Goal: Transaction & Acquisition: Purchase product/service

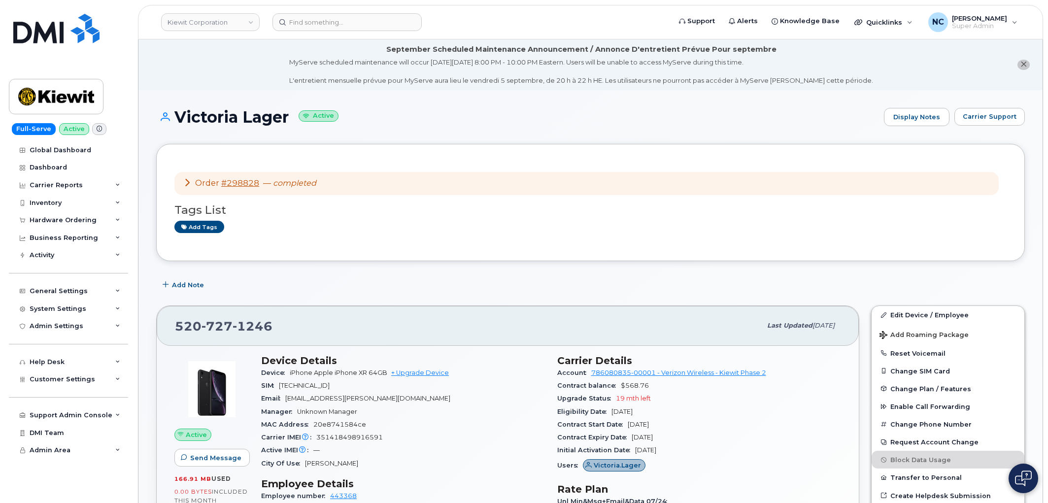
scroll to position [55, 0]
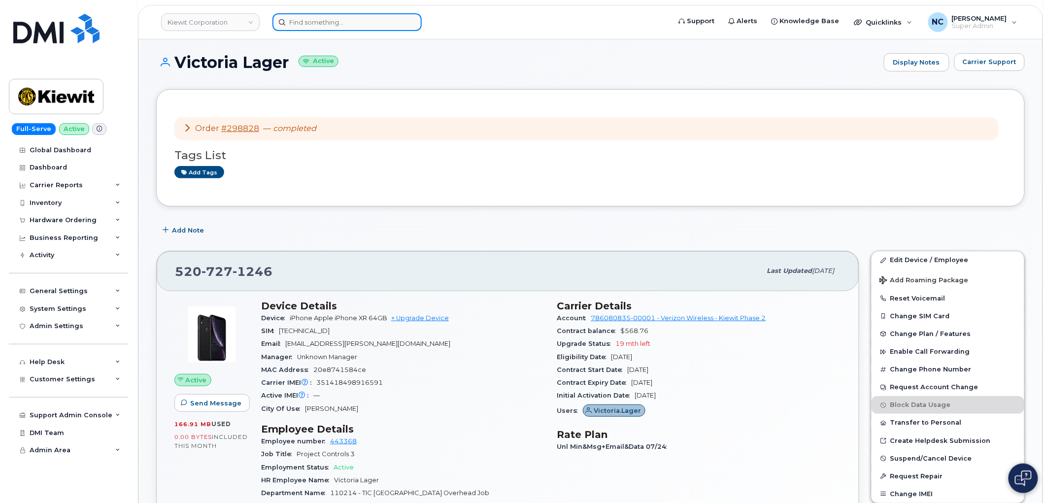
click at [322, 21] on input at bounding box center [346, 22] width 149 height 18
paste input "298858"
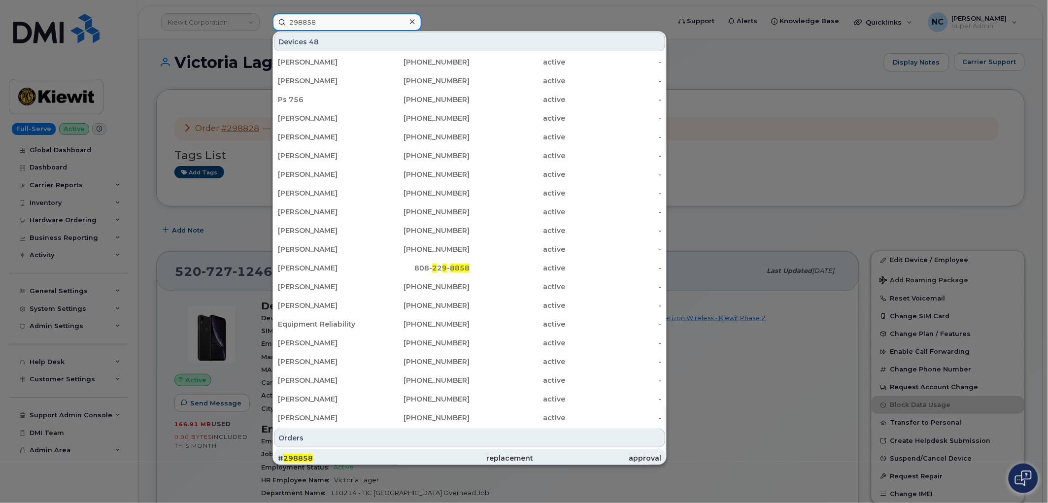
type input "298858"
click at [346, 462] on div "# 298858" at bounding box center [342, 458] width 128 height 10
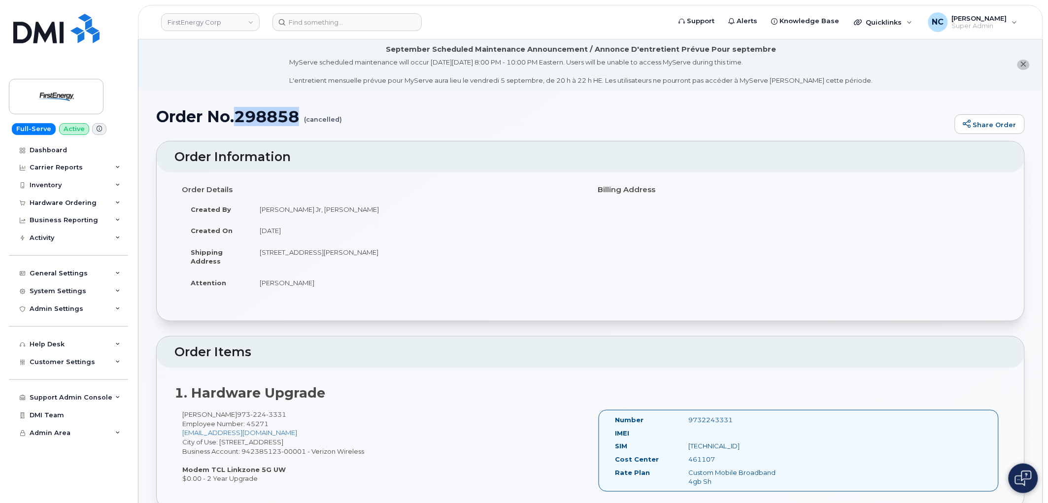
drag, startPoint x: 300, startPoint y: 117, endPoint x: 240, endPoint y: 117, distance: 60.6
click at [240, 117] on h1 "Order No.298858 (cancelled)" at bounding box center [553, 116] width 794 height 17
copy h1 "298858"
click at [72, 196] on div "Hardware Ordering" at bounding box center [68, 203] width 119 height 18
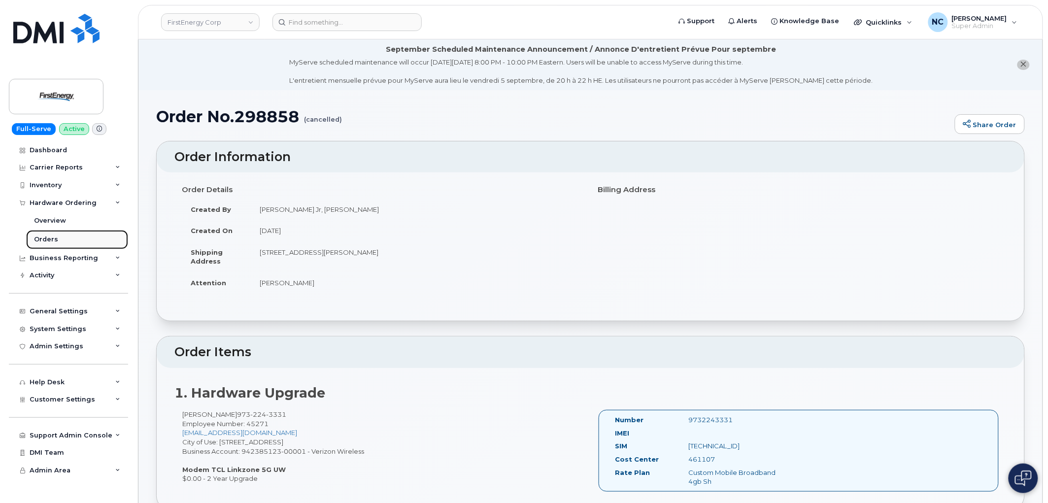
click at [62, 240] on link "Orders" at bounding box center [77, 239] width 102 height 19
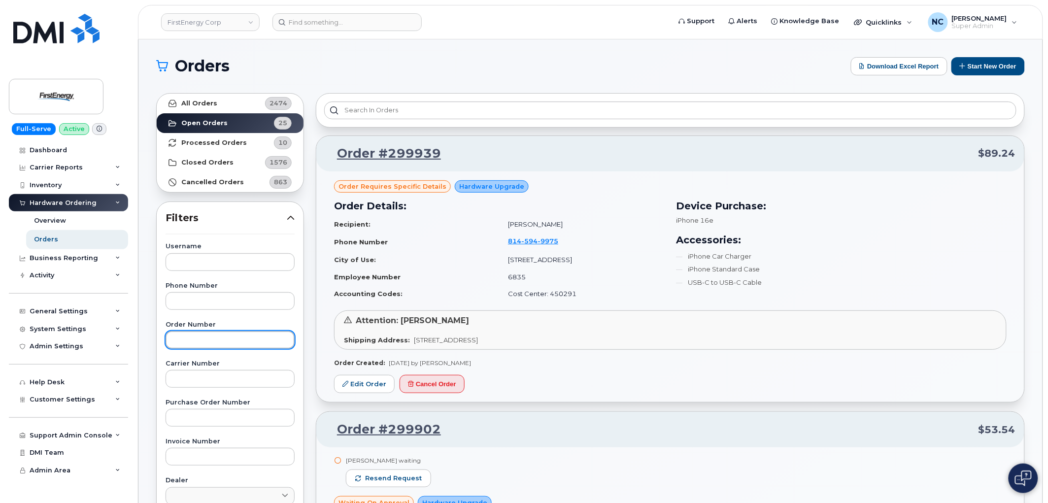
click at [235, 332] on input "text" at bounding box center [229, 340] width 129 height 18
paste input "298858"
type input "298858"
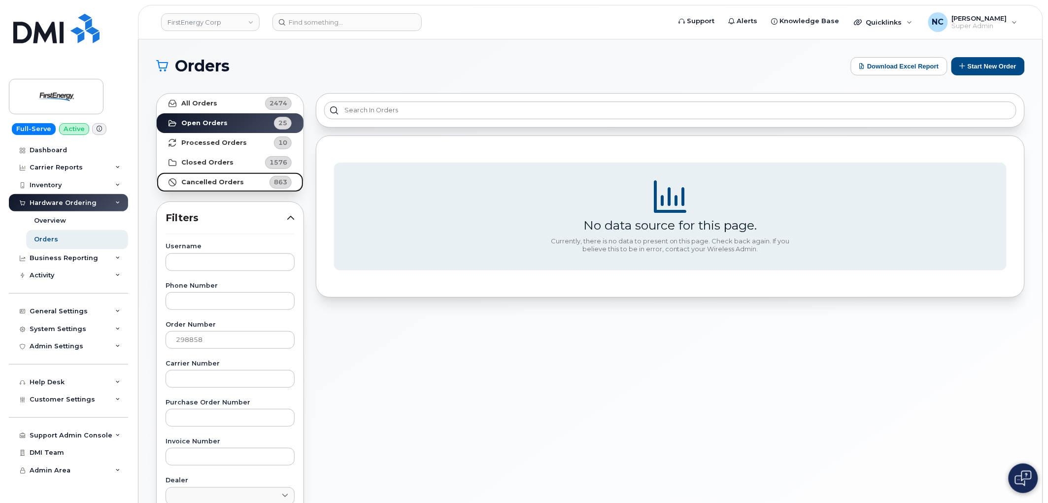
click at [202, 183] on strong "Cancelled Orders" at bounding box center [212, 182] width 63 height 8
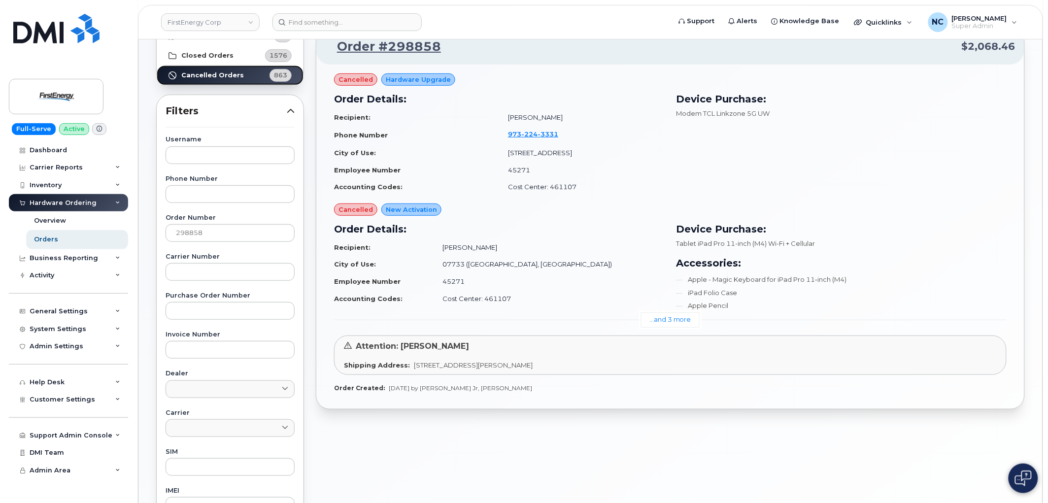
scroll to position [109, 0]
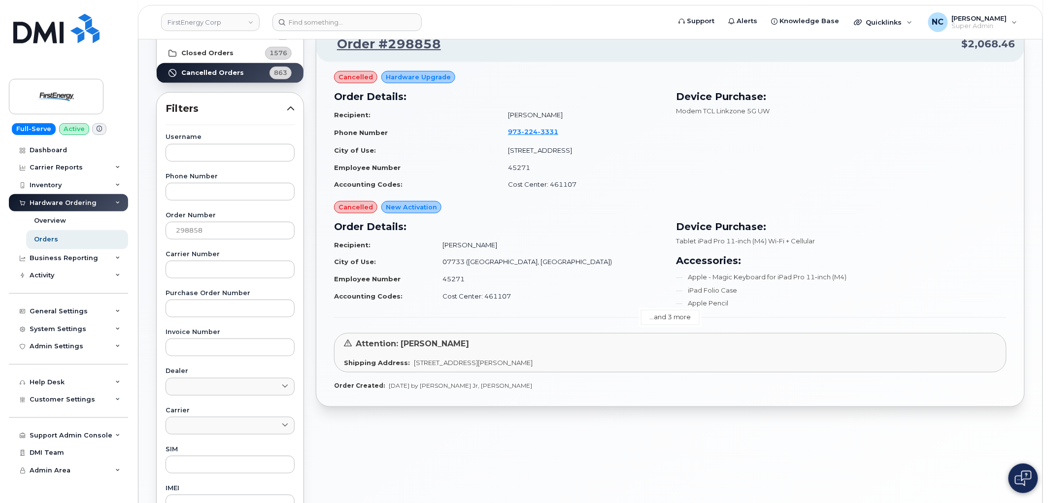
click at [663, 321] on link "...and 3 more" at bounding box center [670, 317] width 59 height 15
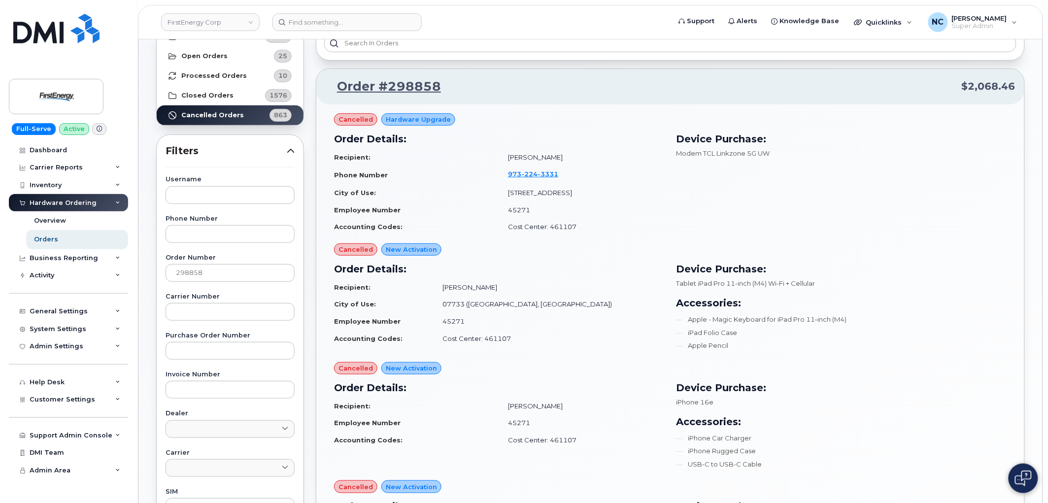
scroll to position [0, 0]
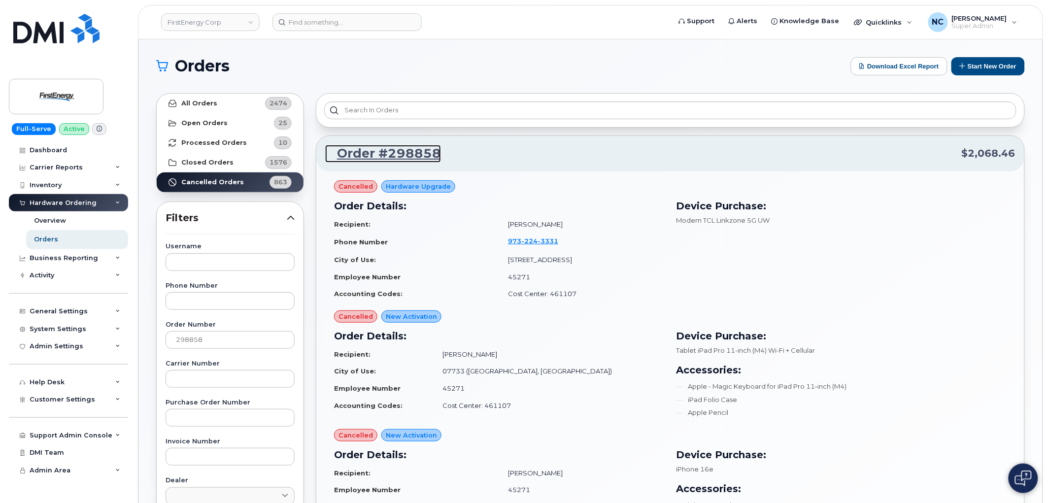
click at [424, 151] on link "Order #298858" at bounding box center [383, 154] width 116 height 18
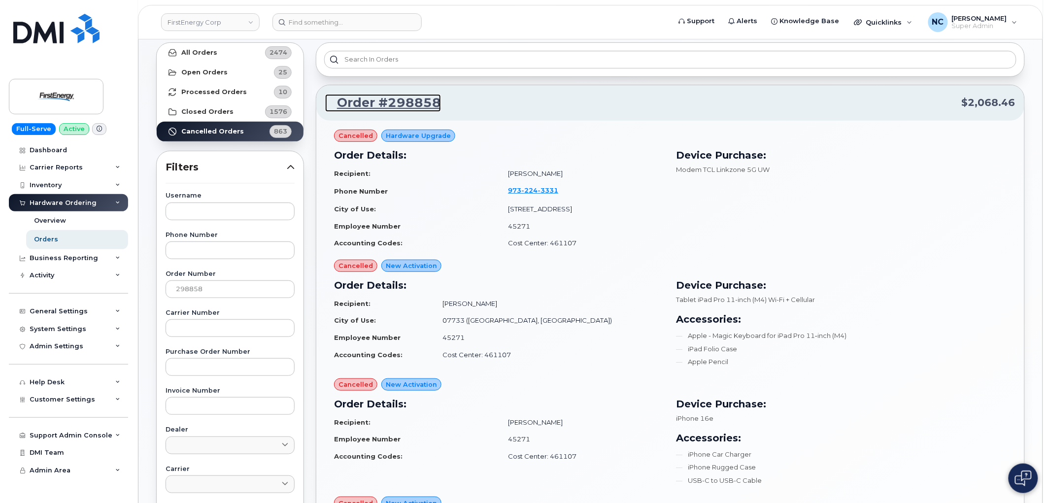
scroll to position [109, 0]
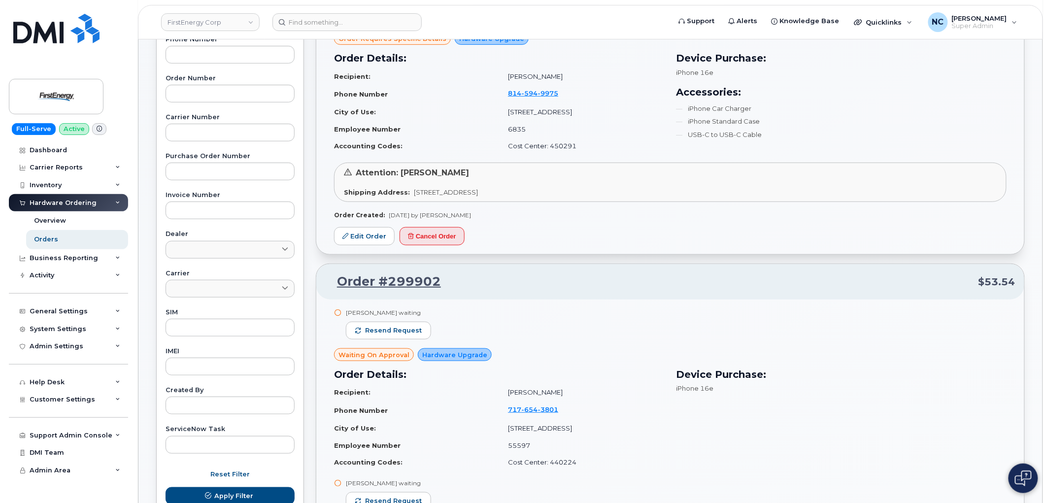
scroll to position [55, 0]
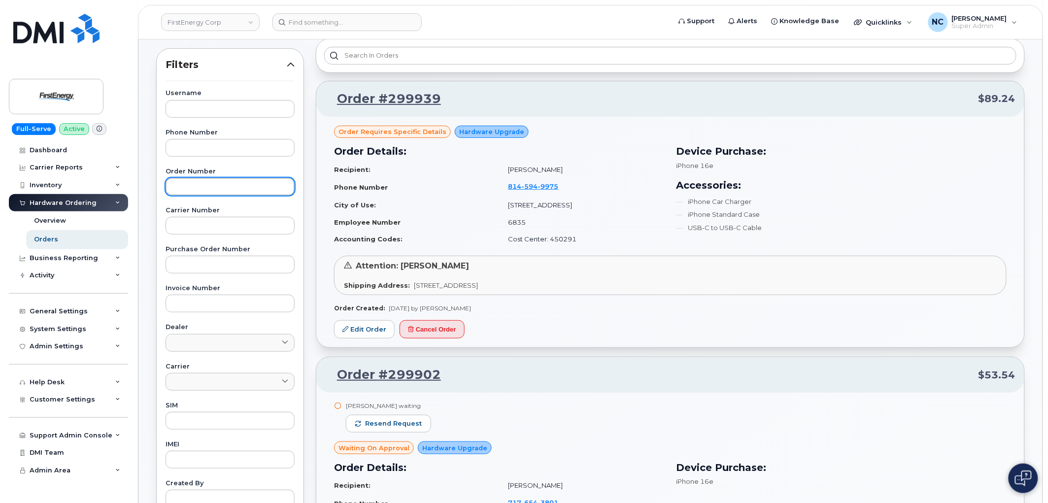
click at [223, 191] on input "text" at bounding box center [229, 187] width 129 height 18
paste input "298858"
type input "298858"
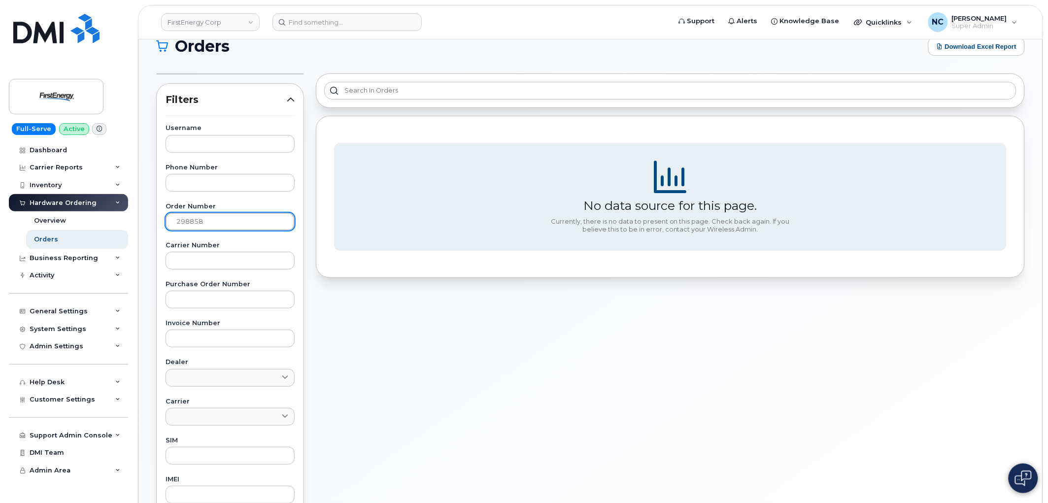
scroll to position [0, 0]
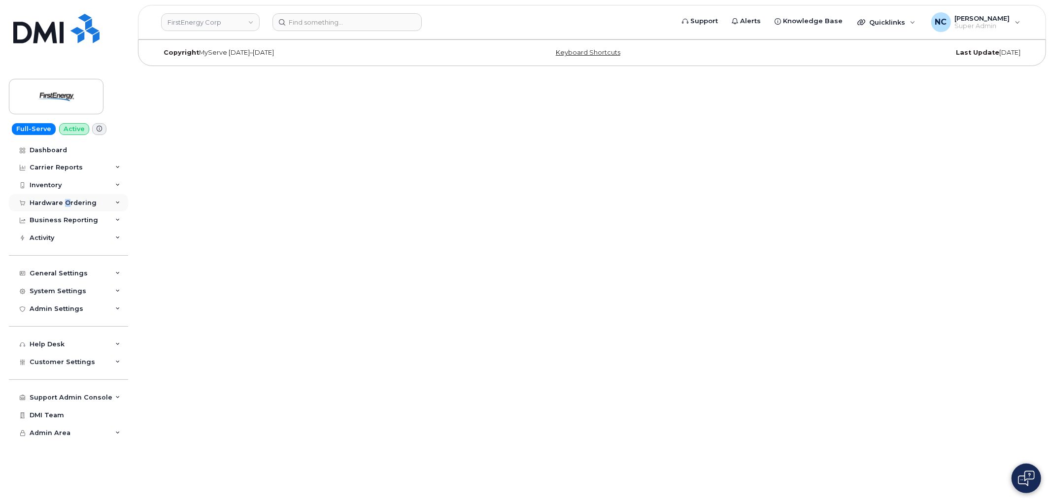
click at [66, 199] on div "Hardware Ordering" at bounding box center [63, 203] width 67 height 8
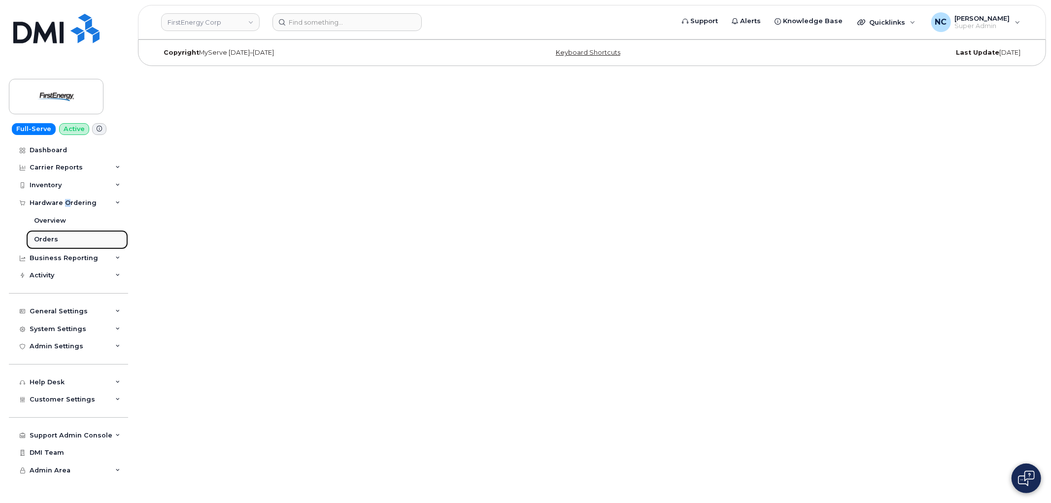
click at [50, 238] on div "Orders" at bounding box center [46, 239] width 24 height 9
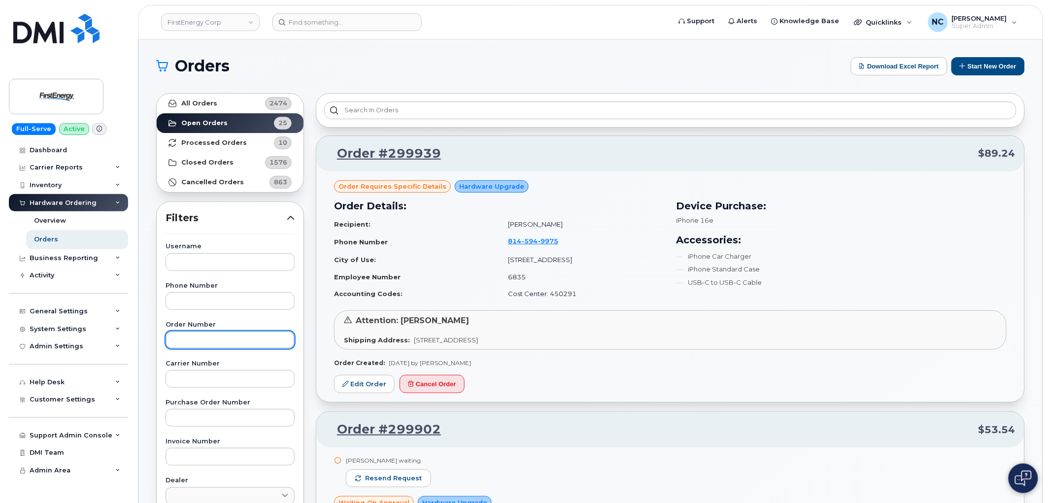
click at [224, 336] on input "text" at bounding box center [229, 340] width 129 height 18
paste input "298858"
type input "298858"
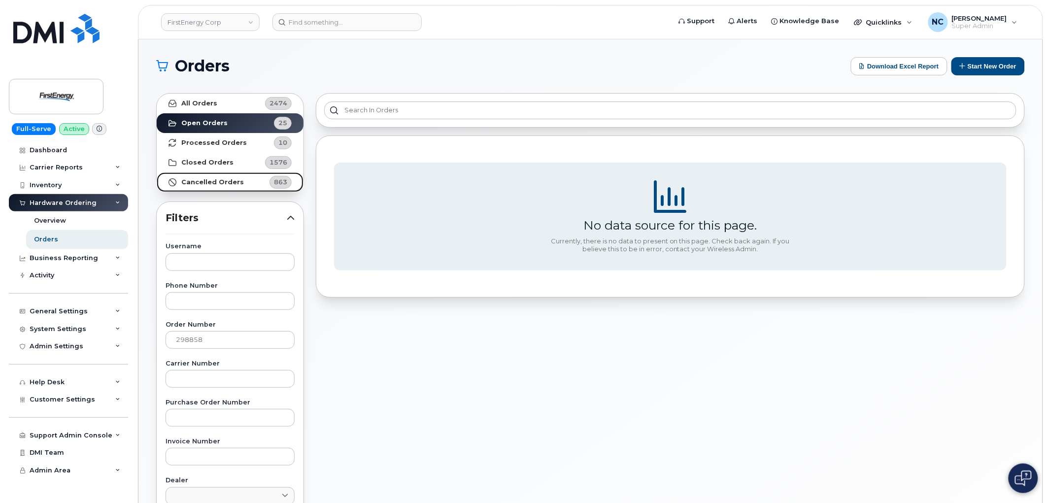
click at [247, 188] on link "Cancelled Orders 863" at bounding box center [230, 182] width 147 height 20
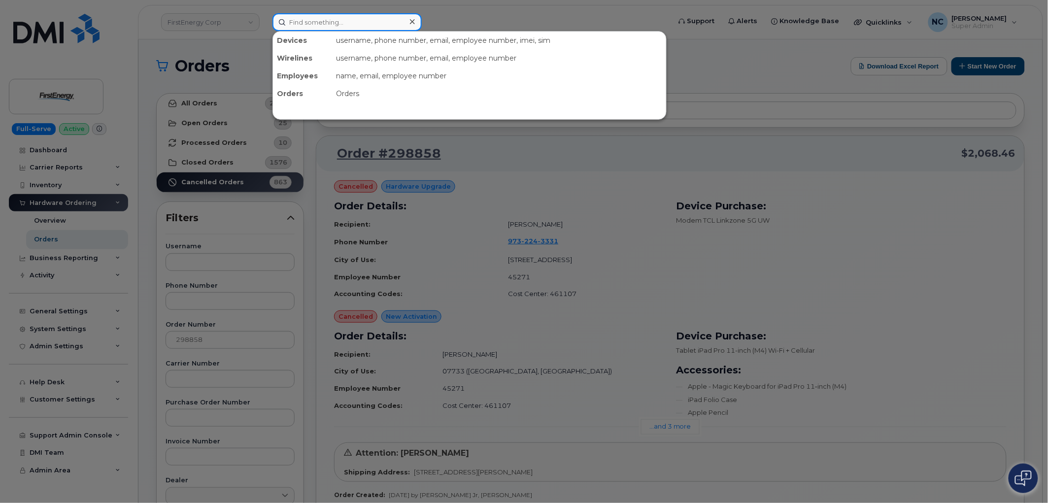
click at [312, 19] on input at bounding box center [346, 22] width 149 height 18
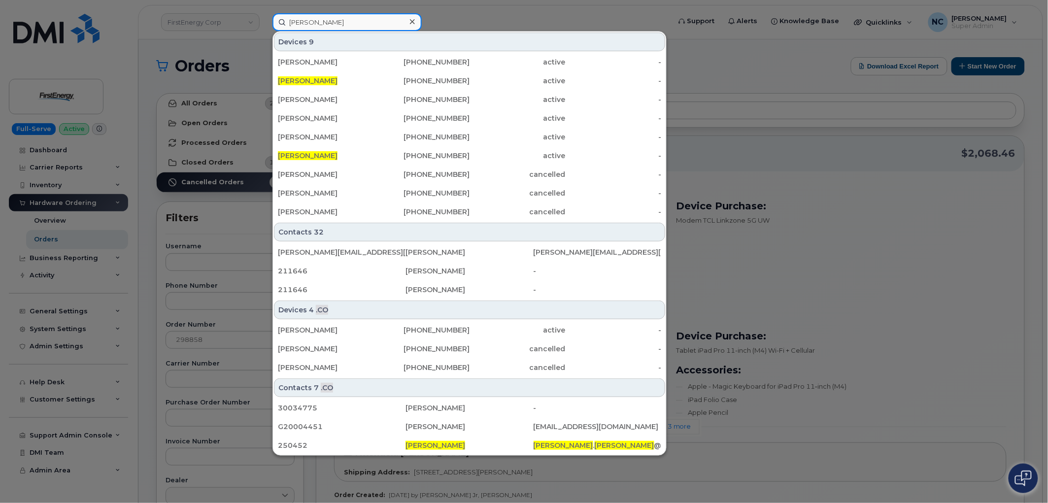
type input "brady harrison"
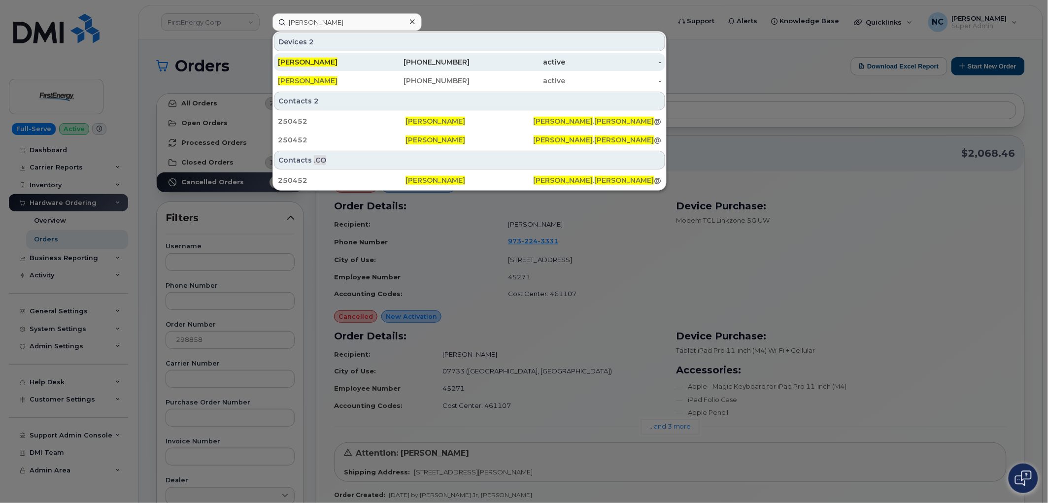
click at [383, 64] on div "907-887-4005" at bounding box center [422, 62] width 96 height 10
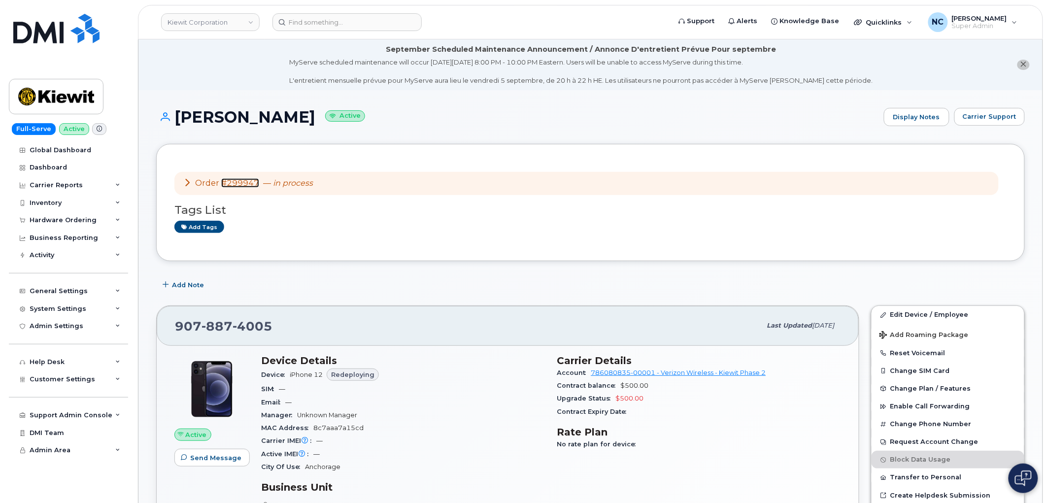
click at [231, 184] on link "#299947" at bounding box center [240, 182] width 38 height 9
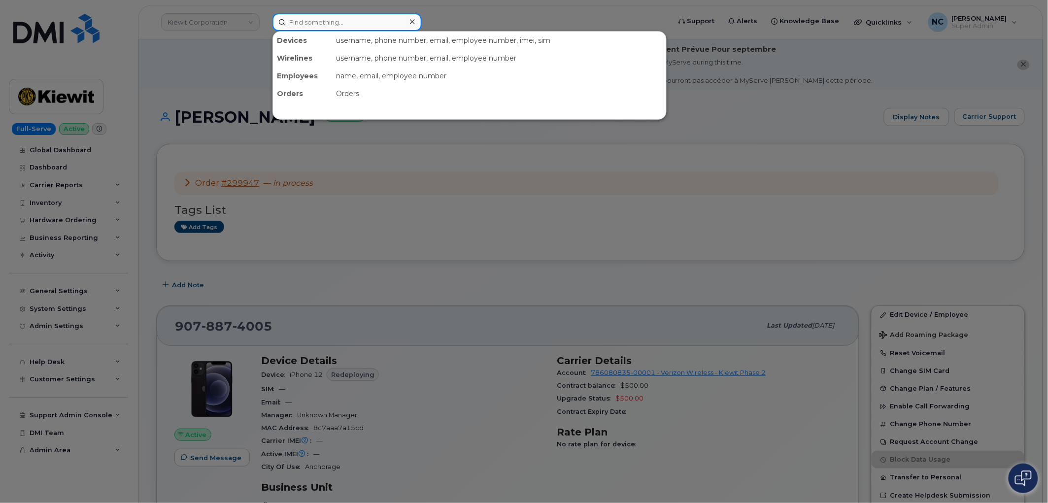
click at [335, 27] on input at bounding box center [346, 22] width 149 height 18
paste input "5207271246"
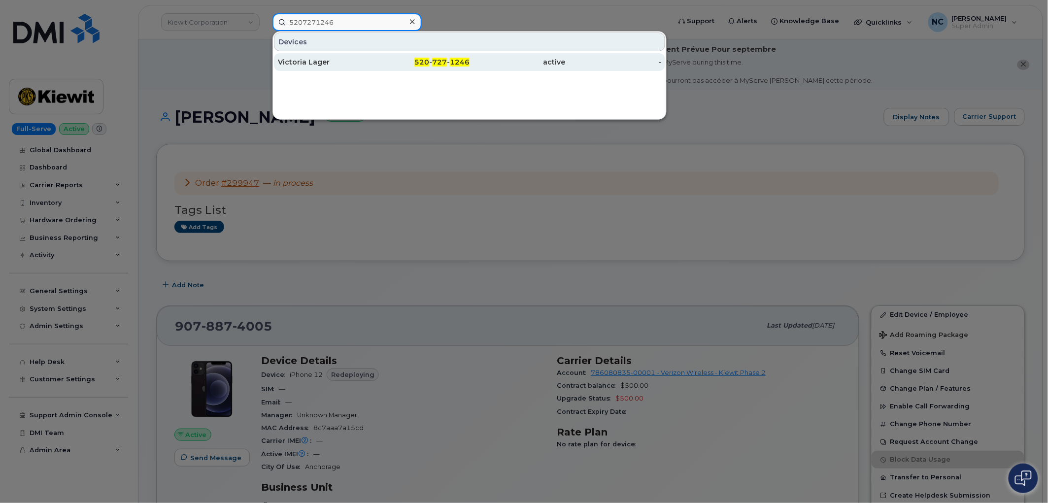
type input "5207271246"
click at [312, 62] on div "Victoria Lager" at bounding box center [326, 62] width 96 height 10
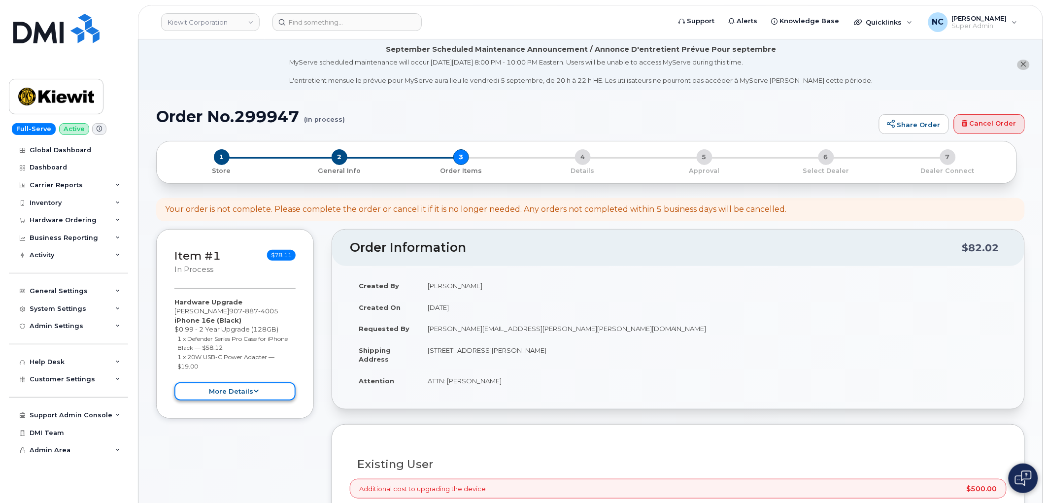
click at [229, 395] on button "more details" at bounding box center [234, 391] width 121 height 18
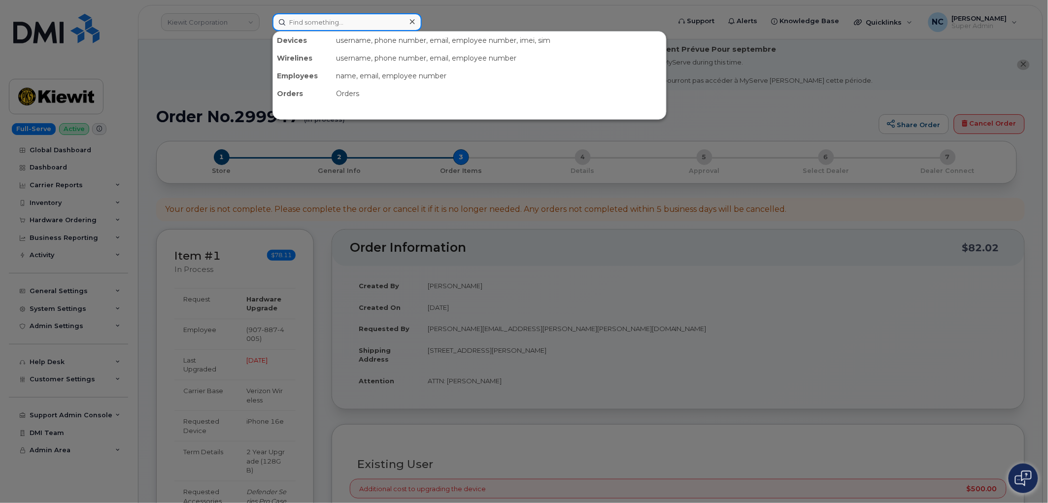
click at [320, 26] on input at bounding box center [346, 22] width 149 height 18
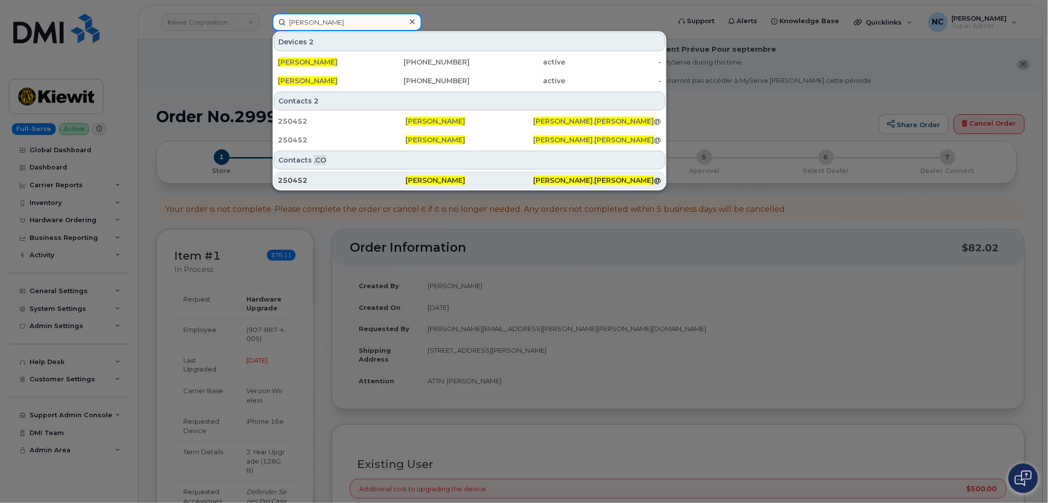
type input "brady harrison"
click at [354, 174] on div "250452" at bounding box center [342, 180] width 128 height 18
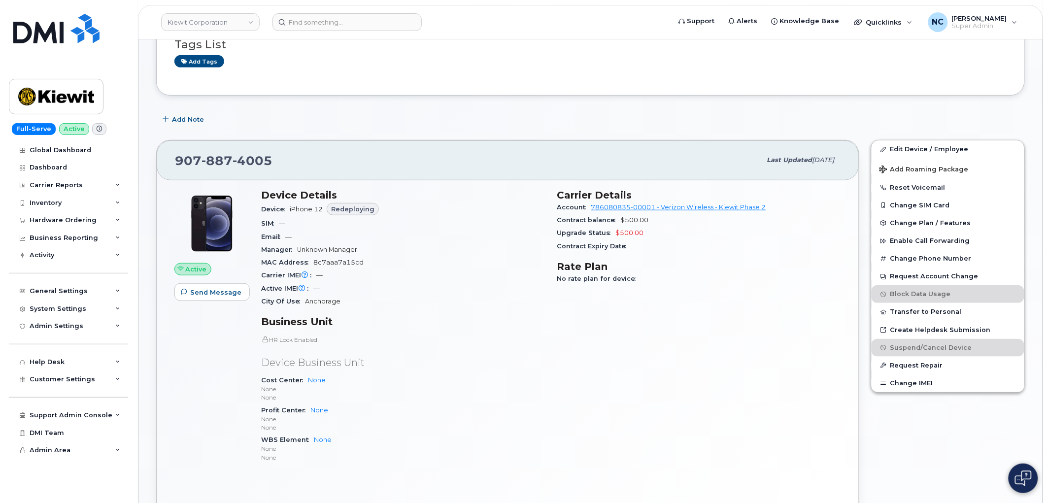
scroll to position [164, 0]
drag, startPoint x: 282, startPoint y: 170, endPoint x: 175, endPoint y: 163, distance: 107.1
click at [175, 163] on div "[PHONE_NUMBER]" at bounding box center [468, 161] width 586 height 21
copy span "[PHONE_NUMBER]"
click at [679, 302] on div "Carrier Details Account 786080835-00001 - Verizon Wireless - [PERSON_NAME] Phas…" at bounding box center [699, 332] width 296 height 294
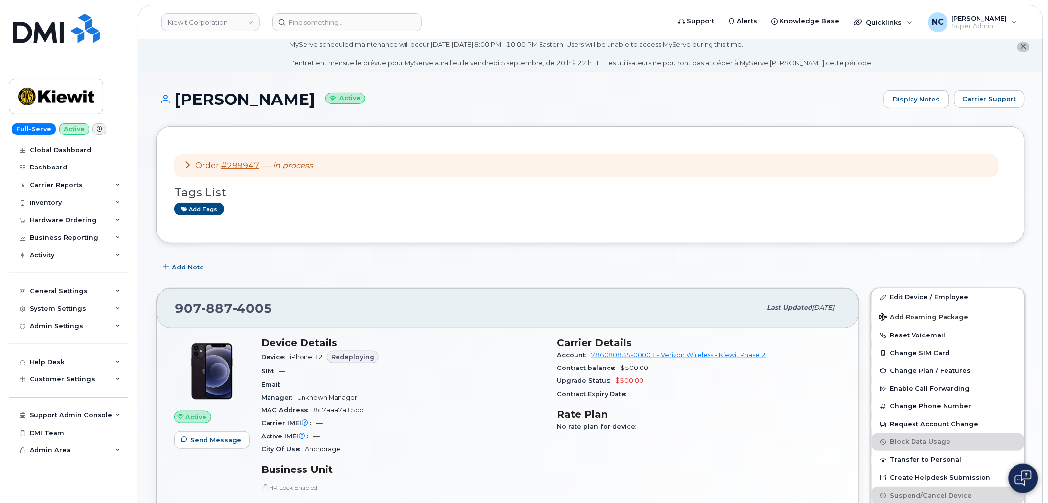
scroll to position [0, 0]
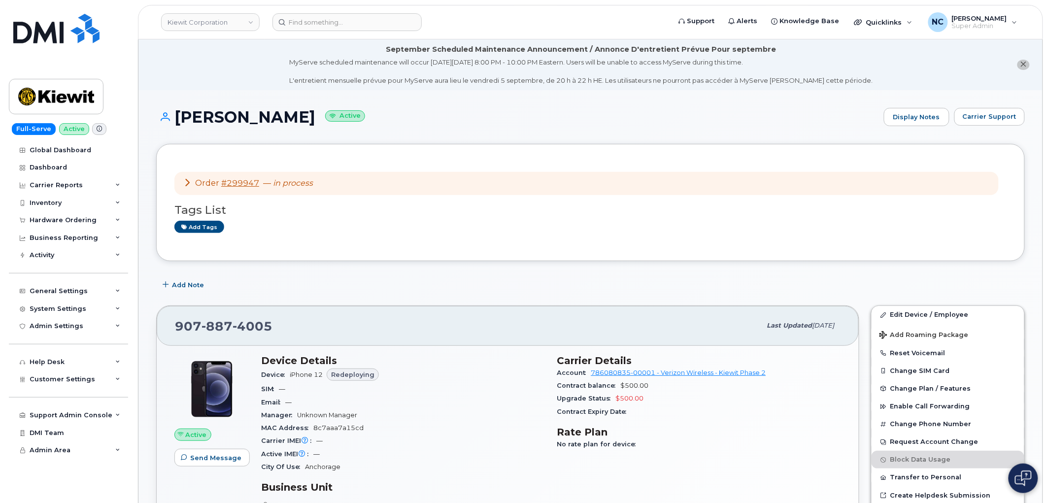
drag, startPoint x: 297, startPoint y: 331, endPoint x: 170, endPoint y: 334, distance: 126.6
click at [170, 334] on div "[PHONE_NUMBER] Last updated [DATE]" at bounding box center [508, 325] width 702 height 39
copy span "[PHONE_NUMBER]"
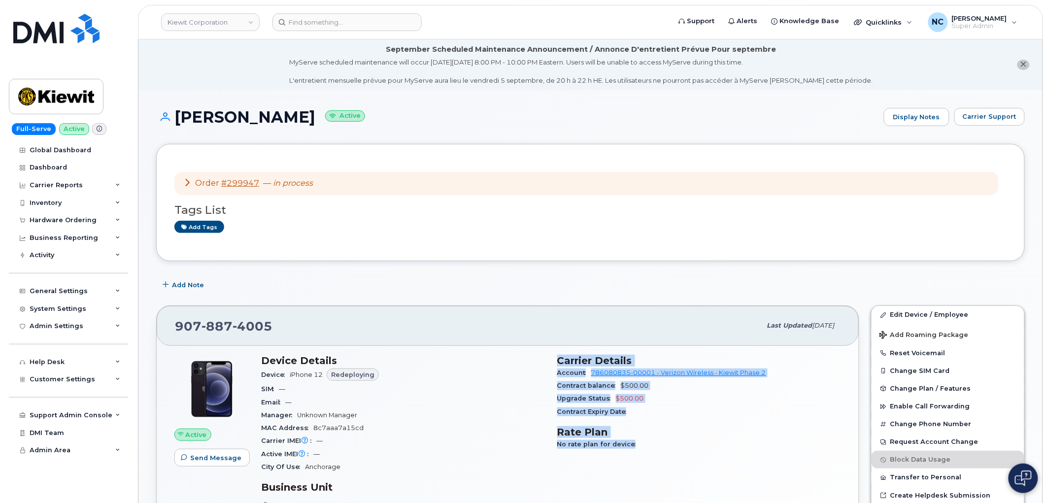
drag, startPoint x: 696, startPoint y: 440, endPoint x: 551, endPoint y: 363, distance: 164.4
click at [551, 363] on div "Carrier Details Account 786080835-00001 - Verizon Wireless - [PERSON_NAME] Phas…" at bounding box center [699, 496] width 296 height 294
click at [799, 432] on h3 "Rate Plan" at bounding box center [699, 432] width 284 height 12
click at [754, 429] on h3 "Rate Plan" at bounding box center [699, 432] width 284 height 12
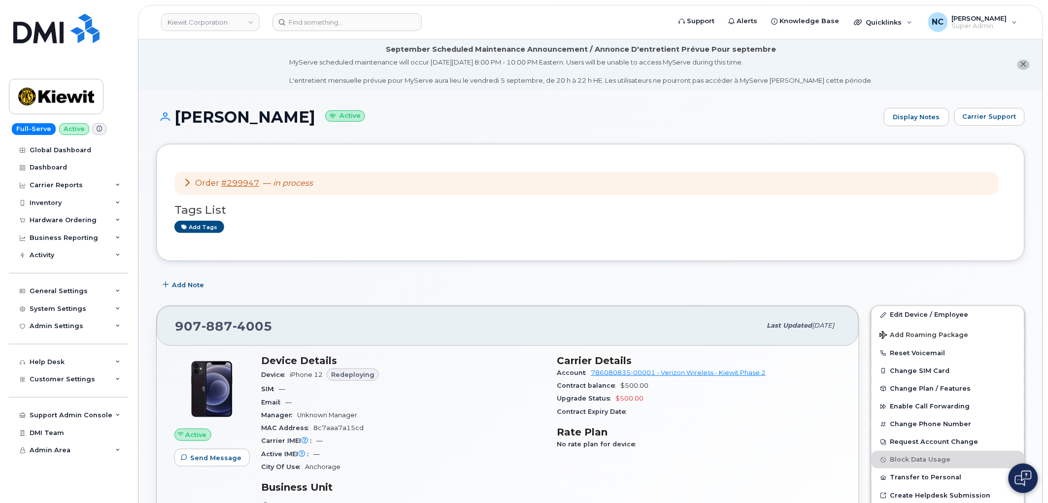
drag, startPoint x: 685, startPoint y: 413, endPoint x: 562, endPoint y: 360, distance: 133.5
click at [562, 360] on section "Carrier Details Account 786080835-00001 - Verizon Wireless - Kiewit Phase 2 Con…" at bounding box center [699, 387] width 284 height 64
click at [496, 400] on div "Email —" at bounding box center [403, 402] width 284 height 13
click at [324, 10] on header "Kiewit Corporation Support Alerts Knowledge Base Quicklinks Suspend / Cancel De…" at bounding box center [590, 22] width 905 height 34
click at [318, 22] on input at bounding box center [346, 22] width 149 height 18
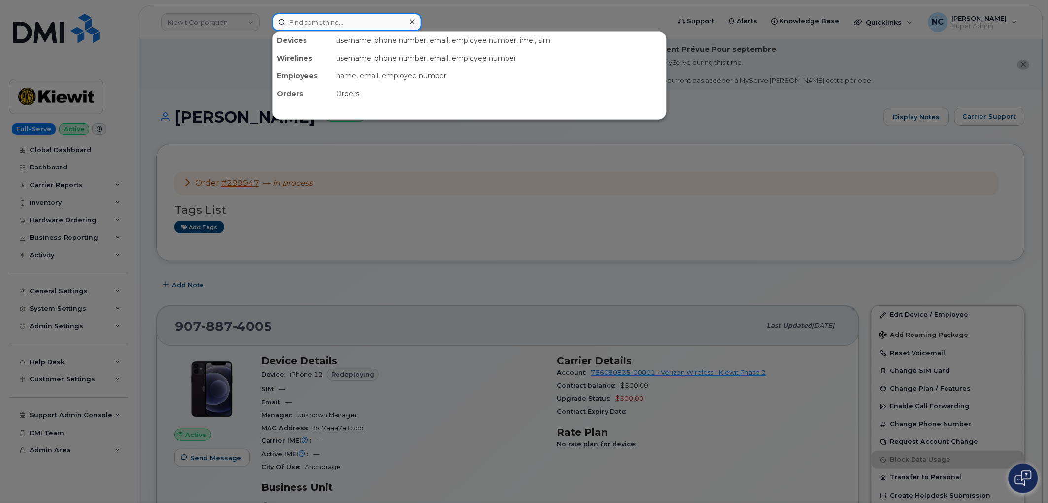
paste input "dmisupport"
type input "dmisupport"
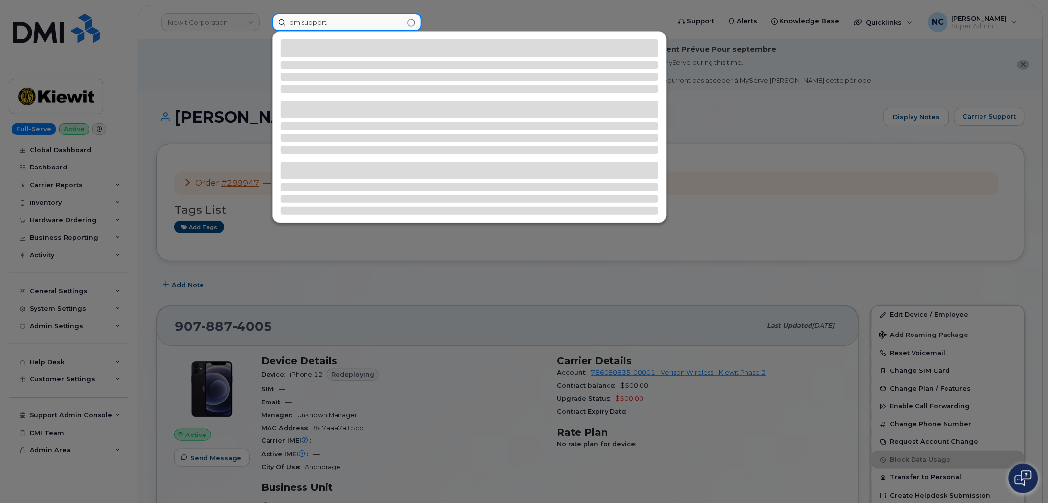
drag, startPoint x: 366, startPoint y: 21, endPoint x: 91, endPoint y: 15, distance: 275.9
click at [265, 15] on div "dmisupport" at bounding box center [468, 22] width 407 height 18
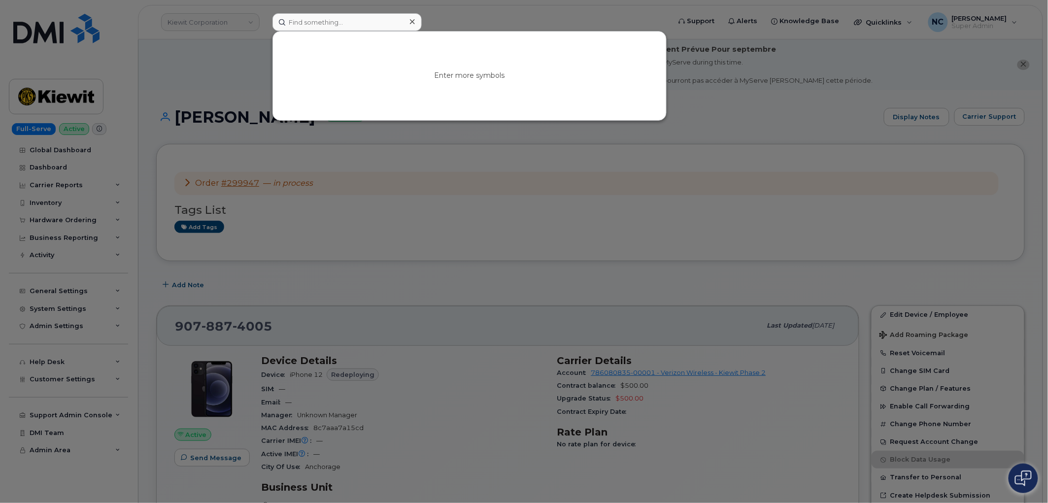
click at [600, 7] on div at bounding box center [524, 251] width 1048 height 503
click at [410, 22] on div at bounding box center [346, 22] width 149 height 18
paste input "Robert Navalta"
type input "Robert Navalta"
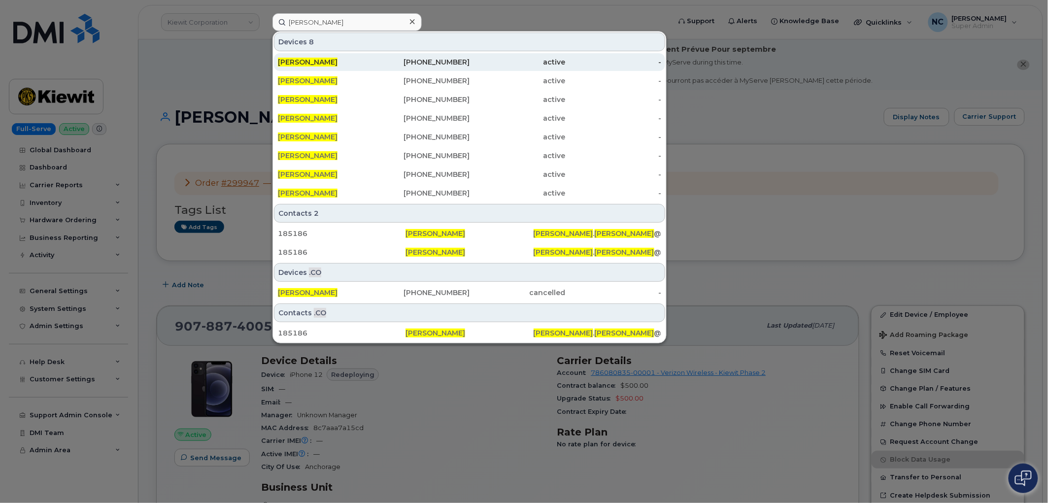
click at [377, 56] on div "403-827-1840" at bounding box center [422, 62] width 96 height 18
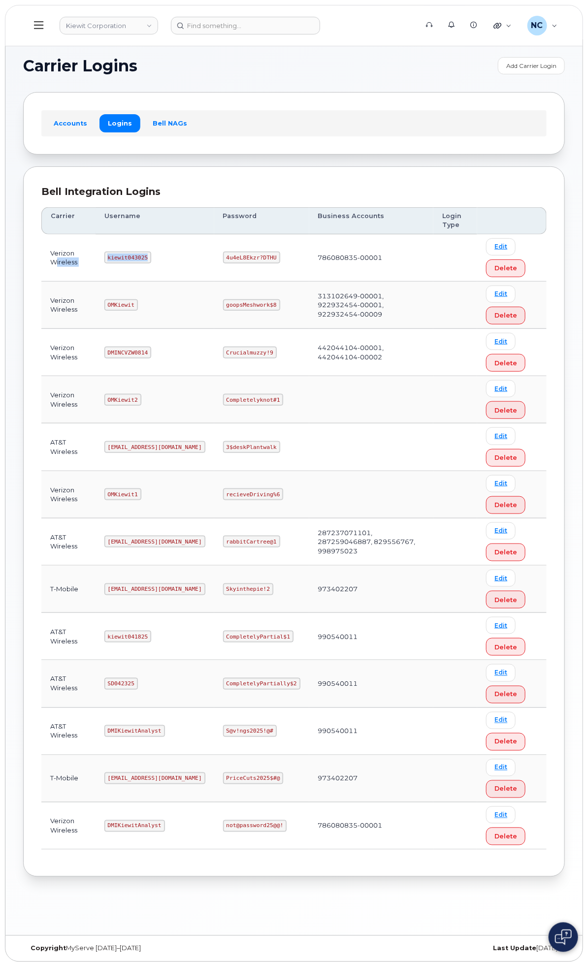
drag, startPoint x: 274, startPoint y: 259, endPoint x: 187, endPoint y: 257, distance: 87.2
click at [187, 258] on tr "Verizon Wireless kiewit043025 4u4eL8Ekzr?DTHU 786080835-00001 Edit Delete" at bounding box center [293, 257] width 505 height 47
copy tr "erizon Wireless kiewit043025"
drag, startPoint x: 336, startPoint y: 319, endPoint x: 307, endPoint y: 289, distance: 41.8
click at [309, 317] on td "goopsMeshwork$8" at bounding box center [261, 305] width 95 height 47
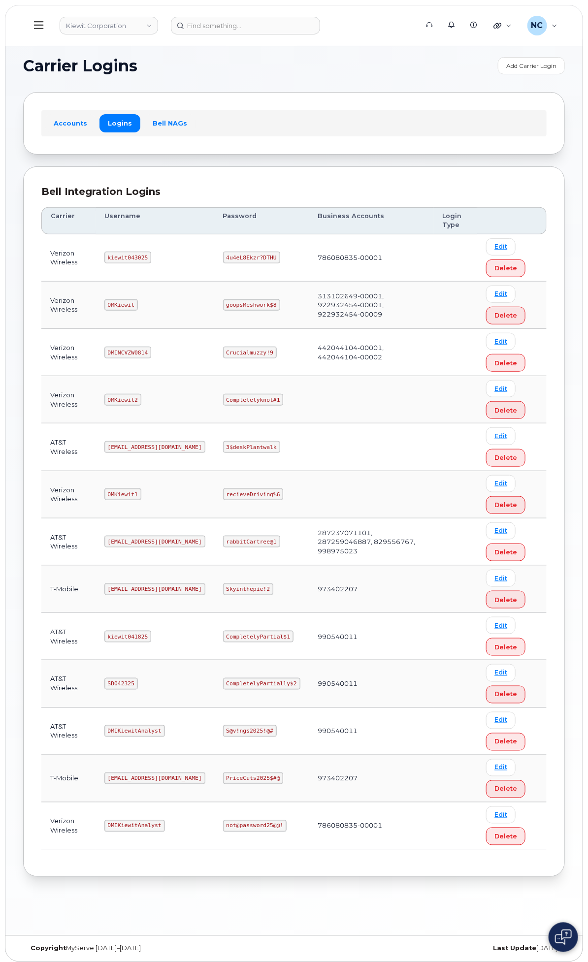
click at [214, 250] on td "kiewit043025" at bounding box center [155, 257] width 119 height 47
drag, startPoint x: 279, startPoint y: 254, endPoint x: 217, endPoint y: 248, distance: 62.3
click at [217, 248] on tr "Verizon Wireless kiewit043025 4u4eL8Ekzr?DTHU 786080835-00001 Edit Delete" at bounding box center [293, 257] width 505 height 47
click at [151, 262] on code "kiewit043025" at bounding box center [127, 258] width 47 height 12
drag, startPoint x: 274, startPoint y: 257, endPoint x: 263, endPoint y: 253, distance: 11.5
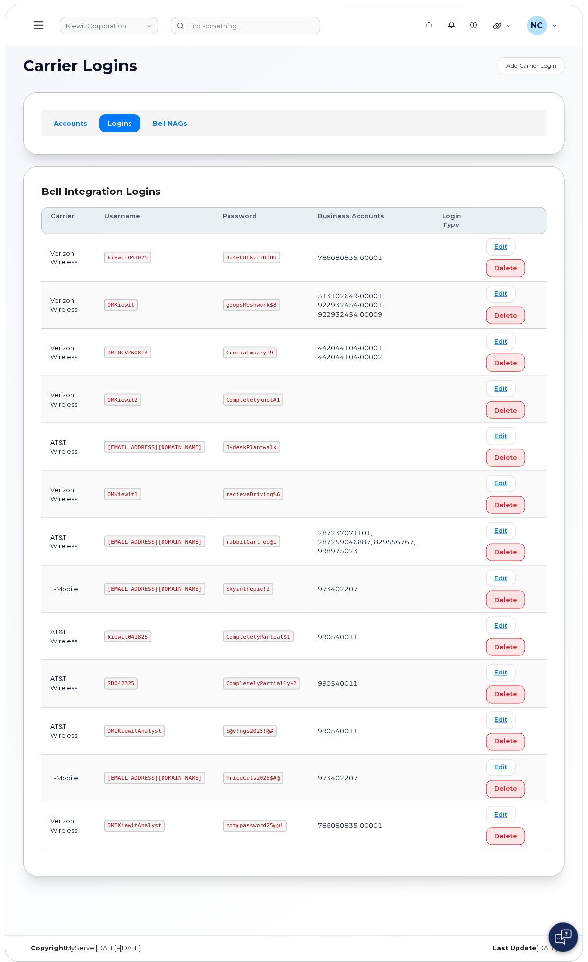
click at [214, 256] on td "kiewit043025" at bounding box center [155, 257] width 119 height 47
drag, startPoint x: 268, startPoint y: 258, endPoint x: 230, endPoint y: 258, distance: 38.4
click at [214, 258] on td "kiewit043025" at bounding box center [155, 257] width 119 height 47
copy code "kiewit043025"
drag, startPoint x: 391, startPoint y: 257, endPoint x: 344, endPoint y: 252, distance: 47.1
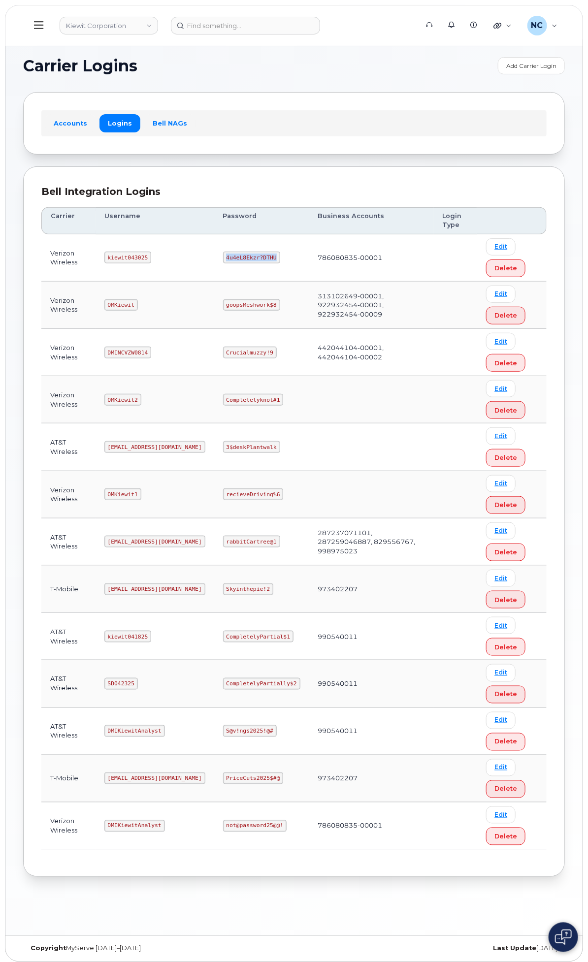
click at [309, 257] on td "4u4eL8Ekzr?DTHU" at bounding box center [261, 257] width 95 height 47
copy code "4u4eL8Ekzr?DTHU"
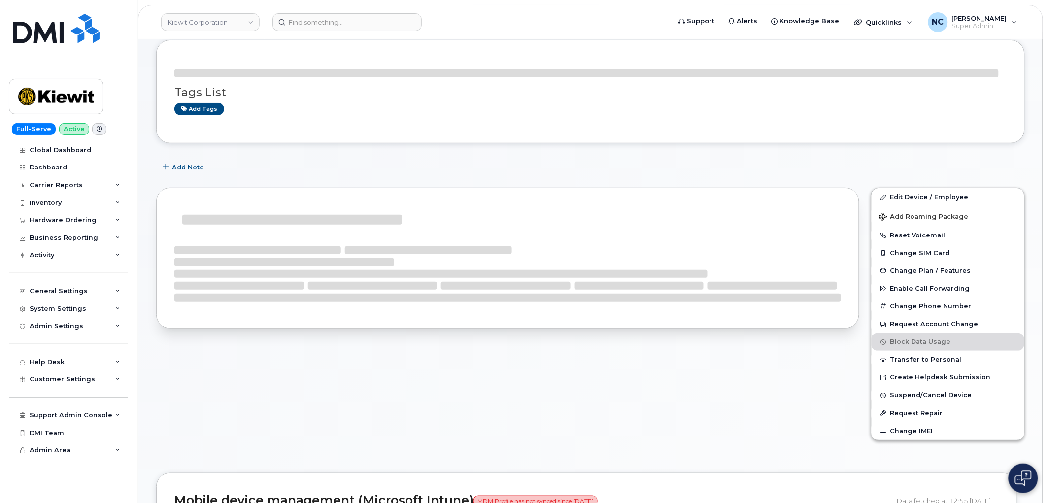
scroll to position [164, 0]
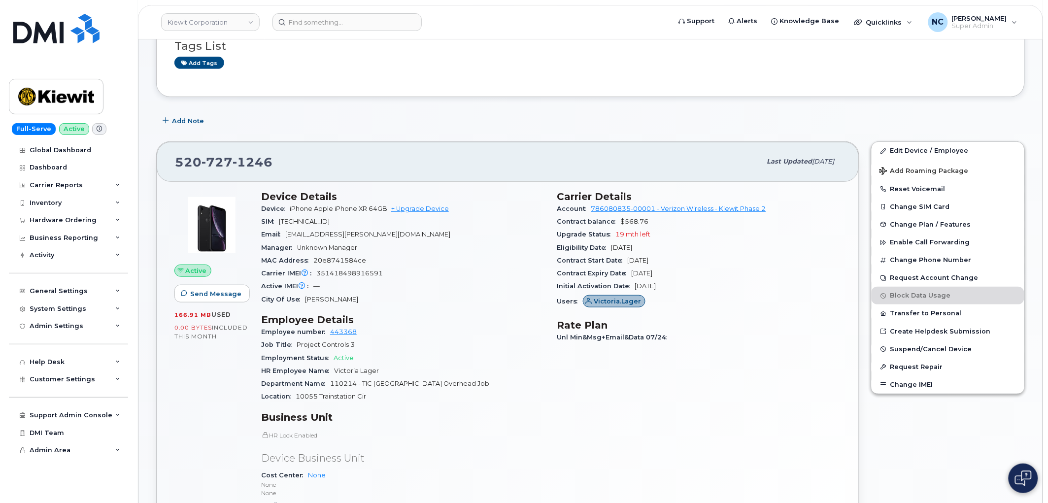
drag, startPoint x: 679, startPoint y: 265, endPoint x: 664, endPoint y: 258, distance: 16.5
click at [673, 260] on div "Contract Start Date [DATE]" at bounding box center [699, 260] width 284 height 13
click at [329, 20] on input at bounding box center [346, 22] width 149 height 18
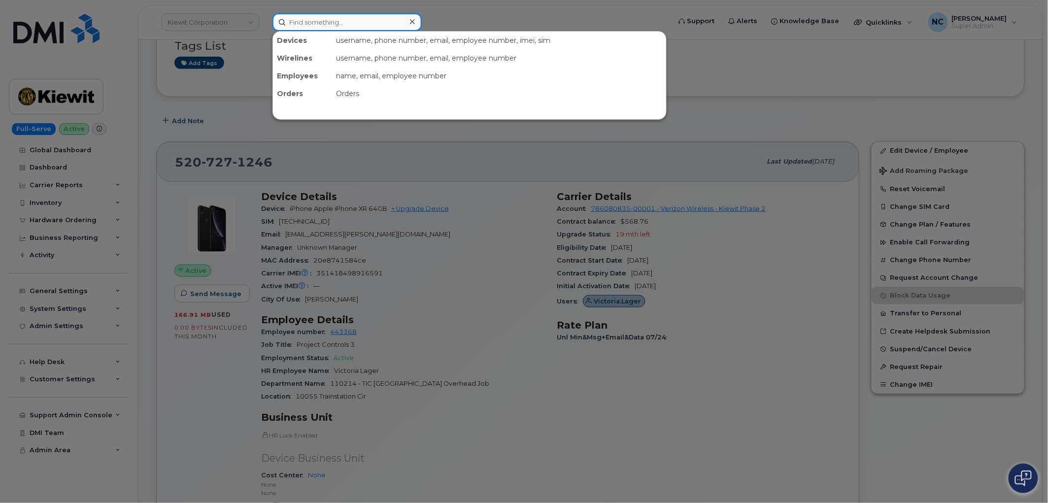
paste input "351159274364727"
type input "351159274364727"
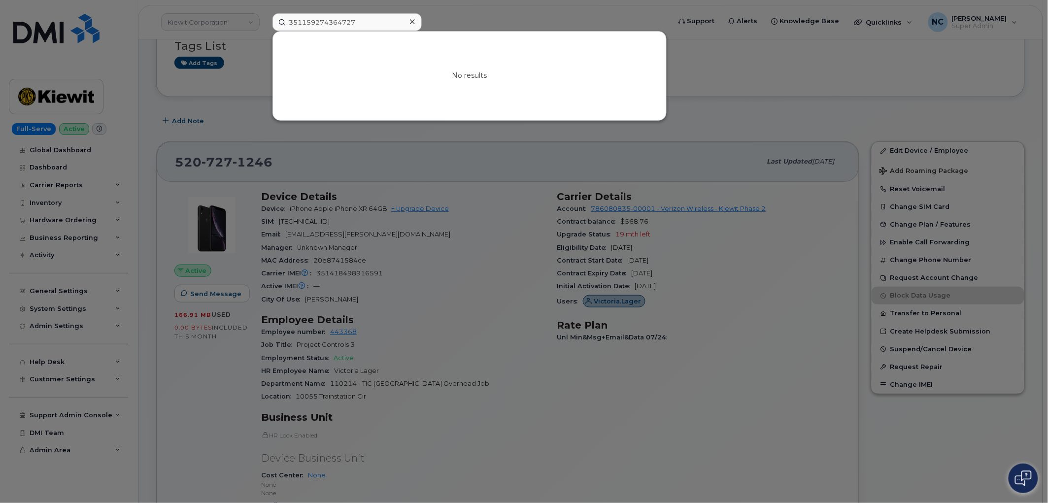
click at [466, 231] on div at bounding box center [524, 251] width 1048 height 503
drag, startPoint x: 370, startPoint y: 20, endPoint x: 1, endPoint y: 15, distance: 369.0
click at [265, 20] on div "351159274364727 No results" at bounding box center [468, 22] width 407 height 18
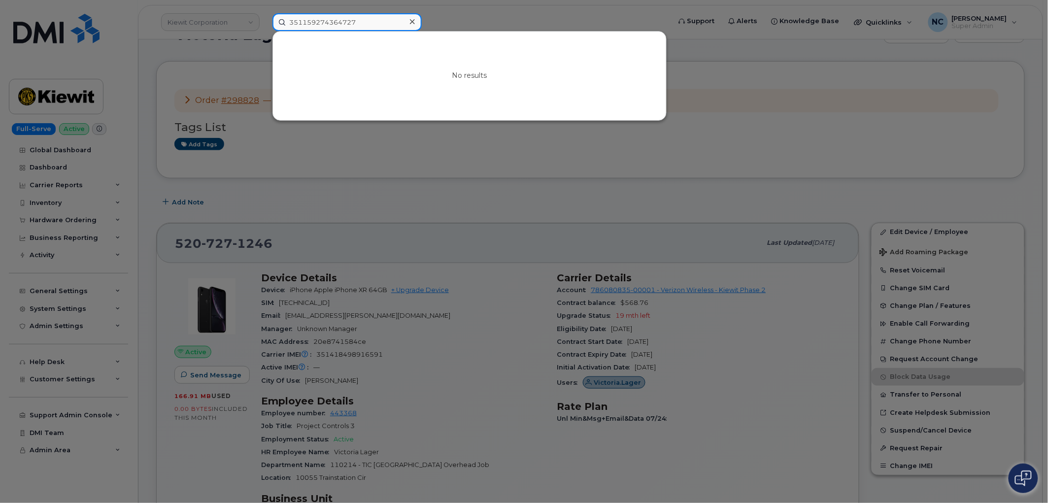
scroll to position [0, 0]
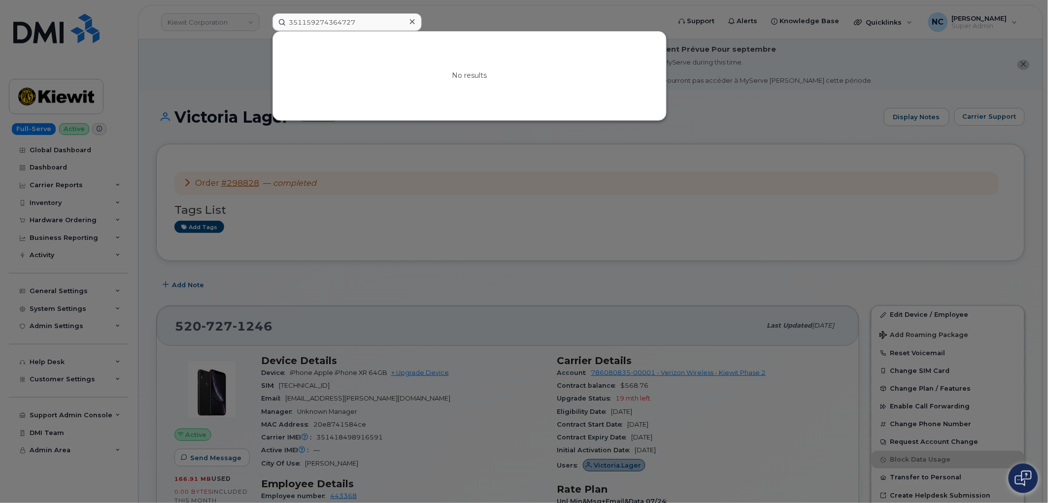
click at [419, 218] on div at bounding box center [524, 251] width 1048 height 503
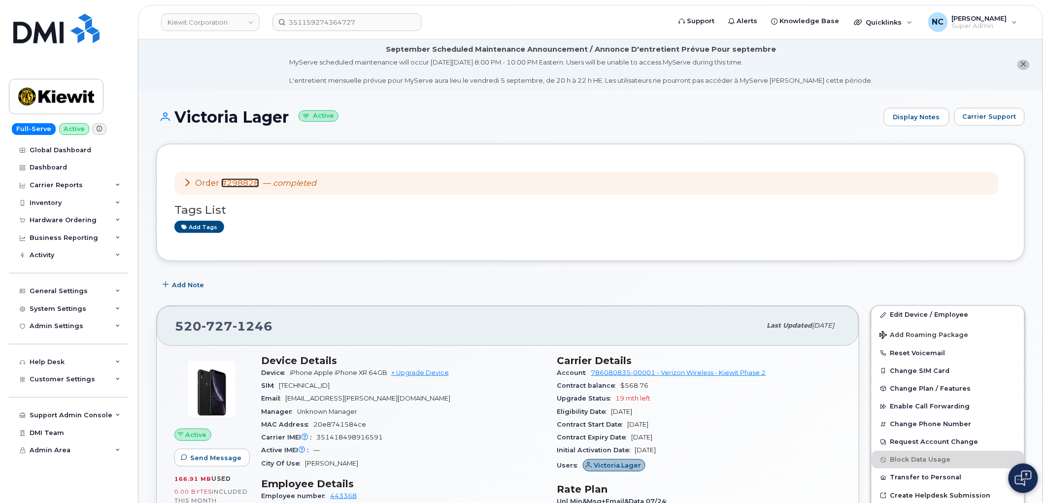
click at [248, 179] on link "#298828" at bounding box center [240, 182] width 38 height 9
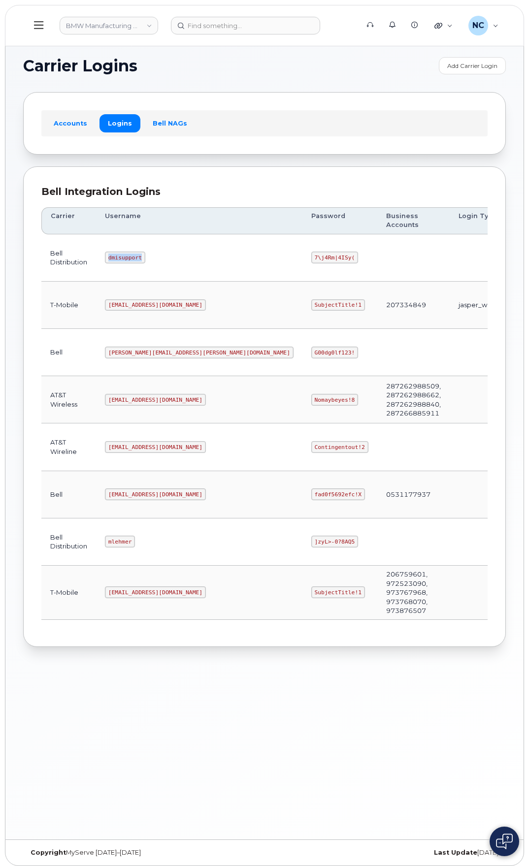
drag, startPoint x: 152, startPoint y: 251, endPoint x: 85, endPoint y: 251, distance: 66.5
click at [85, 251] on tr "Bell Distribution dmisupport 7\j4Rm|4ISy( Edit Delete" at bounding box center [307, 257] width 532 height 47
copy tr "n dmisupport"
click at [151, 245] on td "dmisupport" at bounding box center [199, 257] width 206 height 47
drag, startPoint x: 148, startPoint y: 245, endPoint x: 113, endPoint y: 251, distance: 35.0
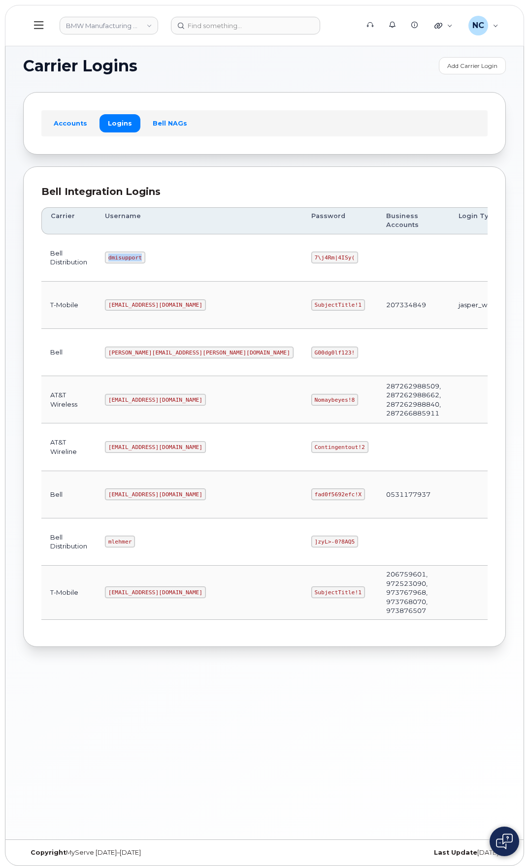
click at [113, 251] on td "dmisupport" at bounding box center [199, 257] width 206 height 47
copy code "dmisupport"
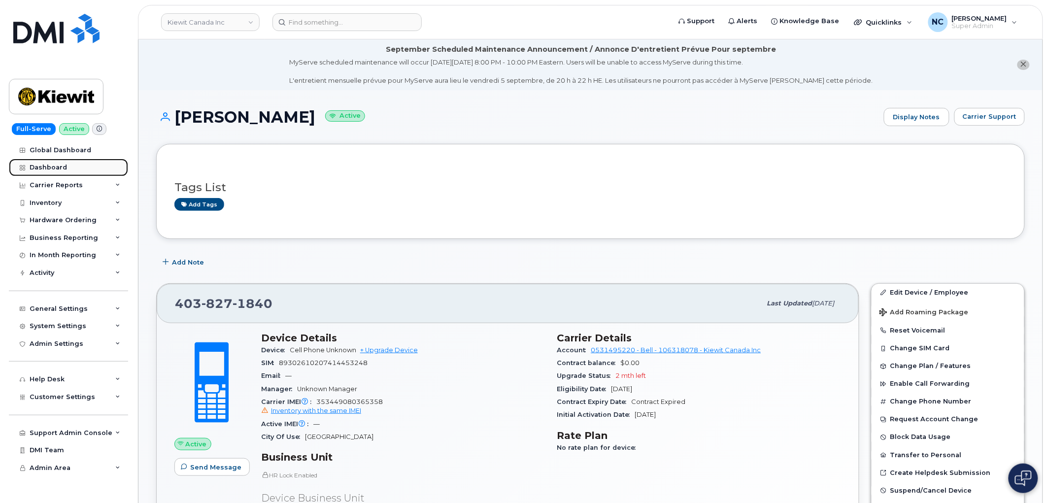
click at [69, 169] on link "Dashboard" at bounding box center [68, 168] width 119 height 18
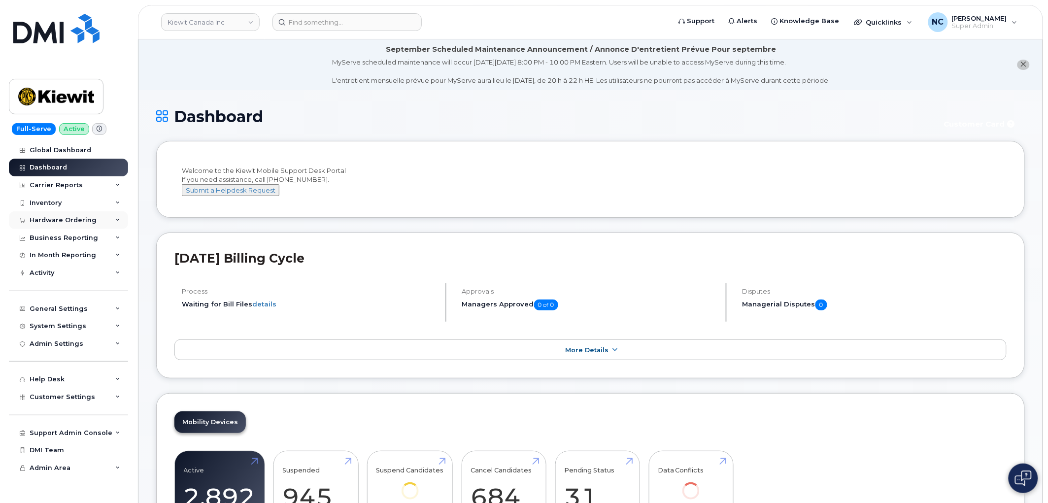
click at [86, 219] on div "Hardware Ordering" at bounding box center [63, 220] width 67 height 8
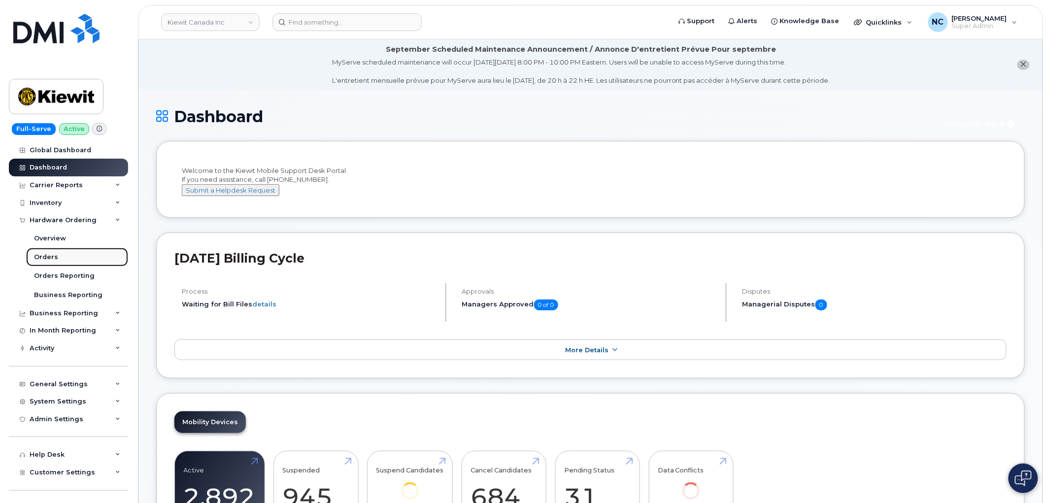
click at [75, 258] on link "Orders" at bounding box center [77, 257] width 102 height 19
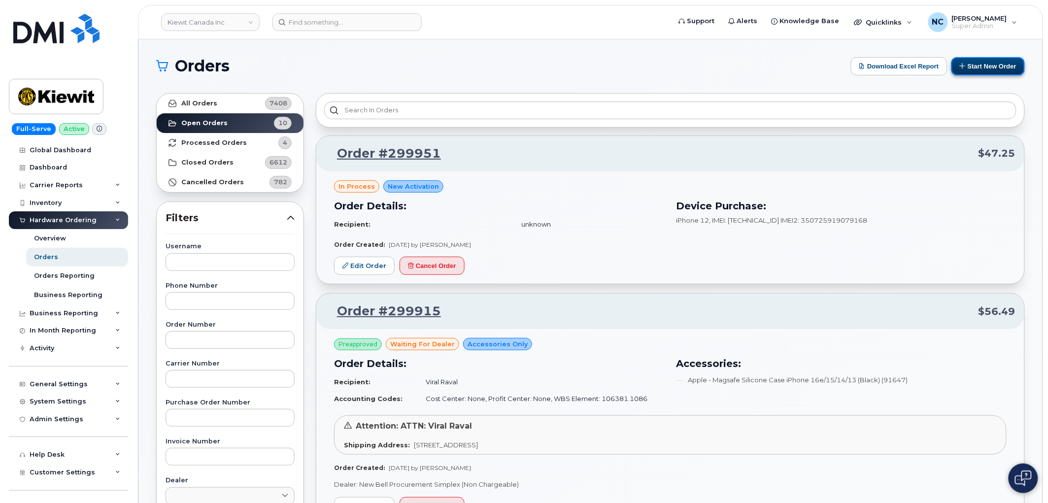
click at [1008, 66] on button "Start New Order" at bounding box center [987, 66] width 73 height 18
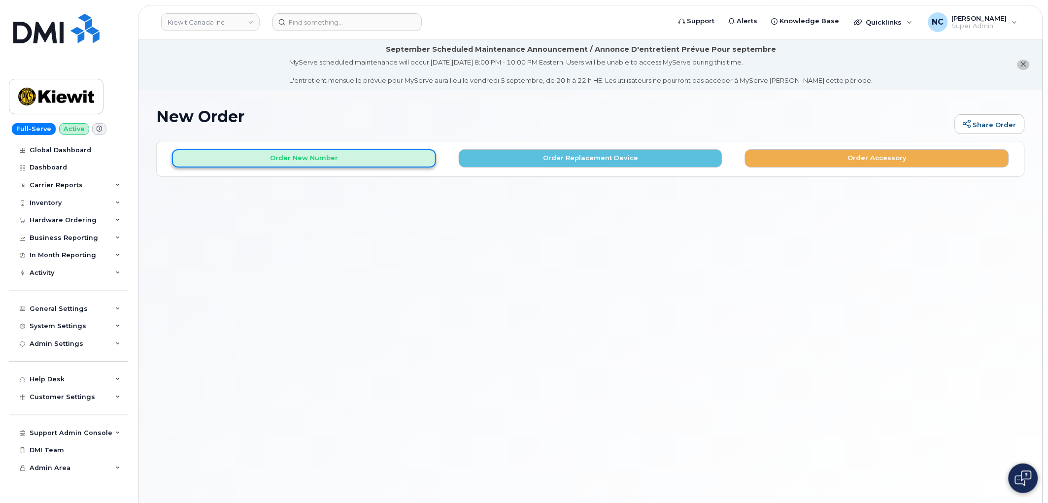
click at [311, 156] on button "Order New Number" at bounding box center [304, 158] width 264 height 18
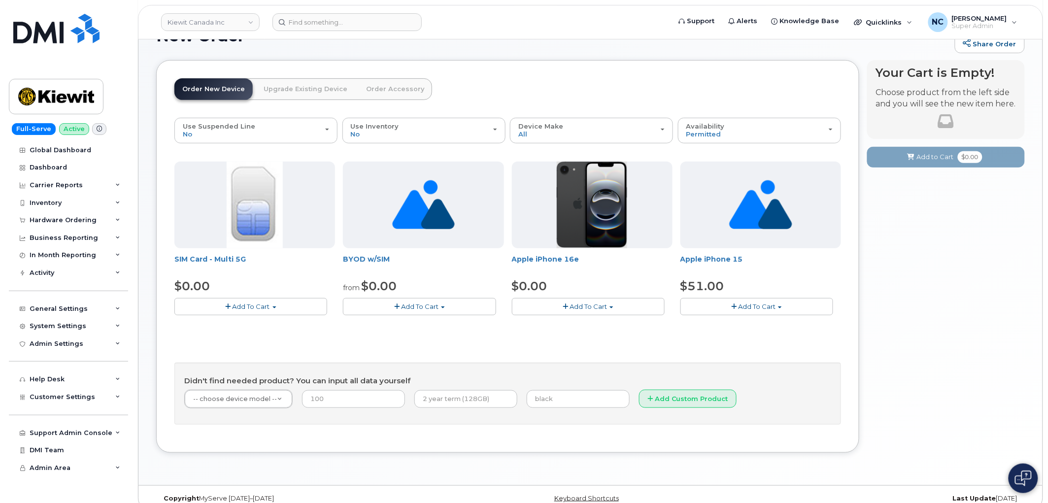
scroll to position [95, 0]
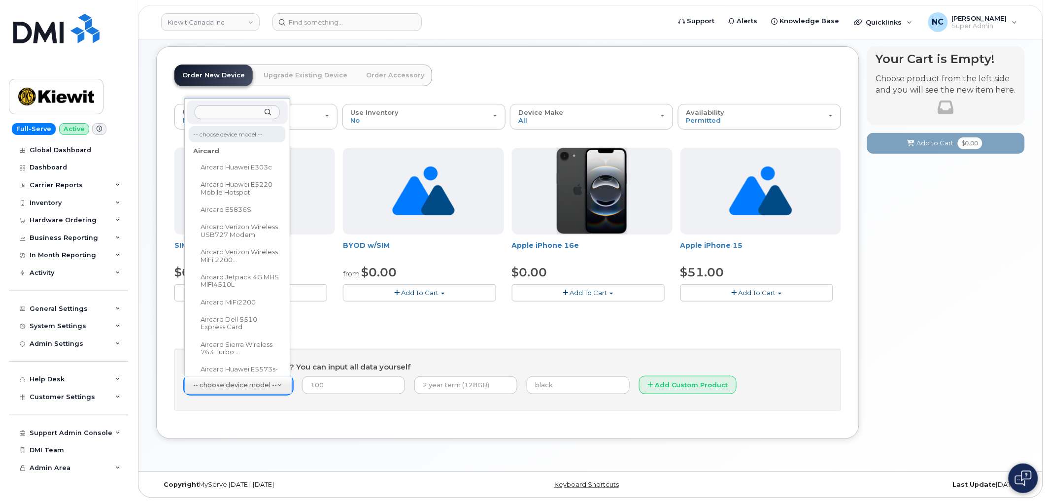
click at [253, 111] on input "text" at bounding box center [237, 112] width 85 height 14
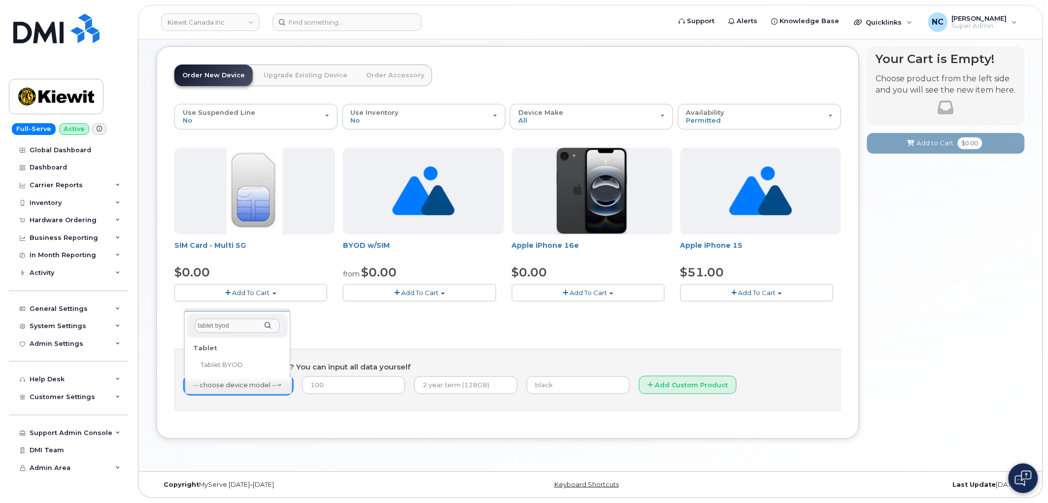
type input "tablet byod"
click at [228, 352] on div "Tablet" at bounding box center [237, 348] width 95 height 15
select select "2487"
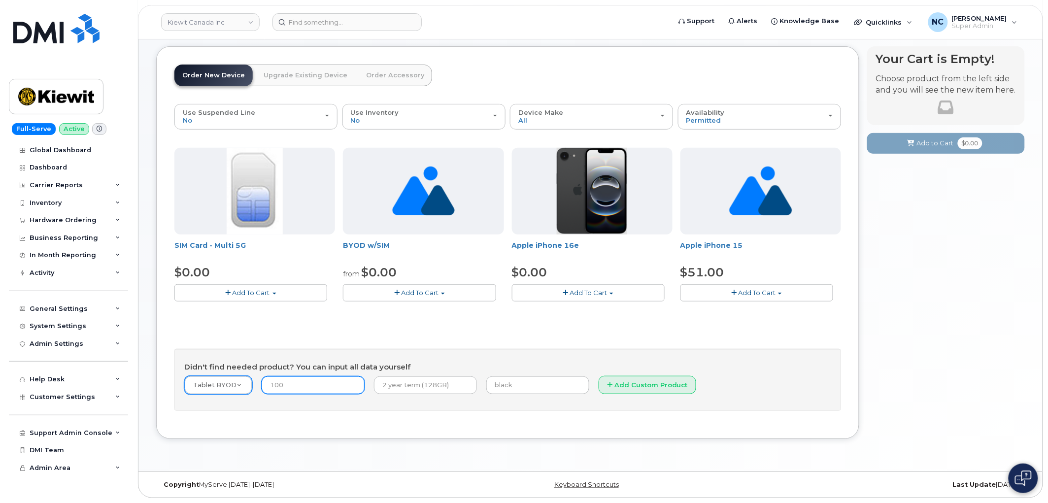
click at [319, 385] on input "number" at bounding box center [313, 385] width 103 height 18
type input "0.00"
click at [405, 380] on input "text" at bounding box center [425, 385] width 103 height 18
type input "2 year contract"
click at [489, 382] on input "text" at bounding box center [537, 385] width 103 height 18
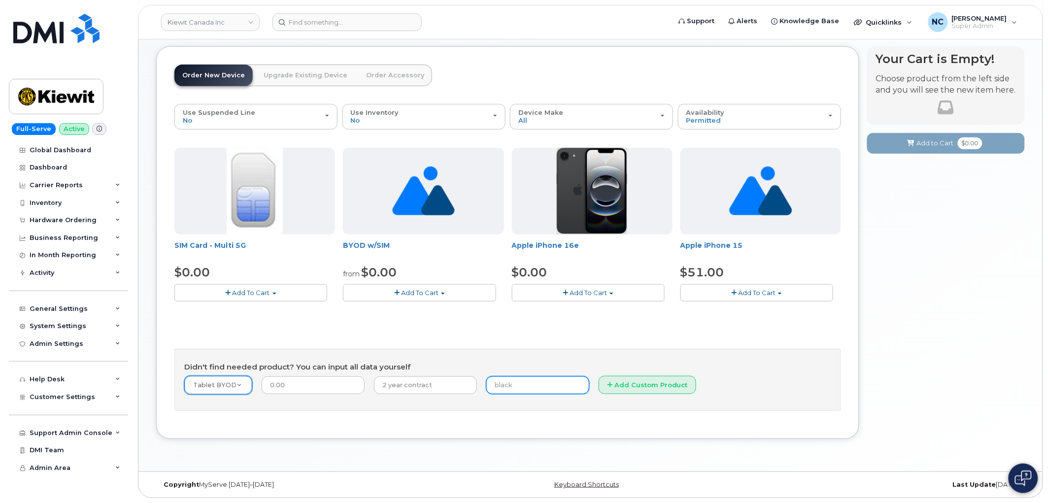
paste input "351159274364727 ."
type input "351159274364727"
click at [603, 386] on button "Add Custom Product" at bounding box center [647, 385] width 98 height 18
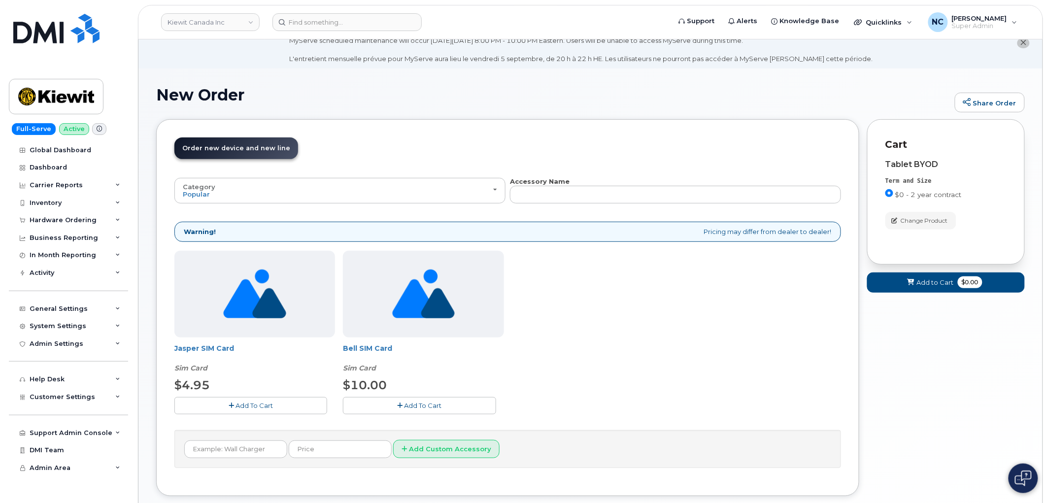
scroll to position [55, 0]
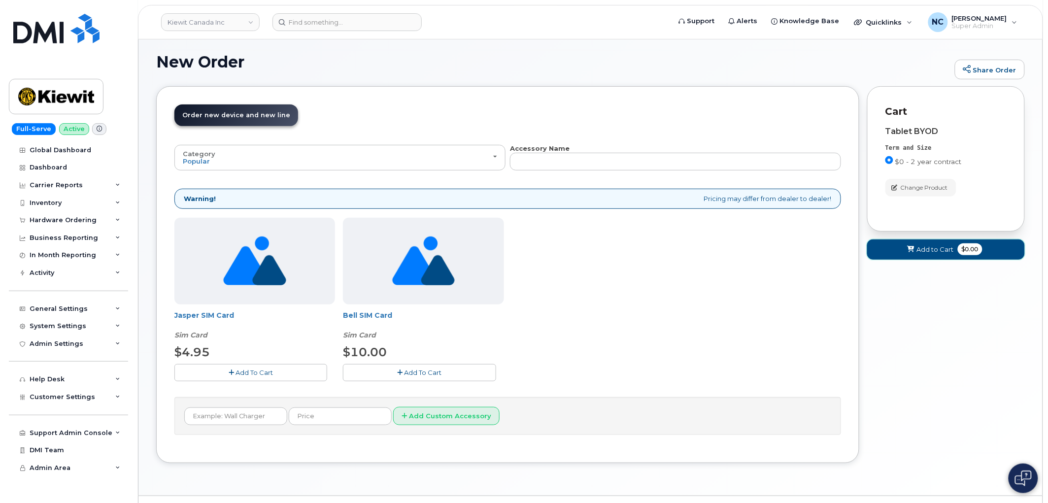
click at [947, 252] on span "Add to Cart" at bounding box center [935, 249] width 37 height 9
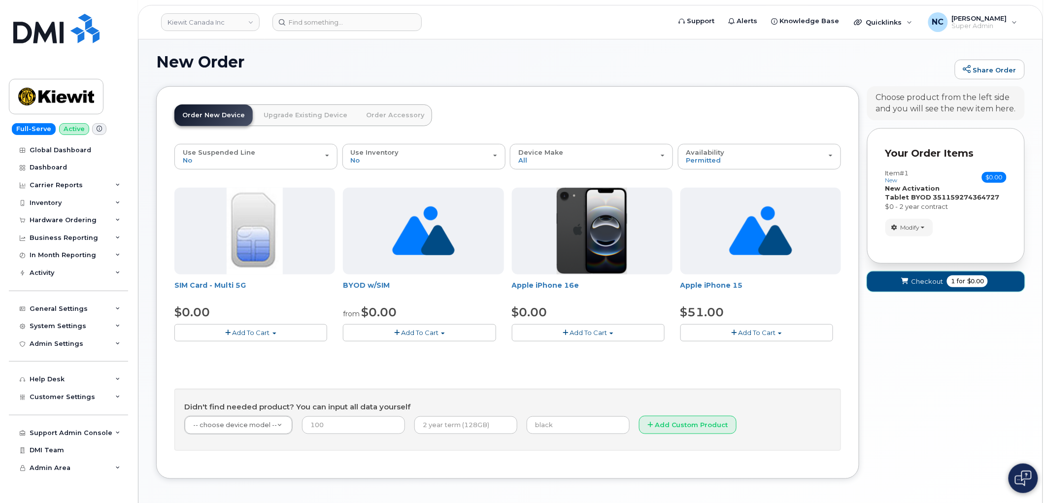
click at [941, 285] on span "Checkout" at bounding box center [927, 281] width 32 height 9
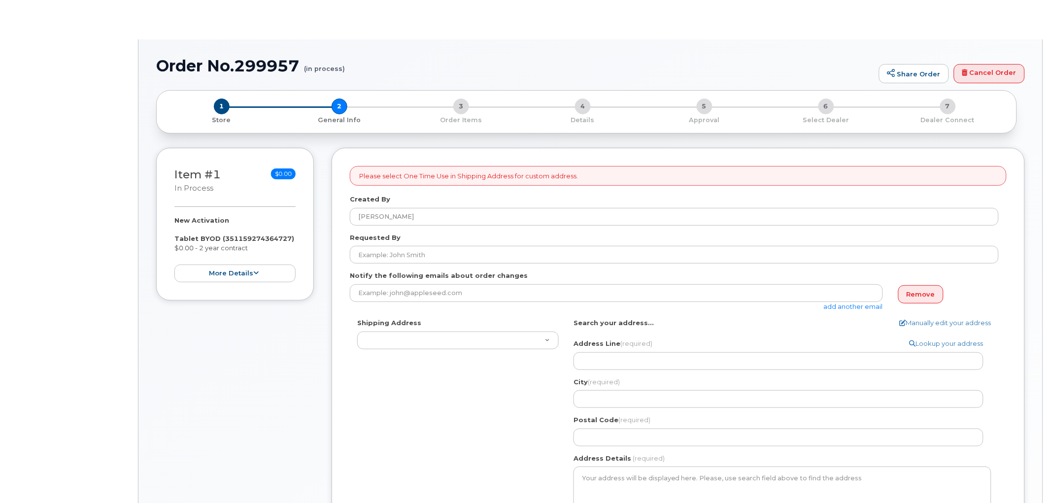
select select
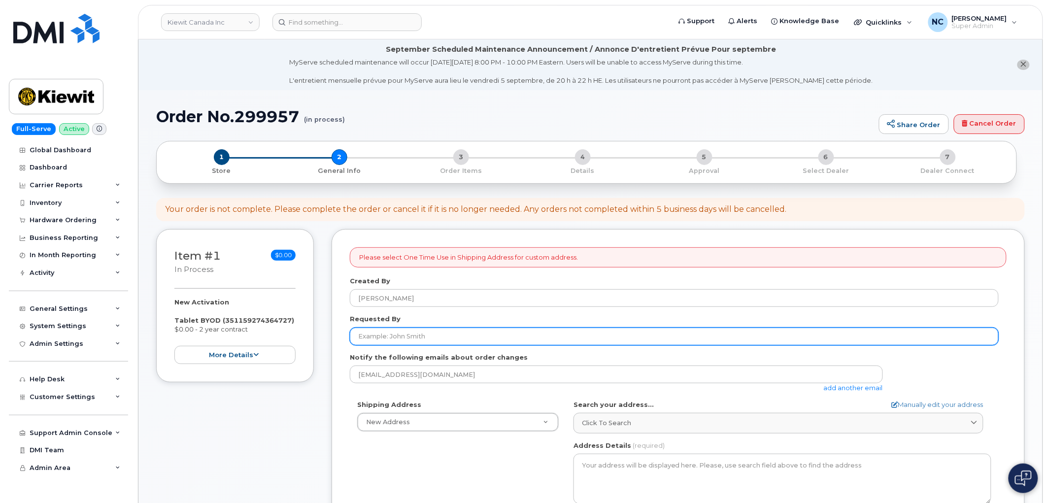
click at [461, 329] on input "Requested By" at bounding box center [674, 337] width 649 height 18
paste input "[PERSON_NAME]"
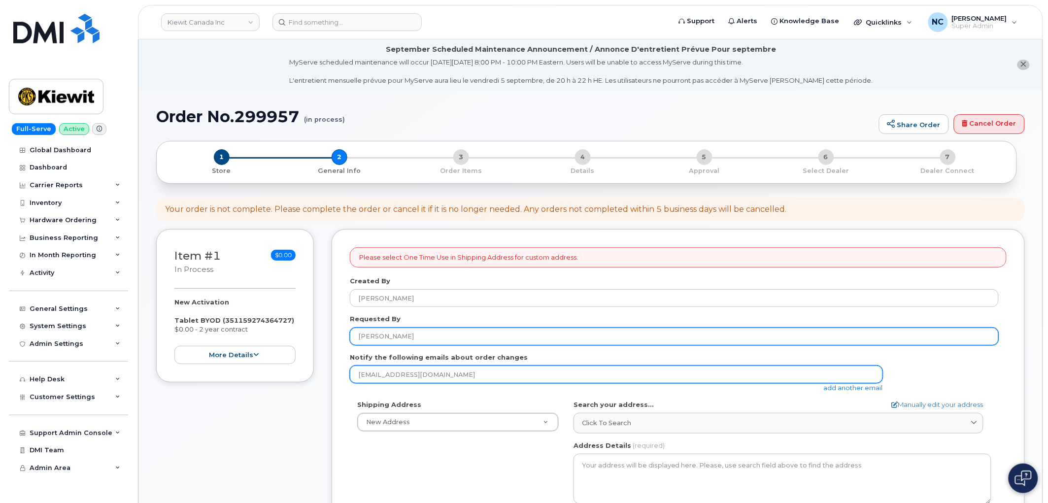
type input "[PERSON_NAME]"
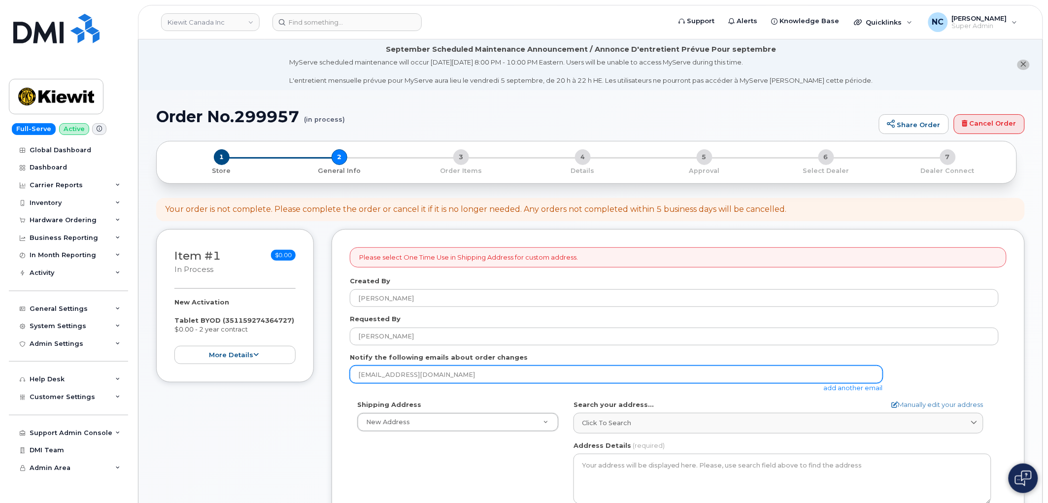
click at [442, 371] on input "ncapella@dminc.com" at bounding box center [616, 374] width 533 height 18
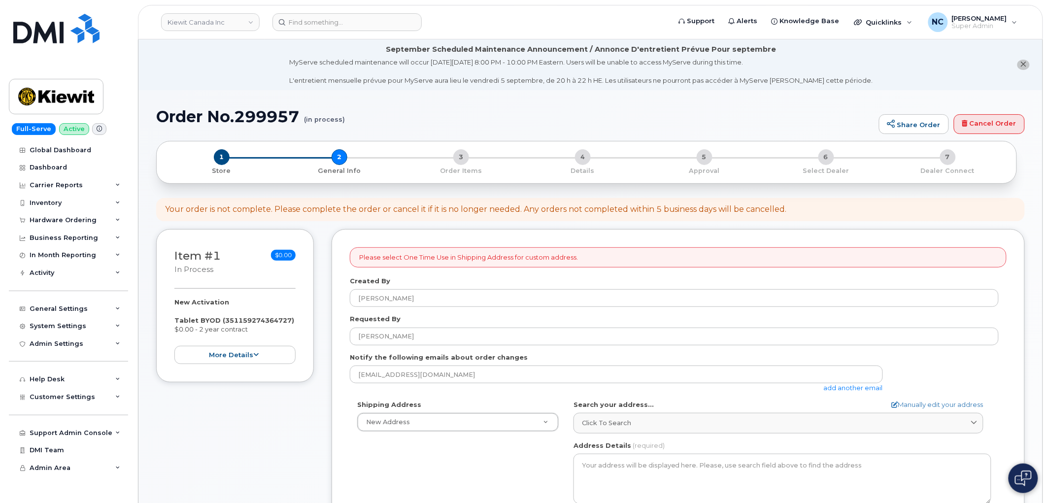
click at [840, 384] on link "add another email" at bounding box center [853, 388] width 59 height 8
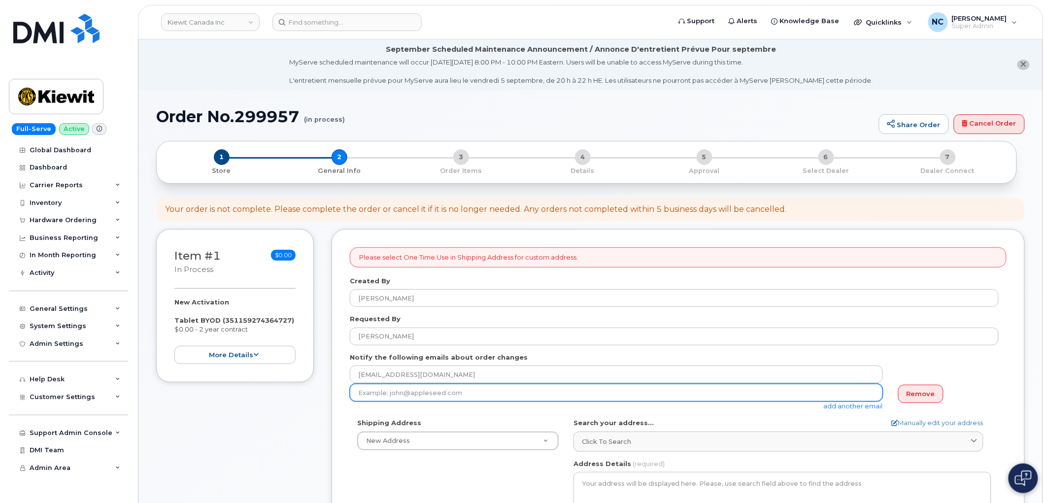
click at [447, 385] on input "email" at bounding box center [616, 393] width 533 height 18
paste input "ROBERT.NAVALTA@KIEWIT.COM"
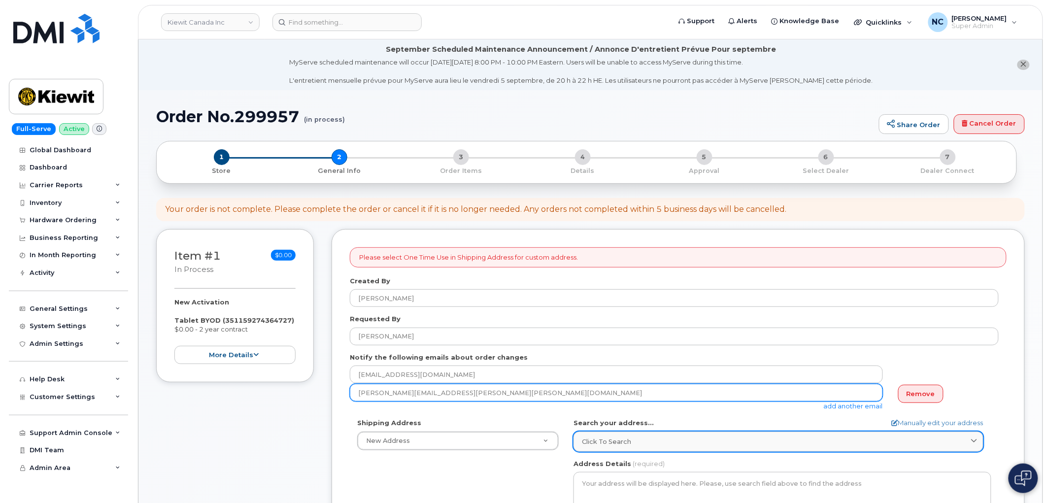
type input "ROBERT.NAVALTA@KIEWIT.COM"
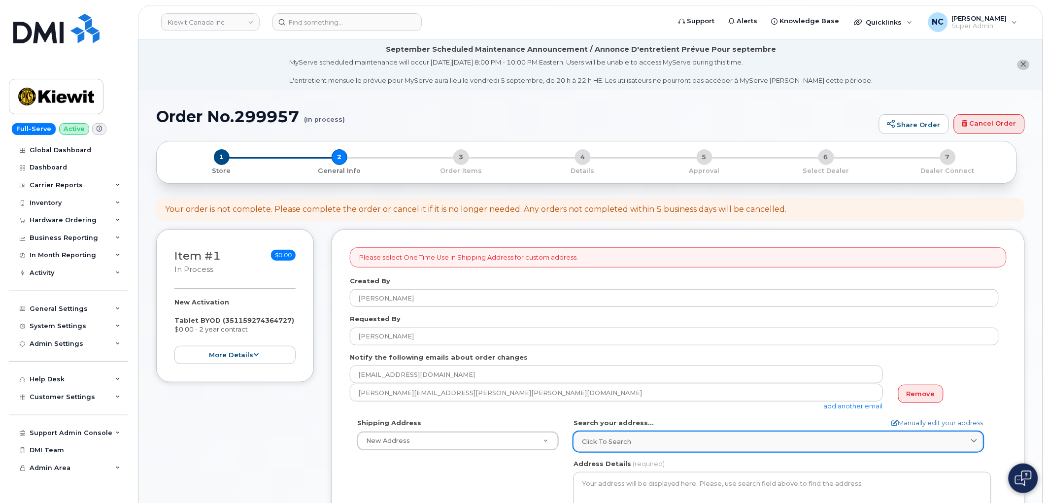
click at [642, 435] on link "Click to search" at bounding box center [778, 441] width 410 height 20
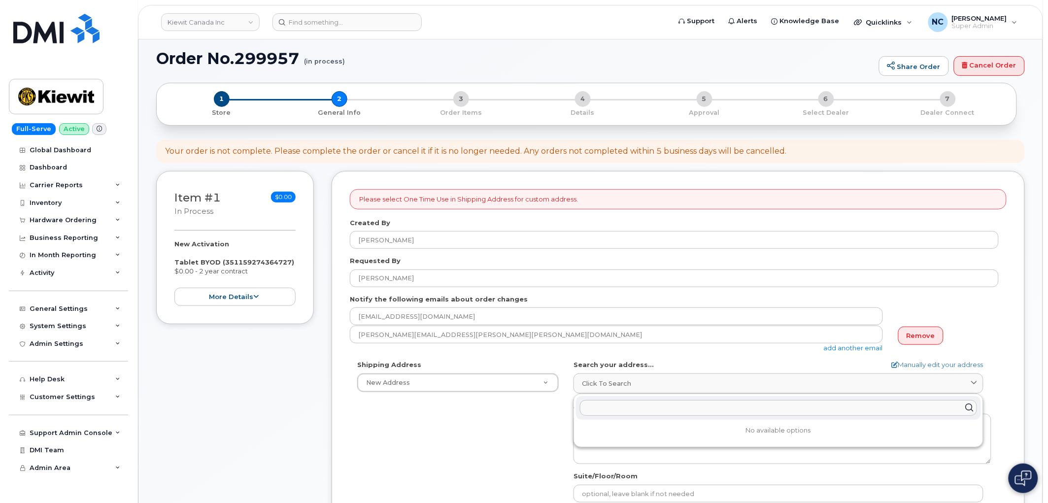
scroll to position [164, 0]
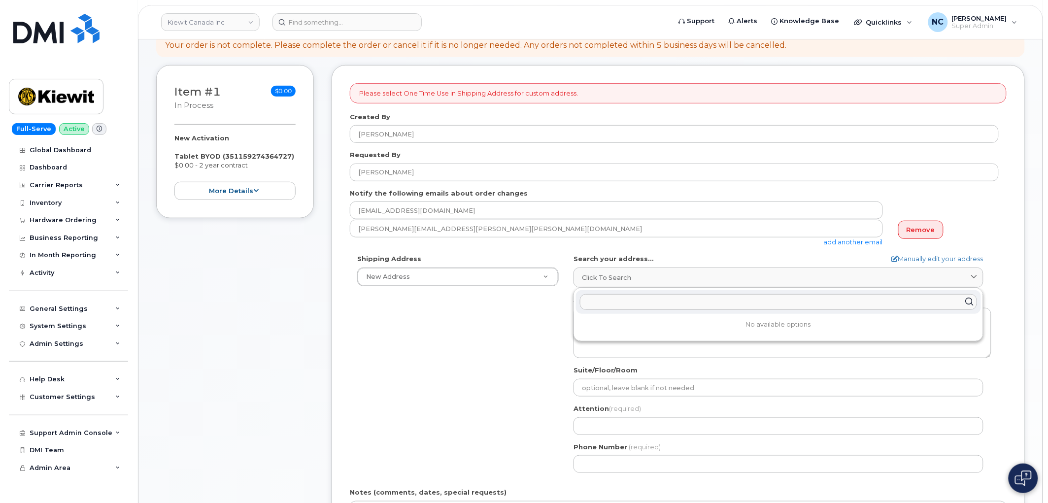
click at [652, 306] on input "text" at bounding box center [778, 302] width 397 height 16
paste input "[PERSON_NAME] Twp, BC V4W 3M9"
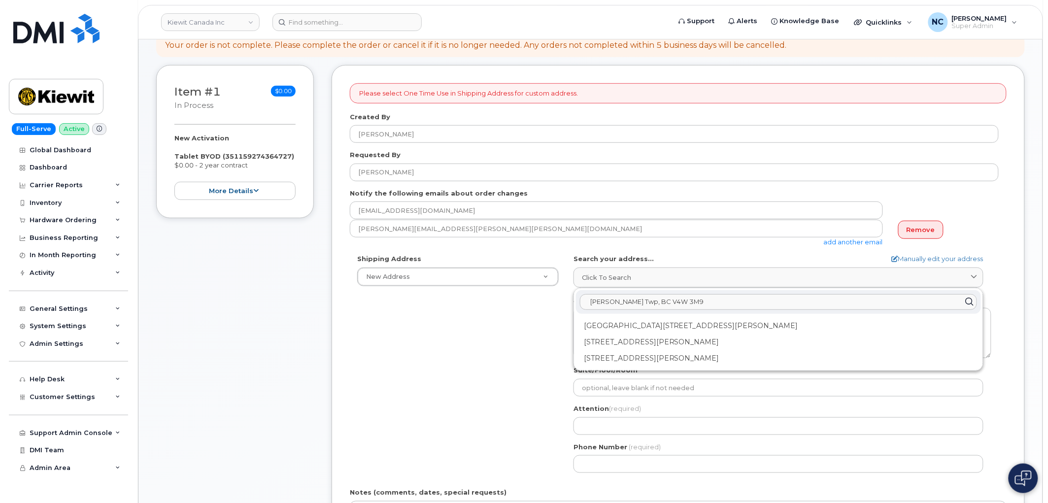
type input "[PERSON_NAME] Twp, BC V4W 3M9"
click at [472, 317] on div "Shipping Address New Address New Address 1-1425 North Service Rd E 14 Lower Jar…" at bounding box center [674, 367] width 649 height 226
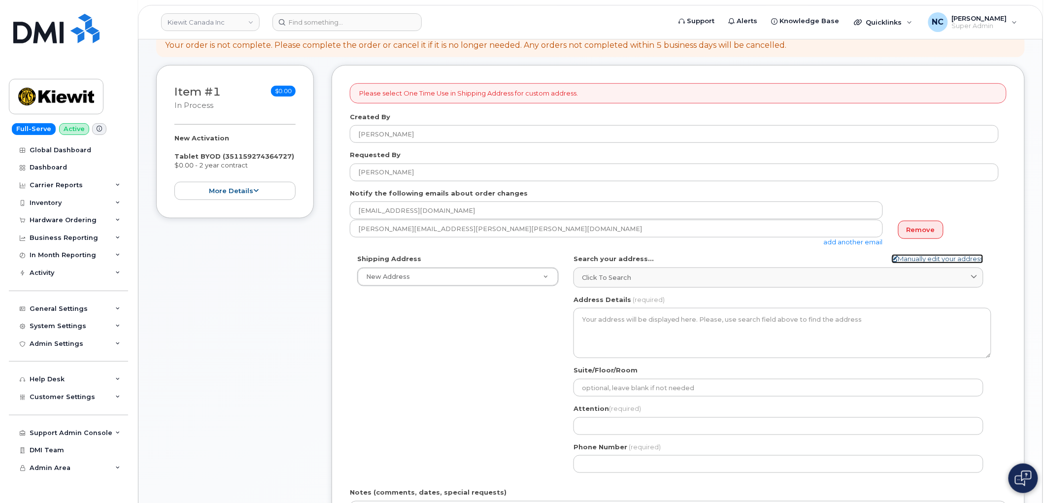
click at [934, 259] on link "Manually edit your address" at bounding box center [938, 258] width 92 height 9
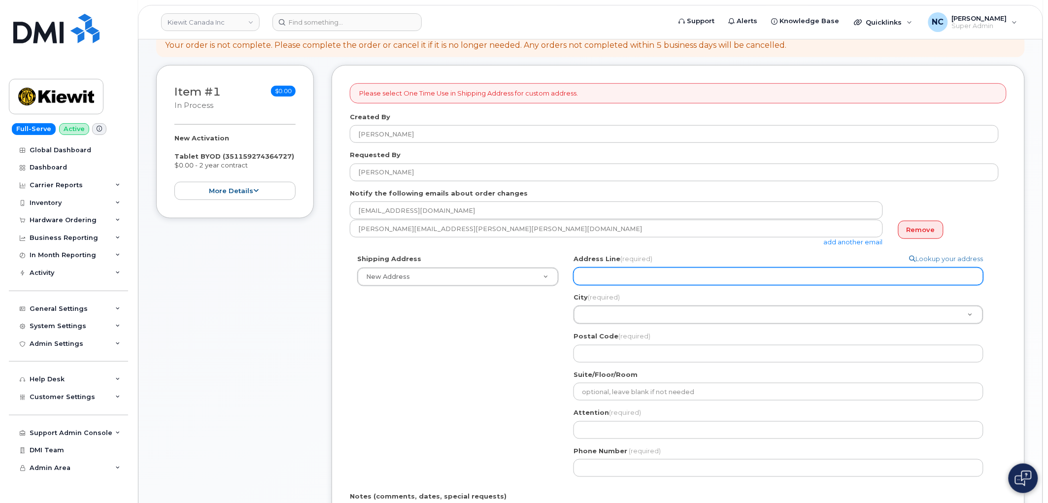
click at [633, 274] on input "Address Line (required)" at bounding box center [778, 276] width 410 height 18
paste input "[PERSON_NAME] Twp, BC V4W 3M9"
select select
type input "[PERSON_NAME] Twp, BC V4W 3M9"
select select
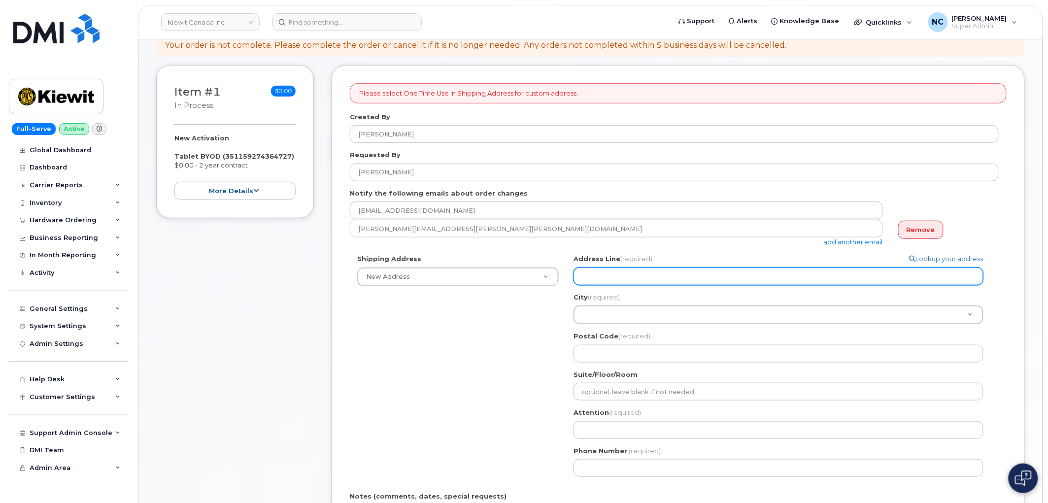
click at [618, 279] on input "Address Line (required)" at bounding box center [778, 276] width 410 height 18
select select
type input "-"
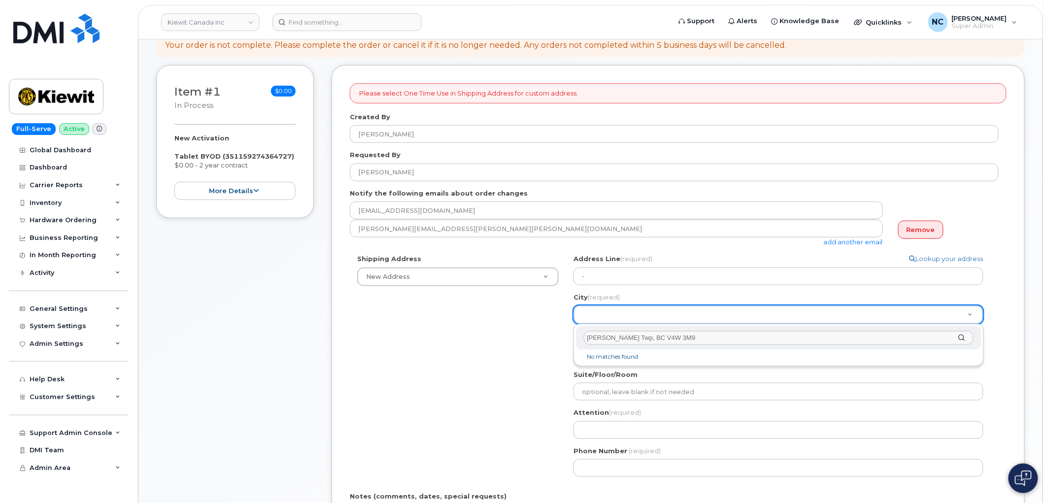
drag, startPoint x: 636, startPoint y: 337, endPoint x: 723, endPoint y: 337, distance: 86.7
click at [723, 337] on input "Langley Twp, BC V4W 3M9" at bounding box center [778, 338] width 389 height 14
type input "Langley Twp, BC V4W 3M9"
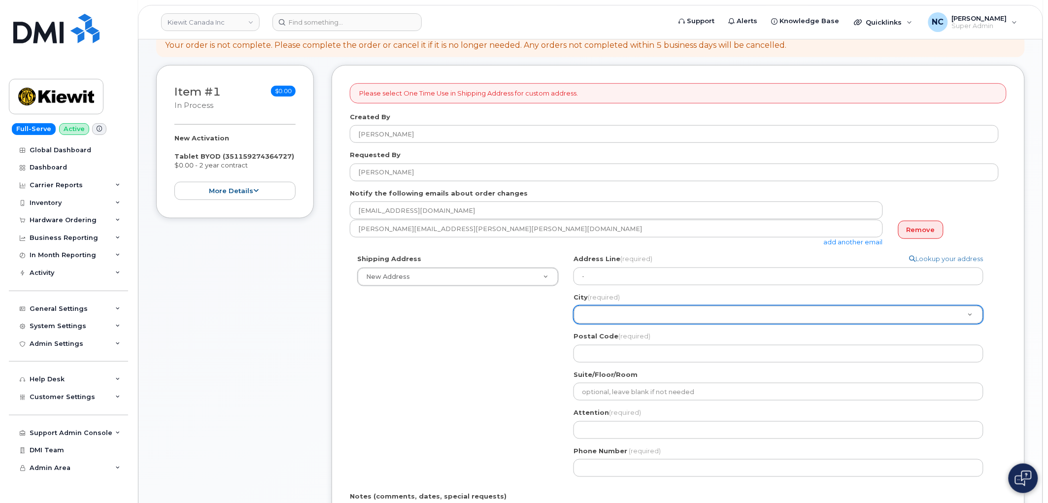
drag, startPoint x: 567, startPoint y: 330, endPoint x: 557, endPoint y: 331, distance: 10.4
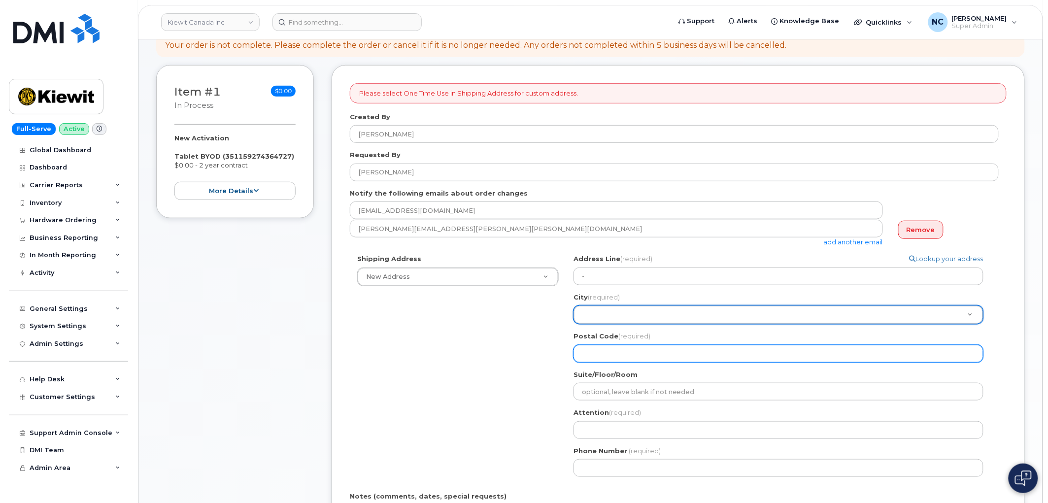
click at [614, 359] on input "Postal Code (required)" at bounding box center [778, 354] width 410 height 18
paste input "V4W 3M9"
select select
drag, startPoint x: 580, startPoint y: 355, endPoint x: 523, endPoint y: 359, distance: 57.2
click at [523, 359] on div "Shipping Address New Address New Address 1-1425 North Service Rd E 14 Lower Jar…" at bounding box center [674, 369] width 649 height 230
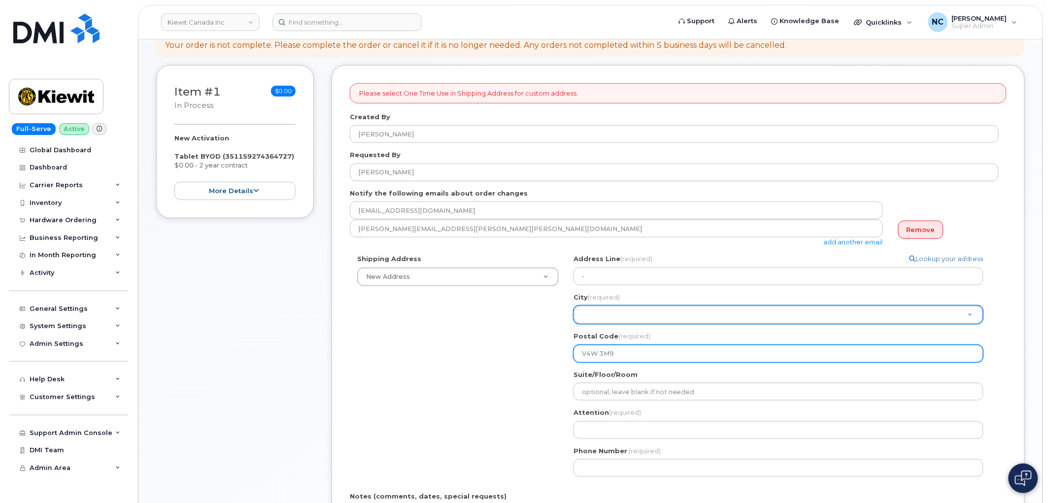
drag, startPoint x: 657, startPoint y: 352, endPoint x: 667, endPoint y: 353, distance: 9.9
click at [658, 352] on input "V4W 3M9" at bounding box center [778, 354] width 410 height 18
drag, startPoint x: 583, startPoint y: 355, endPoint x: 570, endPoint y: 357, distance: 13.0
click at [575, 356] on input "V4W 3M9" at bounding box center [778, 354] width 410 height 18
click at [677, 359] on input "V4W 3M9" at bounding box center [778, 354] width 410 height 18
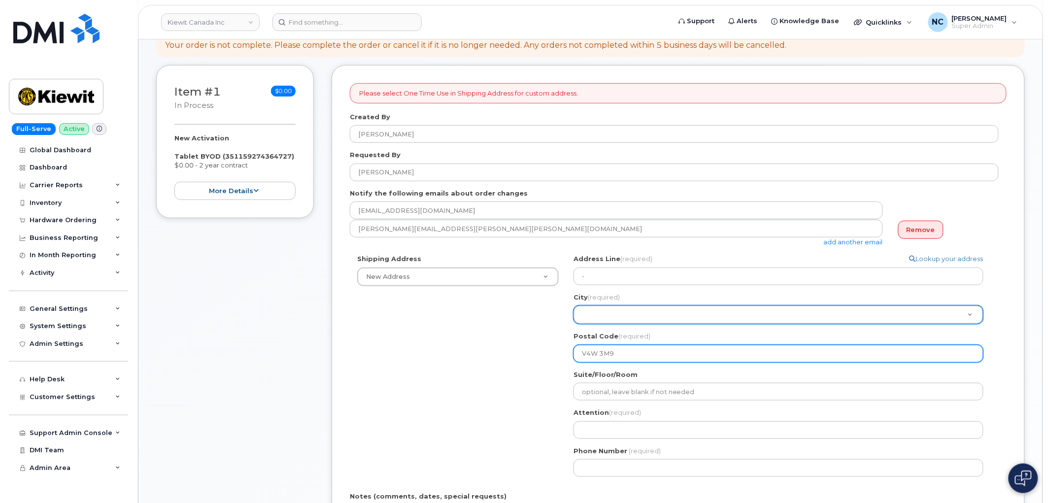
type input "V4W 3M9"
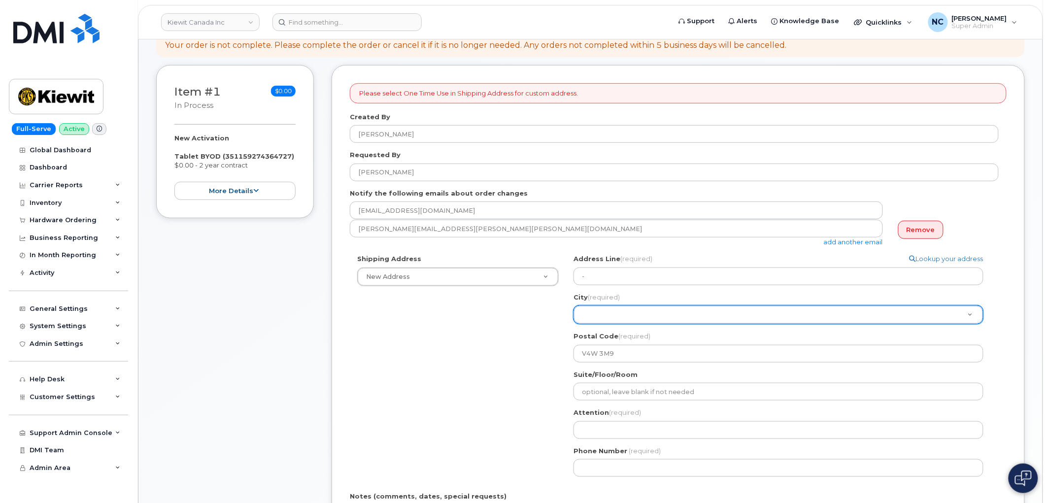
click at [677, 326] on div "Address Line (required) Lookup your address - City (required) City (required) P…" at bounding box center [782, 308] width 418 height 108
click at [675, 343] on input "City (required)" at bounding box center [778, 338] width 389 height 14
paste input "Langley Twp, BC V4W 3M9"
drag, startPoint x: 634, startPoint y: 338, endPoint x: 722, endPoint y: 349, distance: 88.3
click at [711, 345] on input "Langley Twp, BC V4W 3M9" at bounding box center [778, 338] width 389 height 14
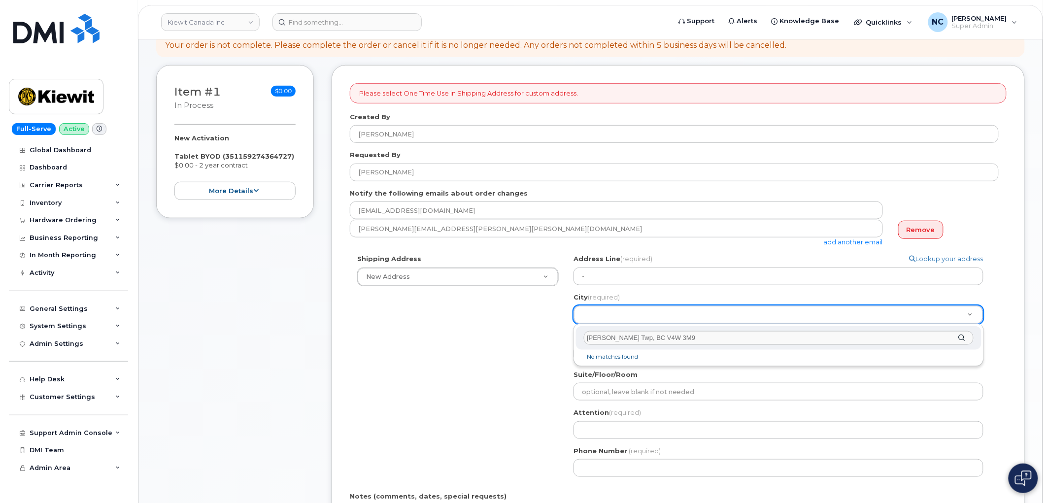
type input "Langley Twp, BC"
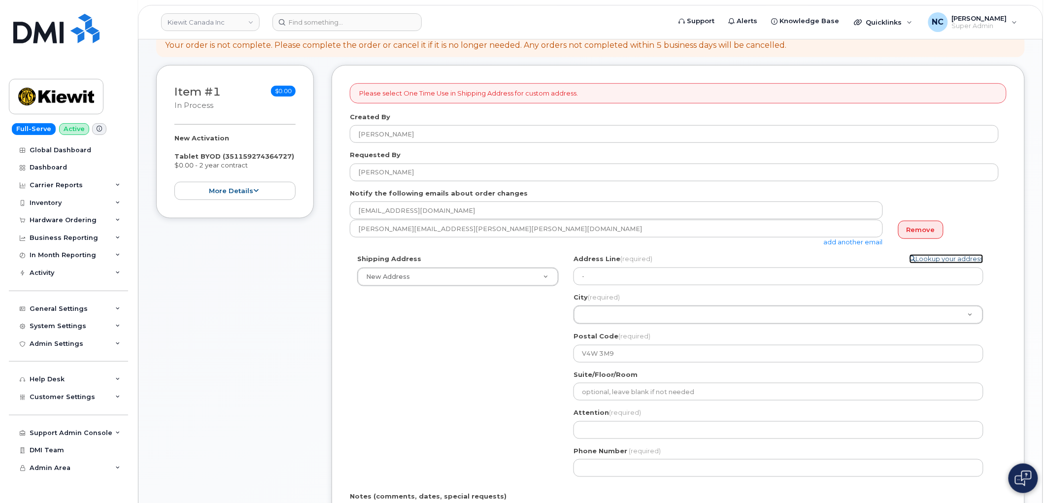
click at [949, 259] on link "Lookup your address" at bounding box center [946, 258] width 74 height 9
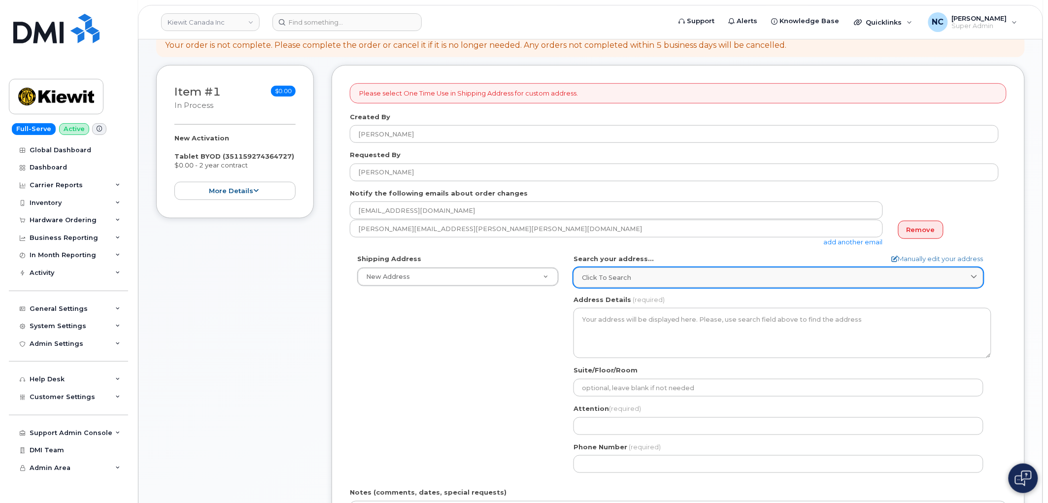
click at [693, 286] on link "Click to search" at bounding box center [778, 277] width 410 height 20
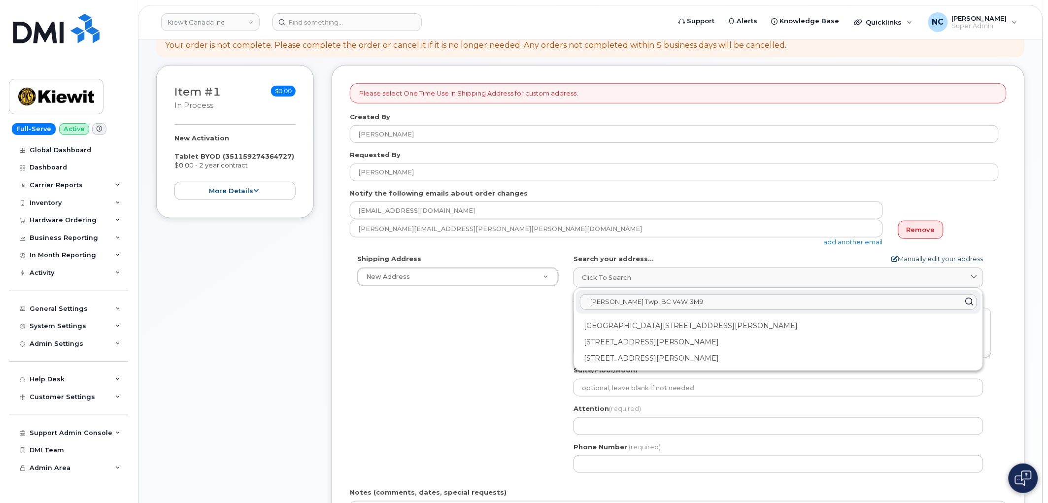
drag, startPoint x: 929, startPoint y: 268, endPoint x: 938, endPoint y: 255, distance: 16.4
click at [929, 268] on link "Click to search" at bounding box center [778, 277] width 410 height 20
click at [938, 255] on link "Manually edit your address" at bounding box center [938, 258] width 92 height 9
select select
type input "-"
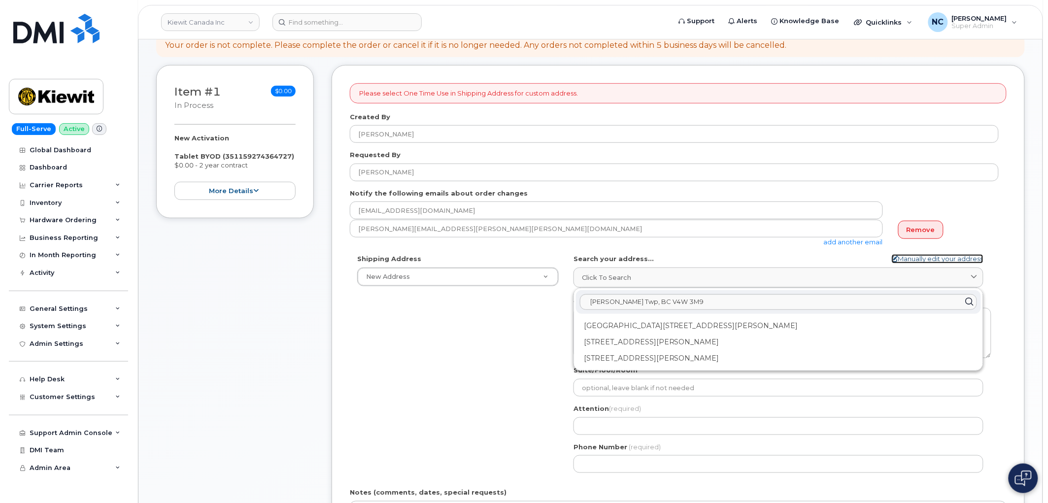
type input "V4W 3M9"
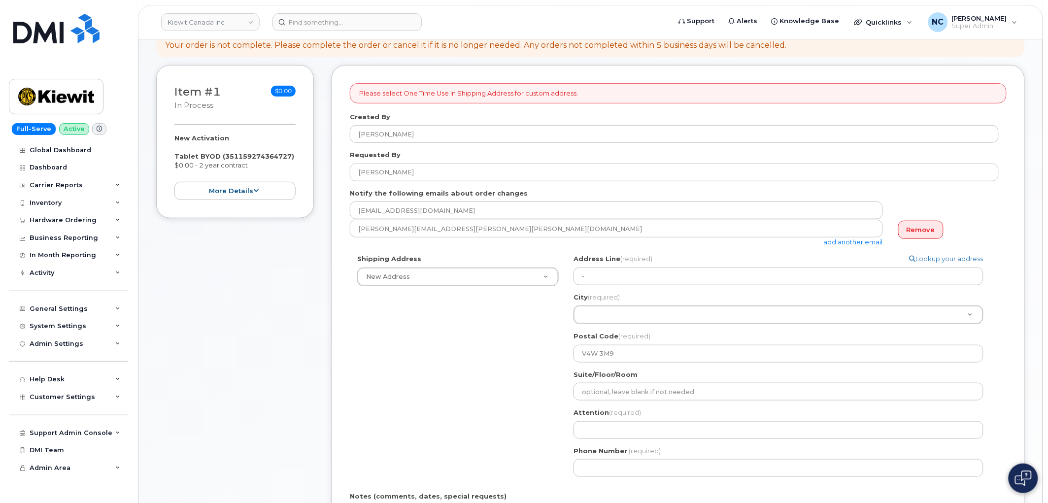
click at [739, 297] on div "City (required) City (required)" at bounding box center [782, 309] width 418 height 32
click at [650, 300] on div "City (required) City (required)" at bounding box center [782, 309] width 418 height 32
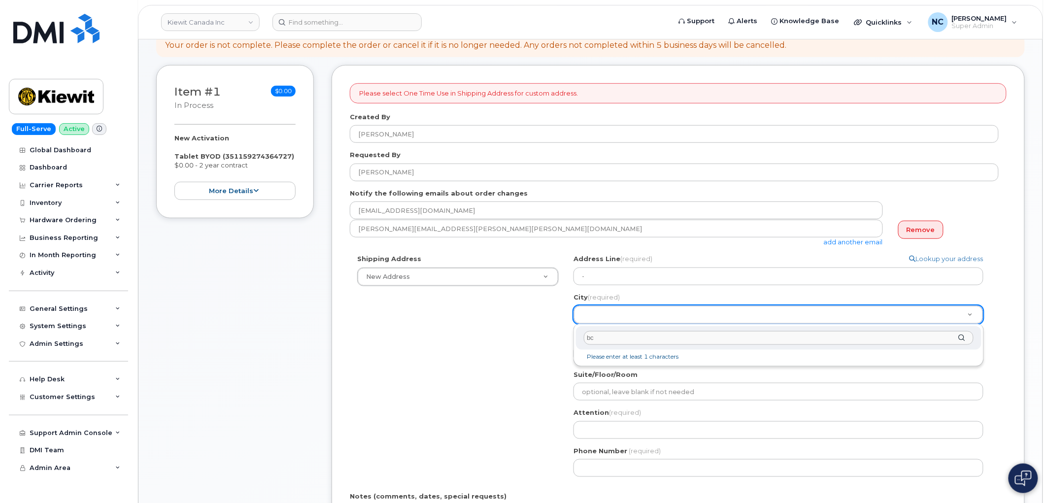
type input "b"
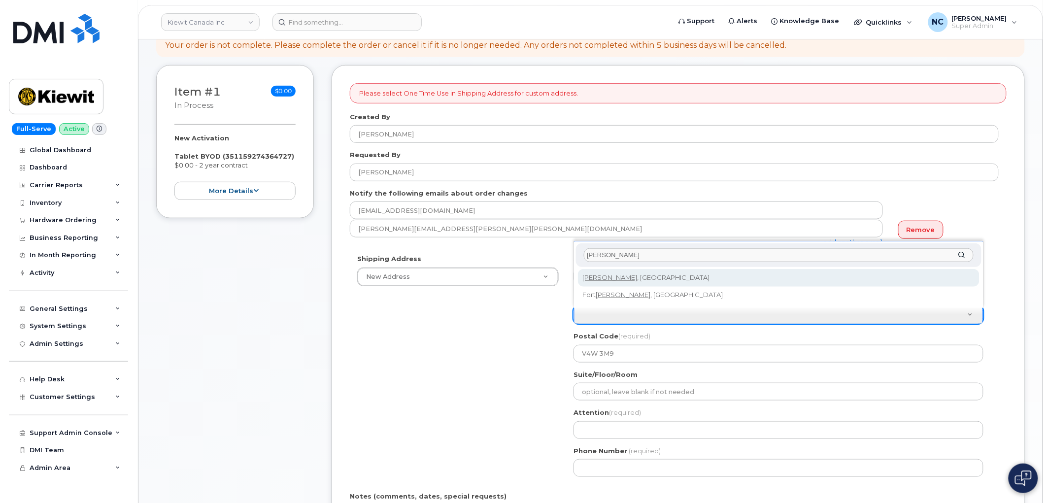
type input "langley"
select select
type input "777"
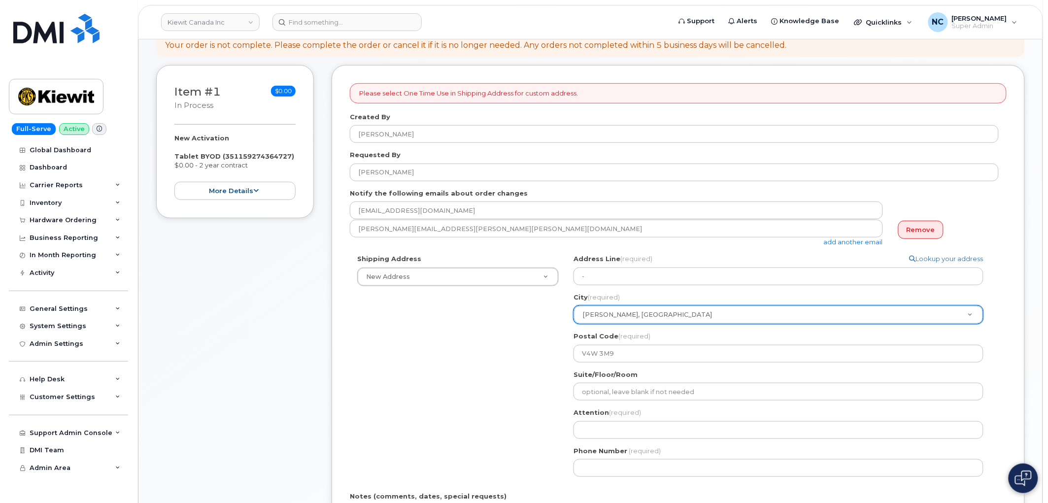
click at [518, 397] on div "Shipping Address New Address New Address 1-1425 North Service Rd E 14 Lower Jar…" at bounding box center [674, 369] width 649 height 230
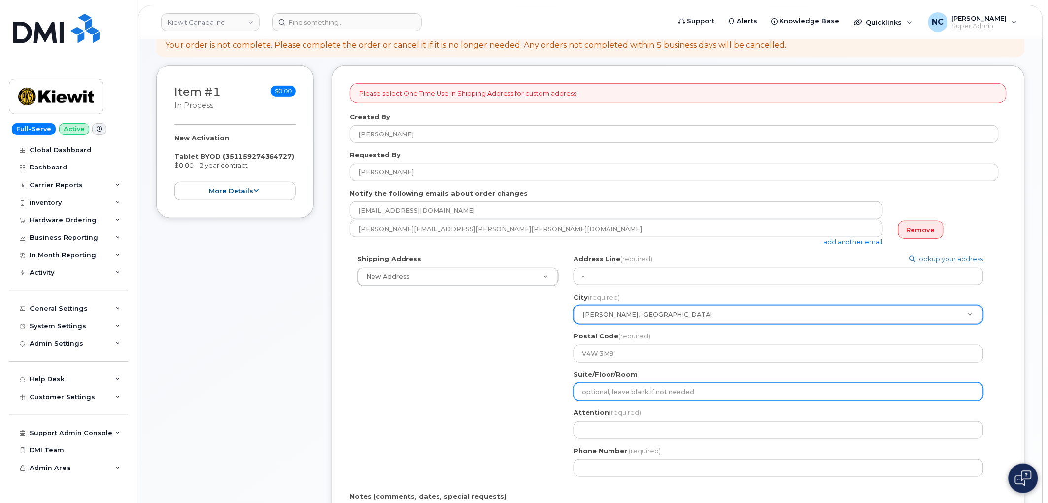
click at [623, 386] on input "Suite/Floor/Room" at bounding box center [778, 392] width 410 height 18
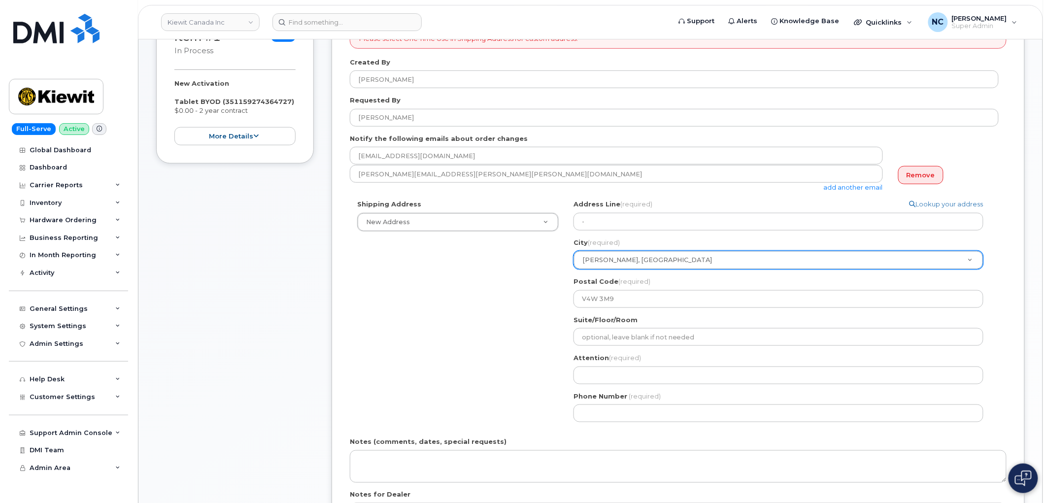
click at [584, 363] on div "Attention (required)" at bounding box center [782, 368] width 418 height 31
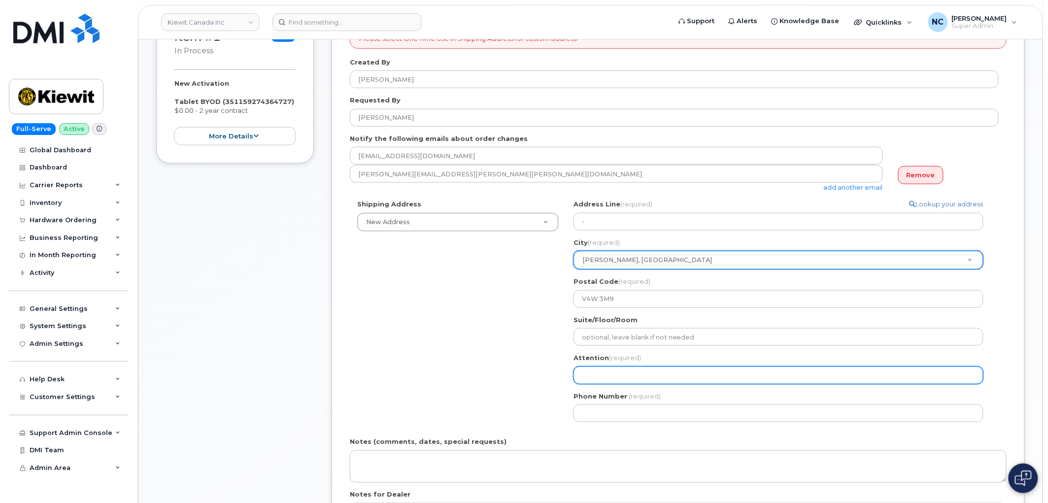
click at [588, 370] on input "Attention (required)" at bounding box center [778, 375] width 410 height 18
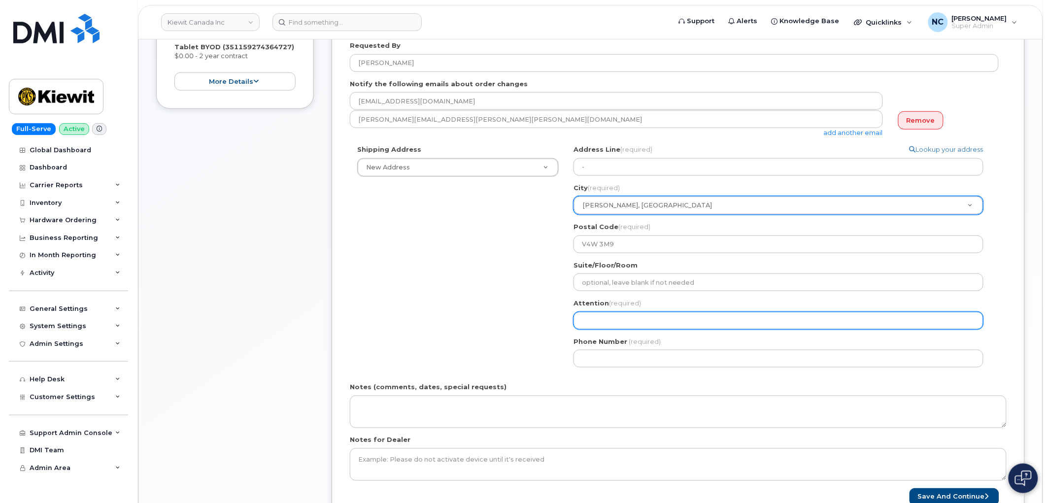
paste input "Robert Navalta"
select select
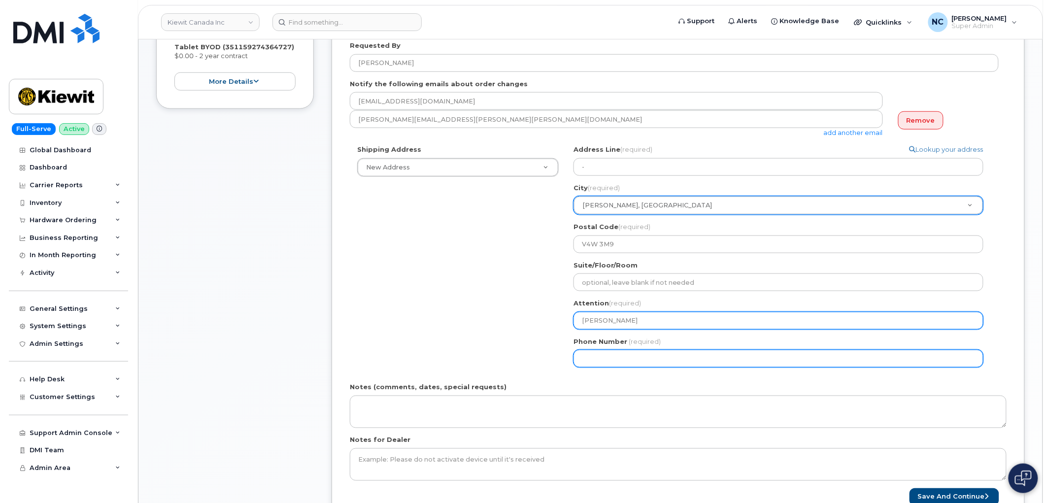
type input "Robert Navalta"
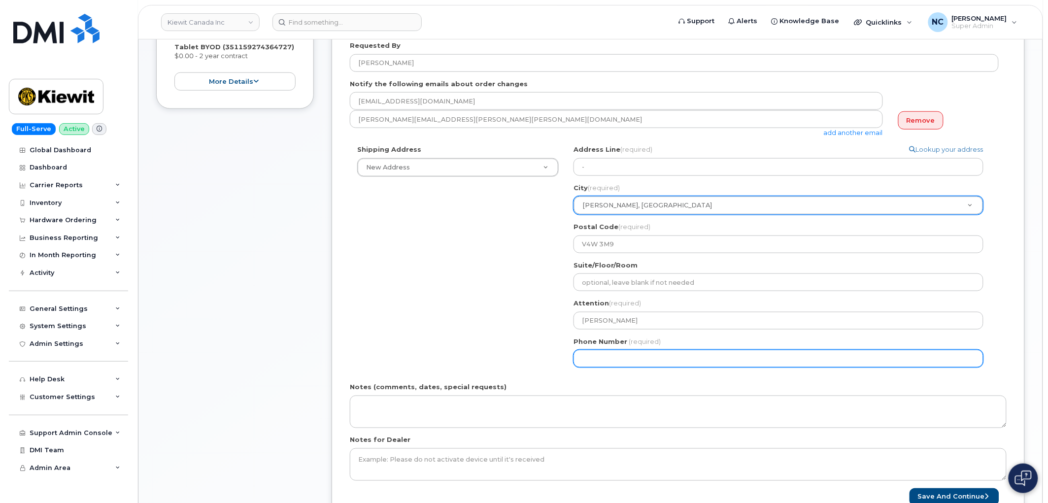
click at [638, 356] on input "Phone Number" at bounding box center [778, 359] width 410 height 18
click at [597, 356] on input "Phone Number" at bounding box center [778, 359] width 410 height 18
click at [613, 360] on input "Phone Number" at bounding box center [778, 359] width 410 height 18
click at [611, 357] on input "Phone Number" at bounding box center [778, 359] width 410 height 18
select select
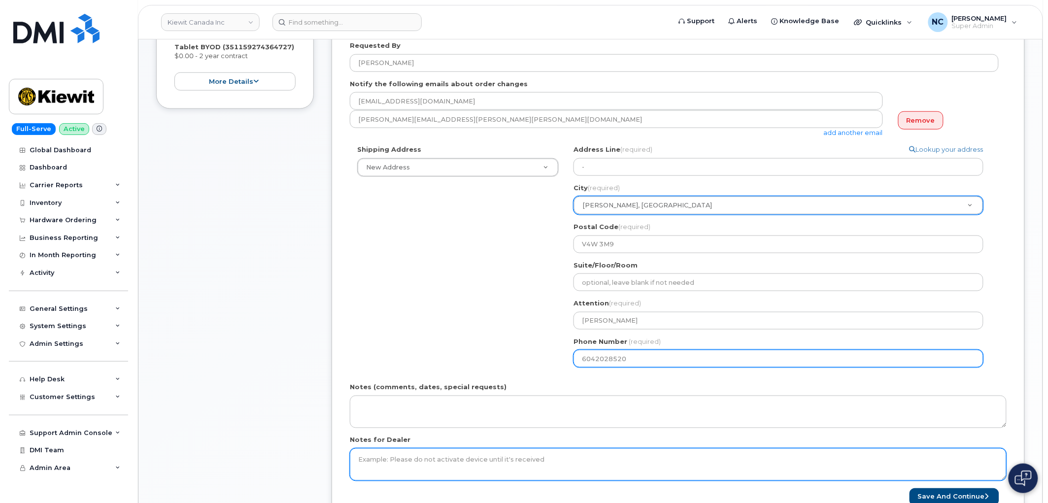
scroll to position [328, 0]
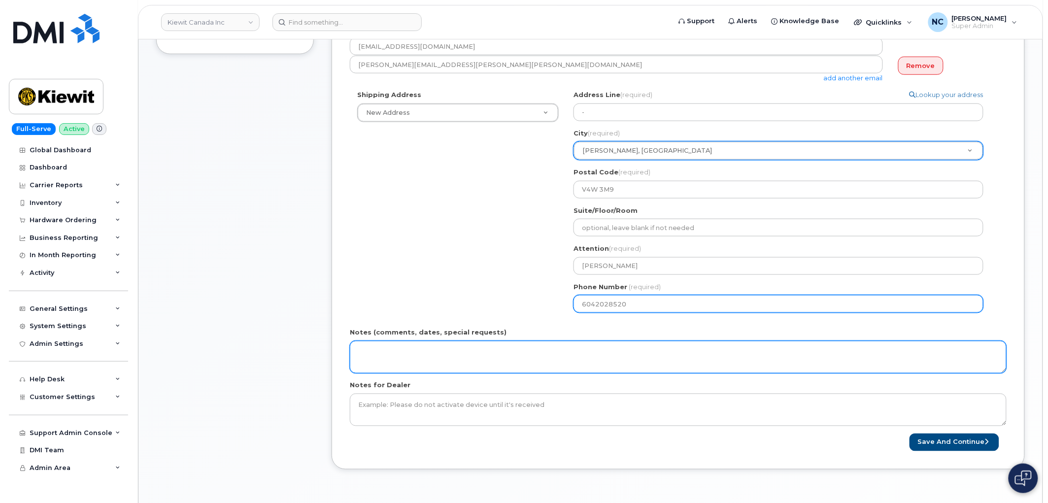
type input "6042028520"
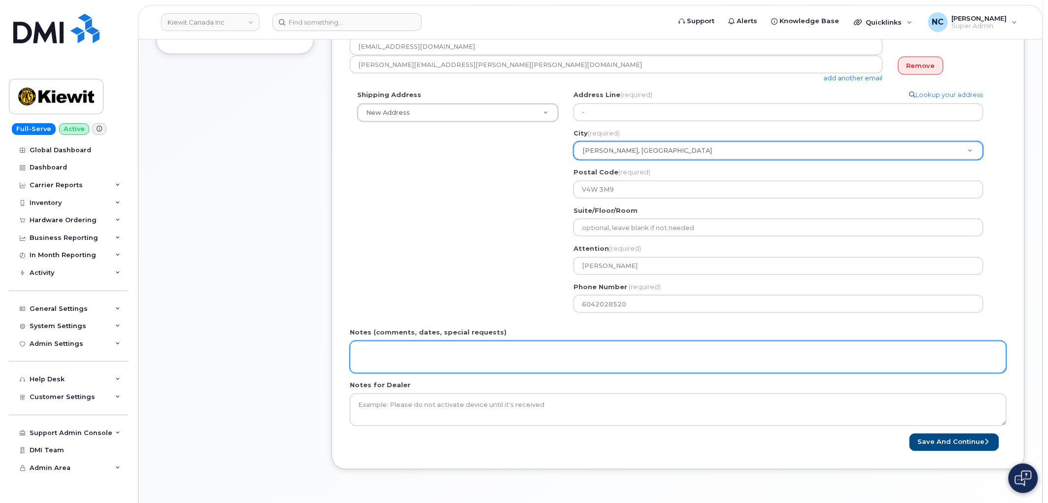
click at [520, 366] on textarea "Notes (comments, dates, special requests)" at bounding box center [678, 357] width 657 height 33
type textarea "C"
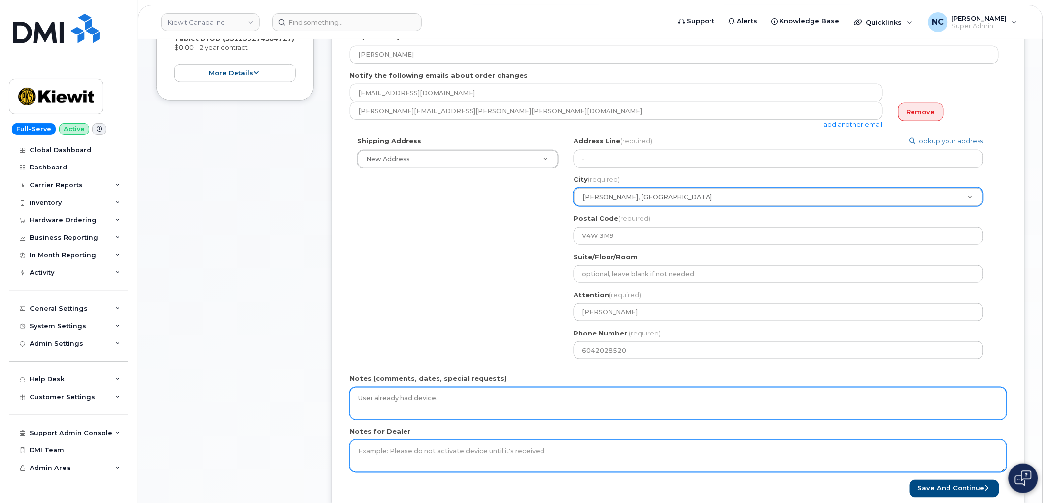
scroll to position [383, 0]
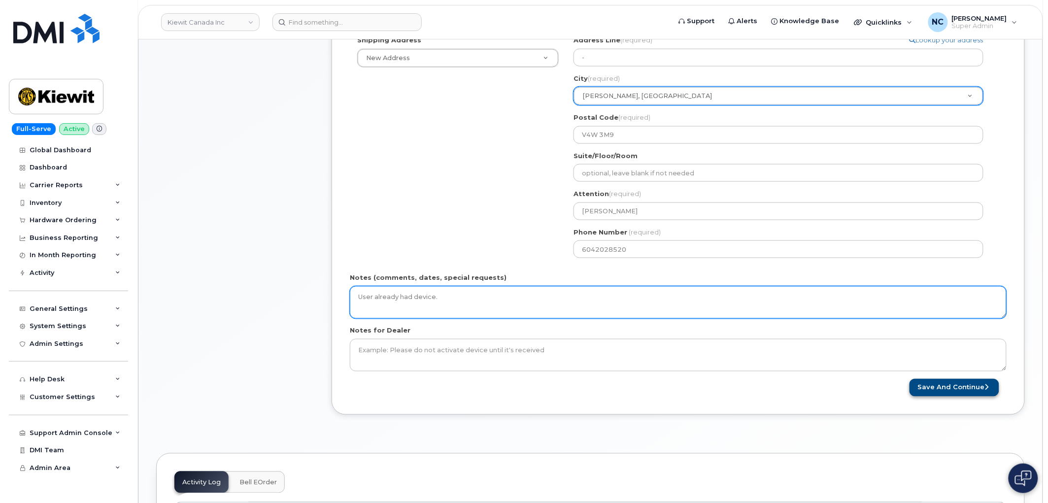
type textarea "User already had device."
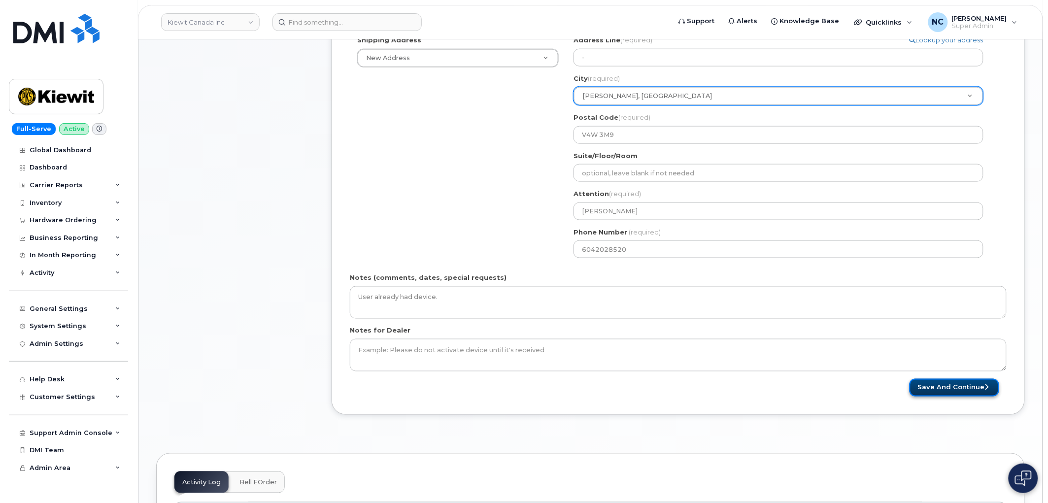
click at [957, 388] on button "Save and Continue" at bounding box center [954, 388] width 90 height 18
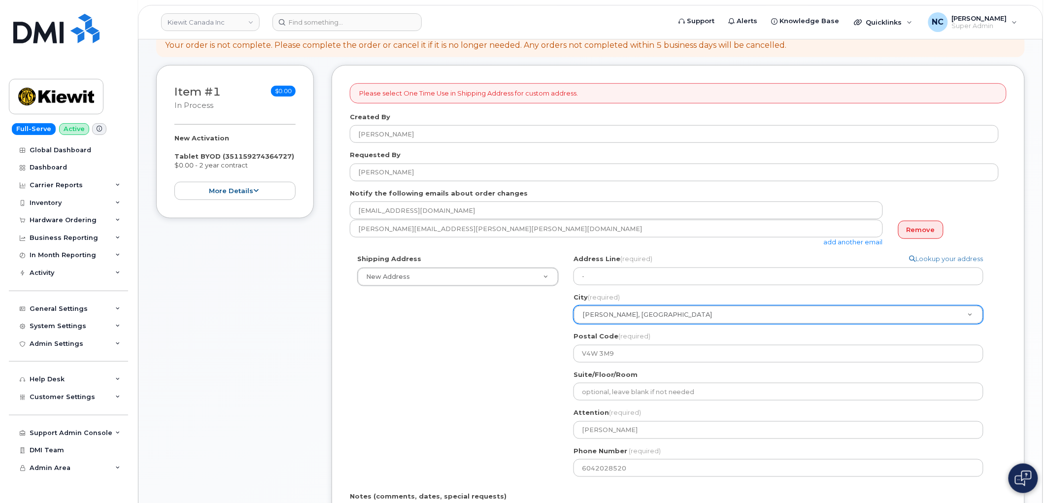
scroll to position [199, 0]
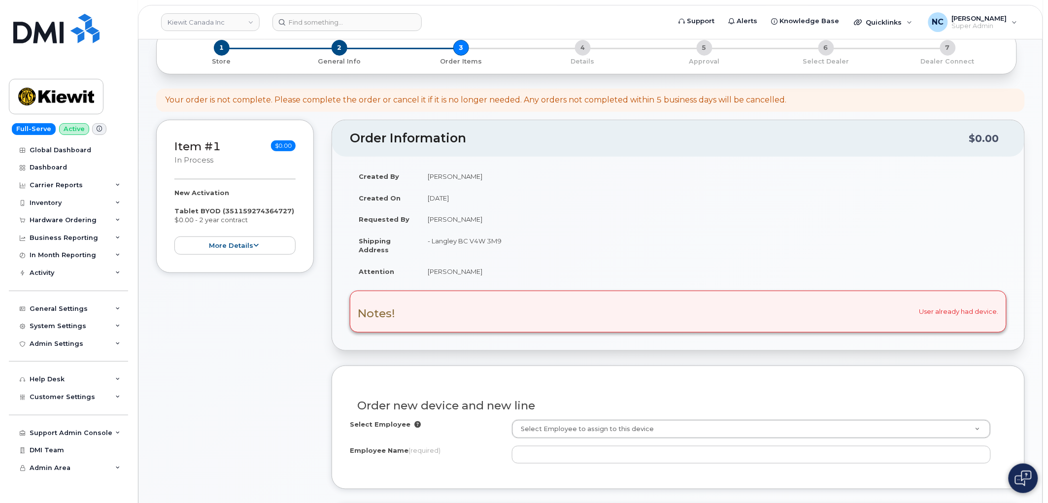
scroll to position [219, 0]
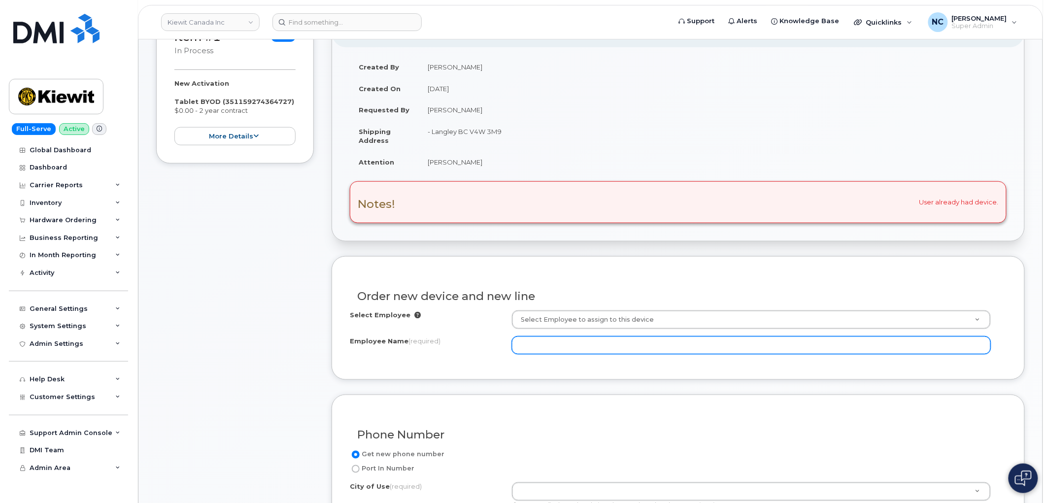
click at [603, 347] on input "Employee Name (required)" at bounding box center [751, 345] width 479 height 18
paste input "[PERSON_NAME]"
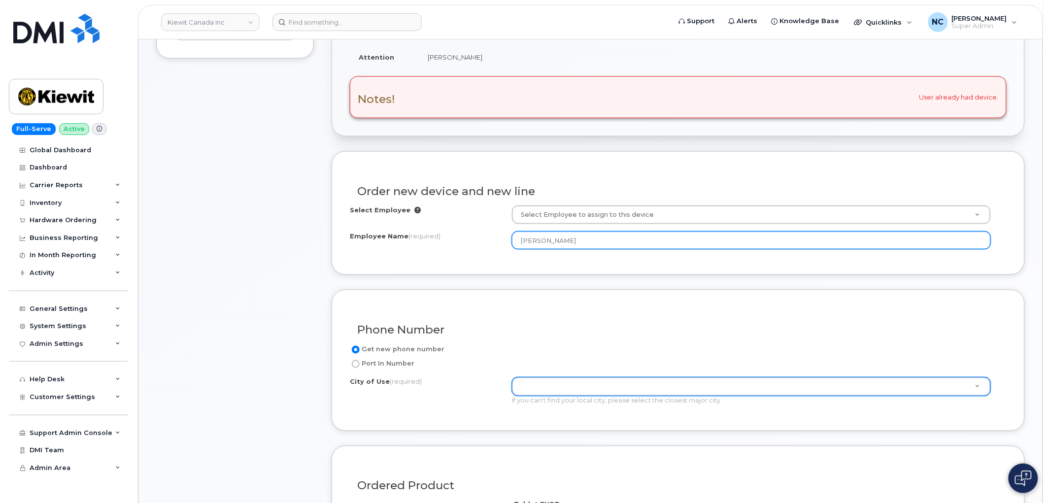
scroll to position [328, 0]
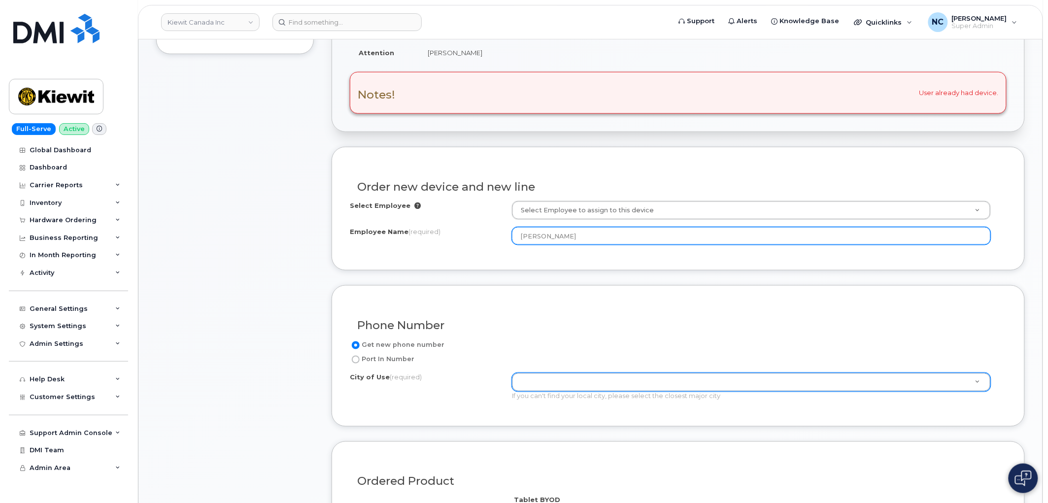
type input "[PERSON_NAME]"
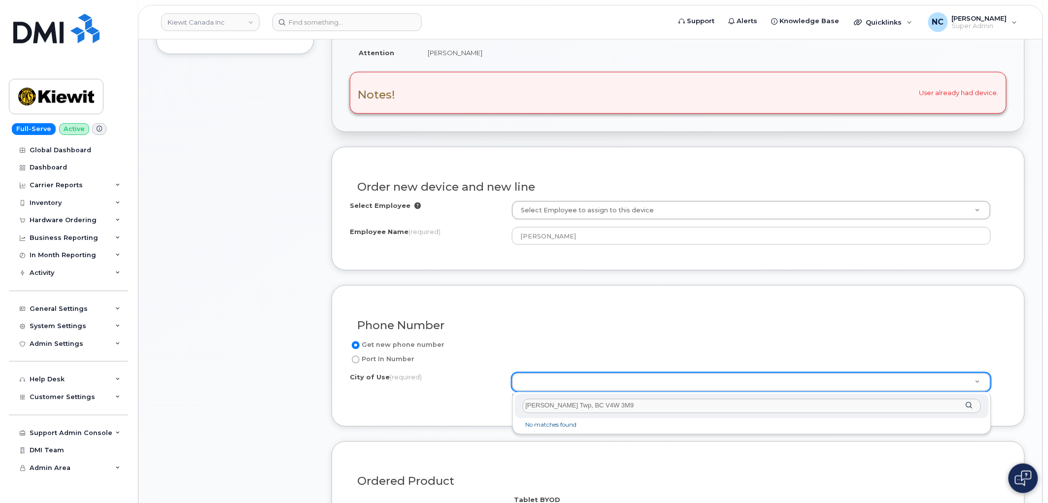
drag, startPoint x: 609, startPoint y: 407, endPoint x: 549, endPoint y: 412, distance: 60.7
click at [549, 412] on input "[PERSON_NAME] Twp, BC V4W 3M9" at bounding box center [752, 406] width 458 height 14
type input "[PERSON_NAME]"
drag, startPoint x: 461, startPoint y: 417, endPoint x: 510, endPoint y: 416, distance: 48.8
type input "[PERSON_NAME]"
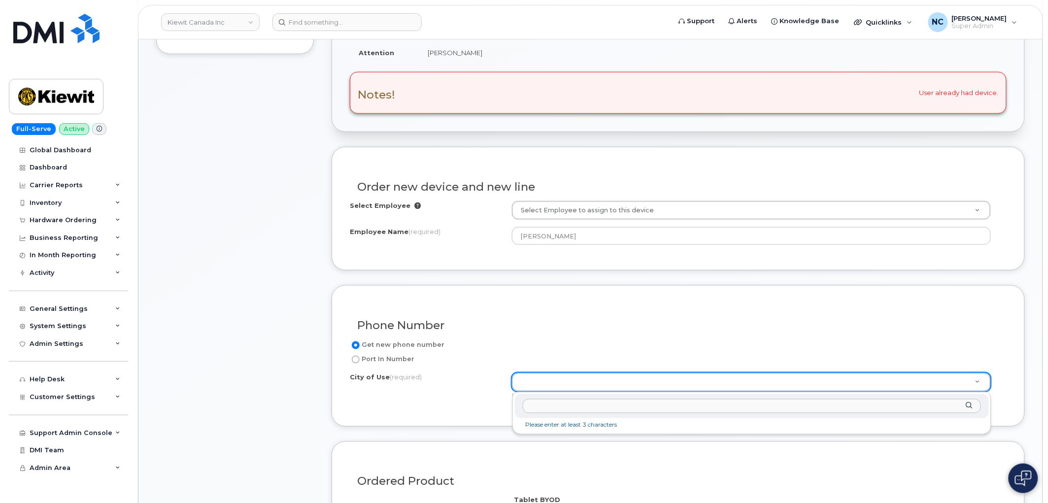
drag, startPoint x: 577, startPoint y: 407, endPoint x: 584, endPoint y: 407, distance: 6.4
click at [582, 407] on input "text" at bounding box center [752, 406] width 458 height 14
type input "b"
drag, startPoint x: 678, startPoint y: 326, endPoint x: 685, endPoint y: 324, distance: 6.7
paste input "[PERSON_NAME] Twp, BC V4W 3M9"
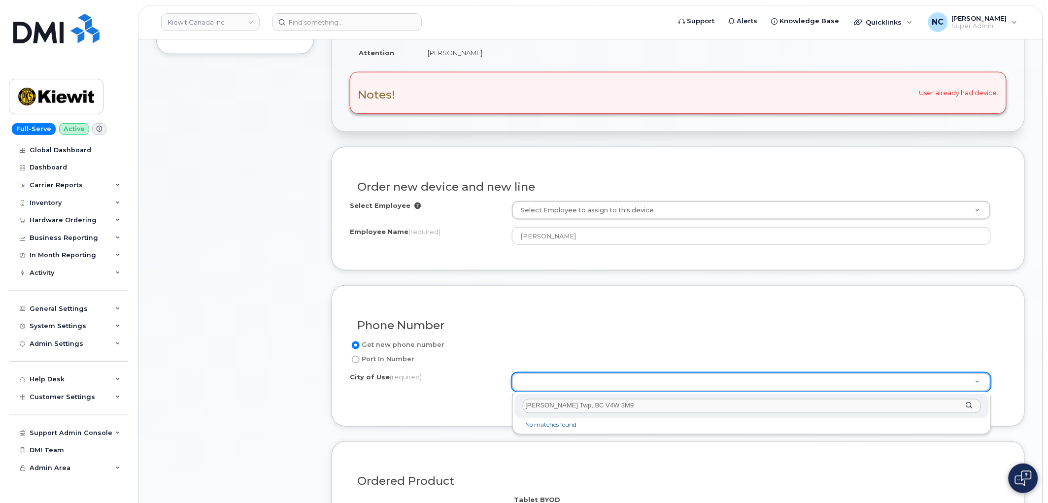
drag, startPoint x: 647, startPoint y: 406, endPoint x: 430, endPoint y: 405, distance: 216.7
click at [434, 406] on body "[PERSON_NAME] Canada Inc Support Alerts Knowledge Base Quicklinks Suspend / Can…" at bounding box center [524, 489] width 1048 height 1635
type input "S"
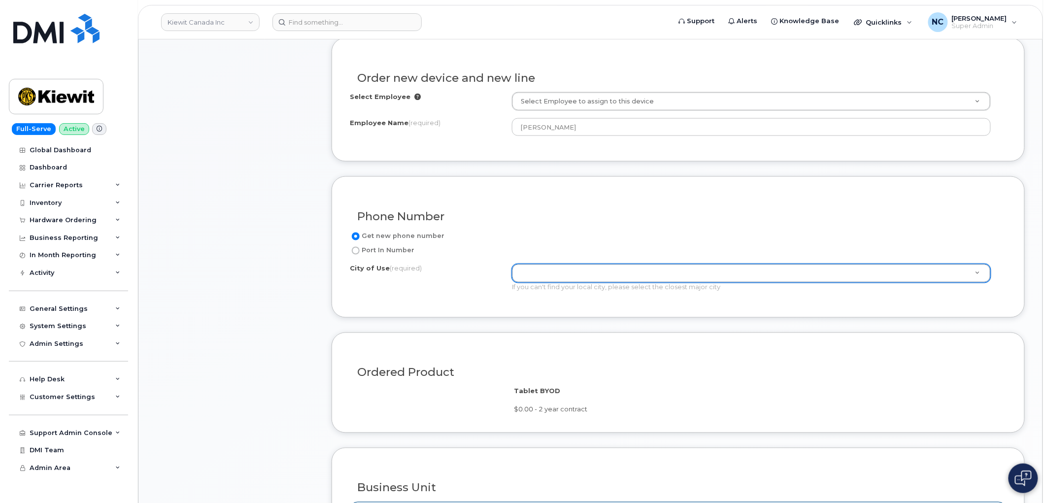
scroll to position [437, 0]
drag, startPoint x: 520, startPoint y: 264, endPoint x: 525, endPoint y: 266, distance: 5.1
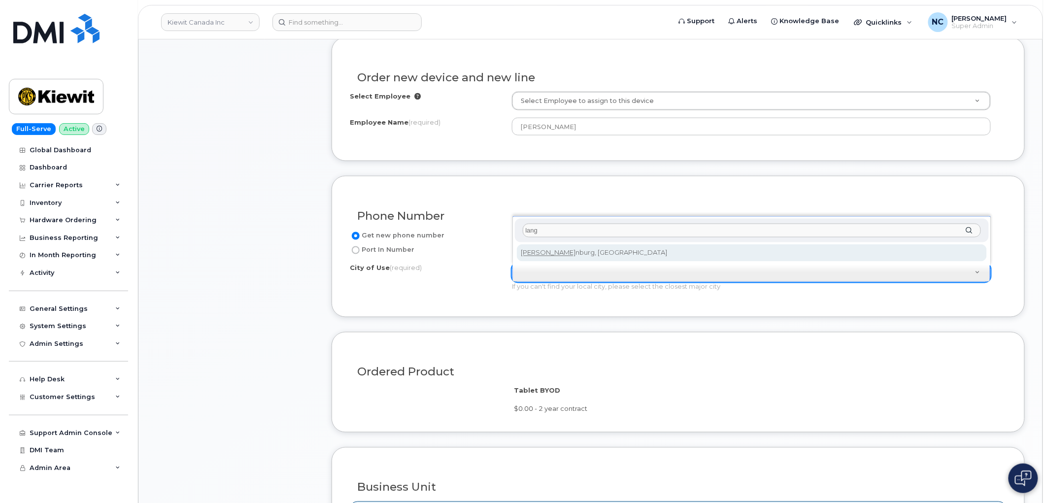
type input "lan"
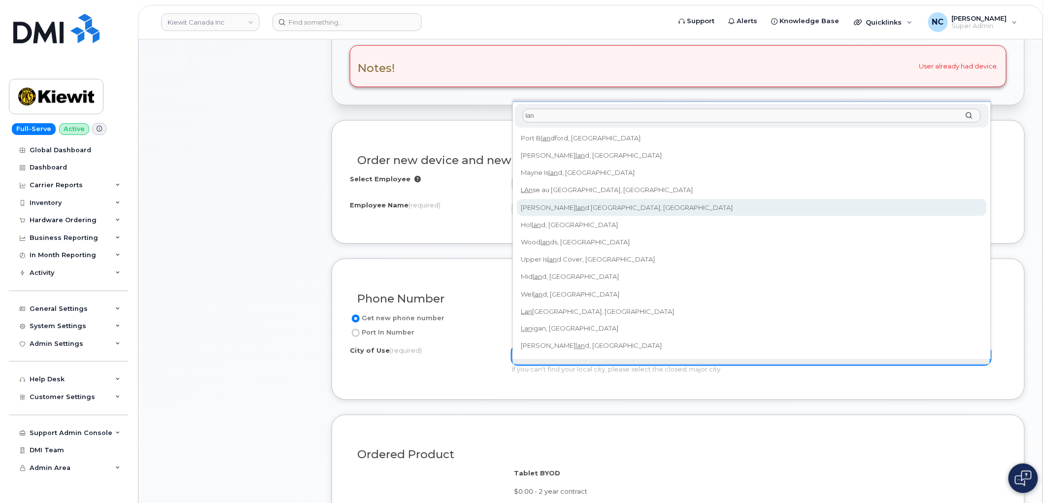
scroll to position [328, 0]
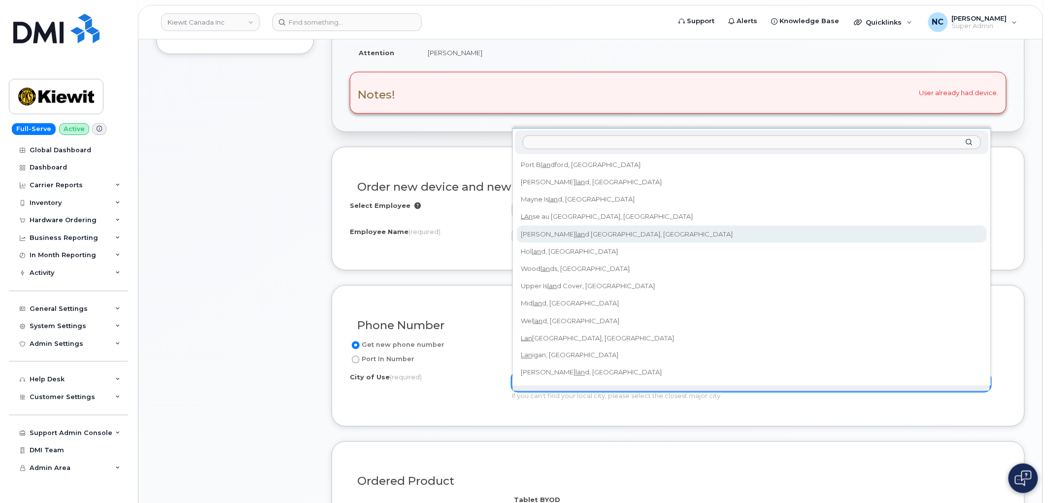
drag, startPoint x: 283, startPoint y: 233, endPoint x: 305, endPoint y: 231, distance: 22.4
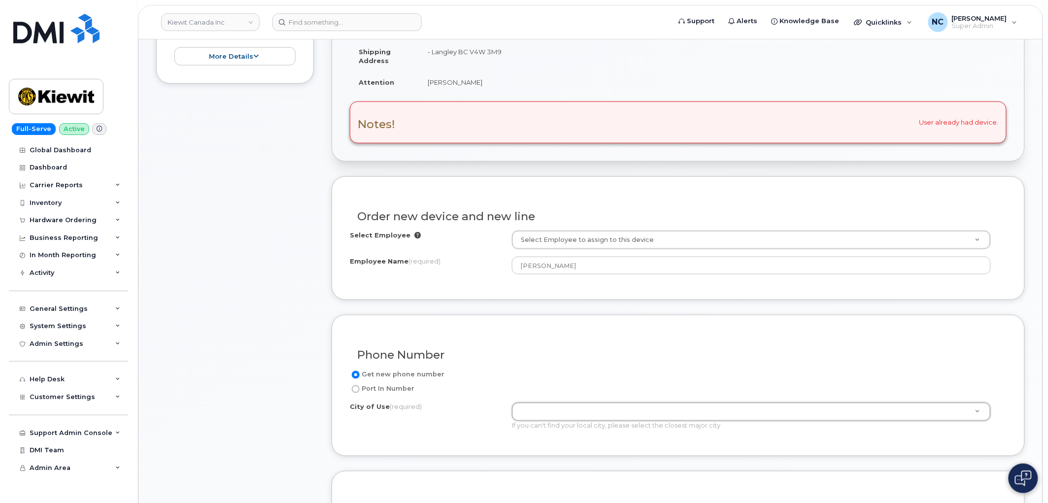
scroll to position [273, 0]
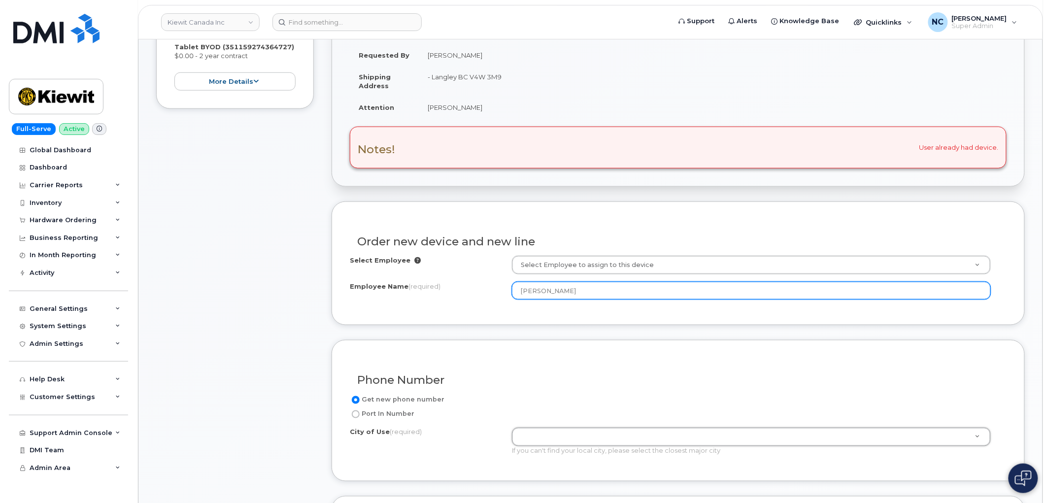
click at [549, 282] on input "[PERSON_NAME]" at bounding box center [751, 291] width 479 height 18
type input "[PERSON_NAME]"
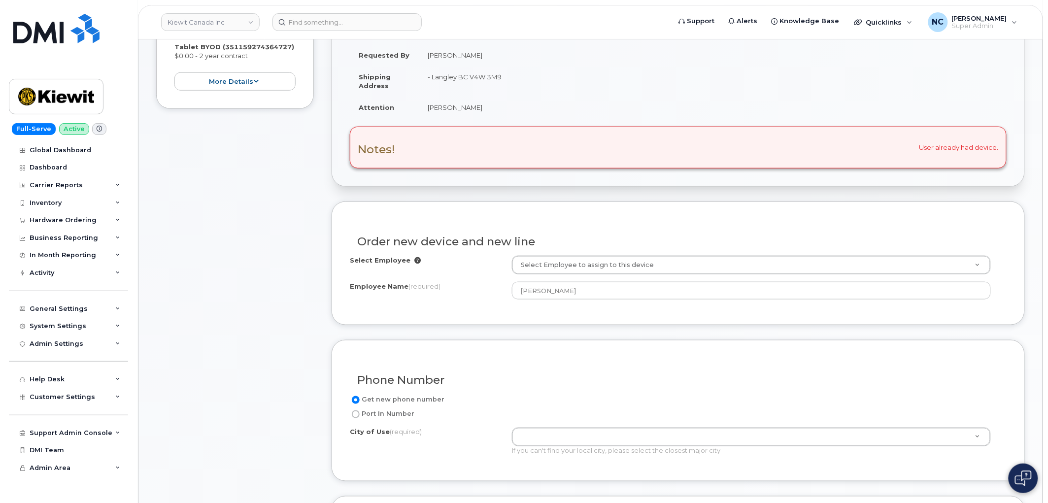
click at [537, 452] on div "If you can't find your local city, please select the closest major city" at bounding box center [751, 450] width 479 height 9
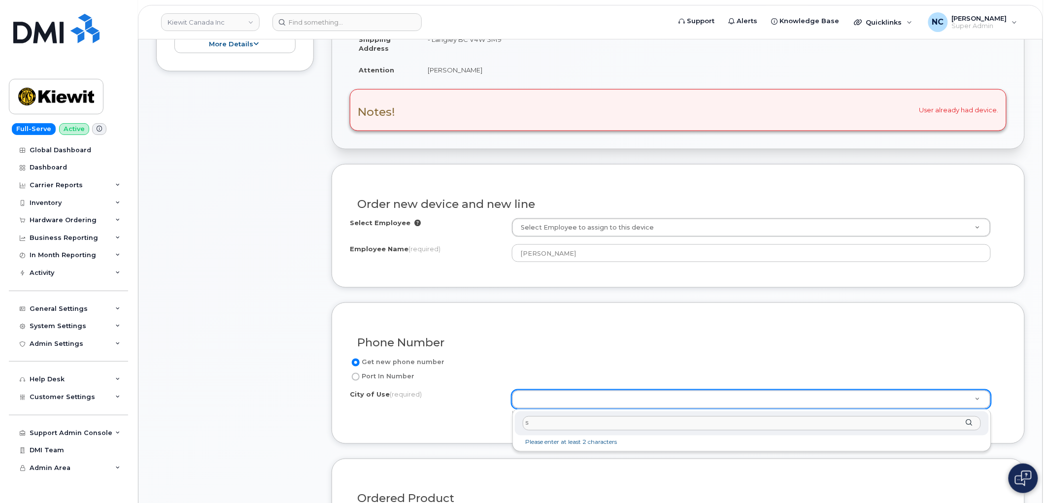
scroll to position [328, 0]
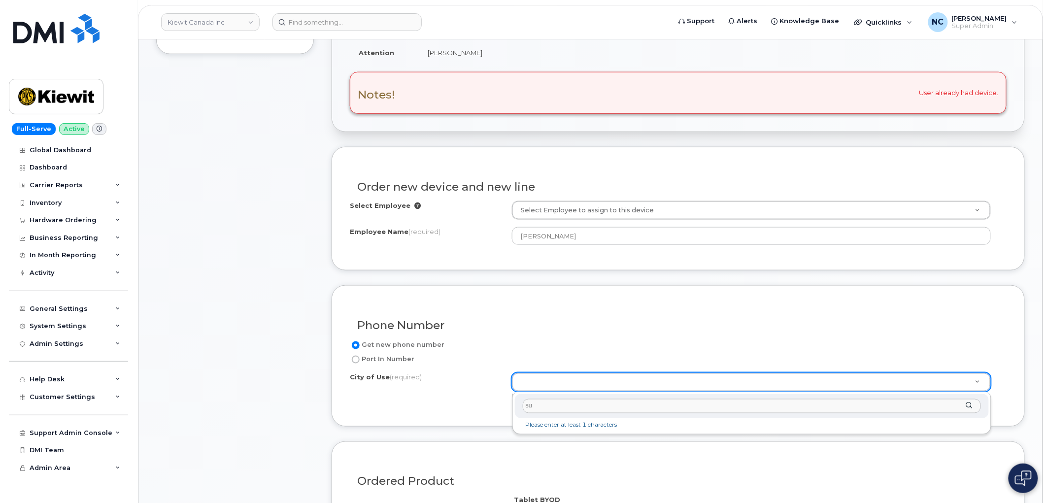
type input "s"
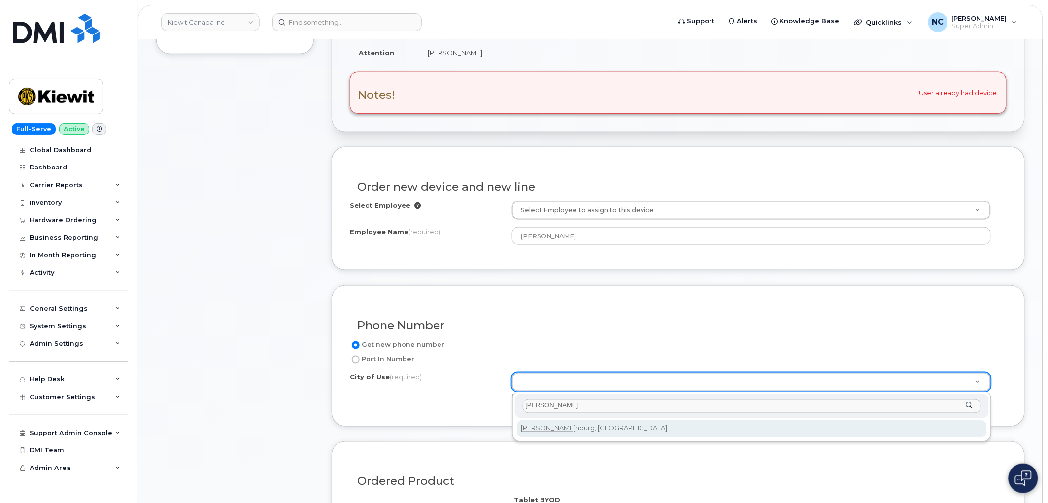
type input "langely"
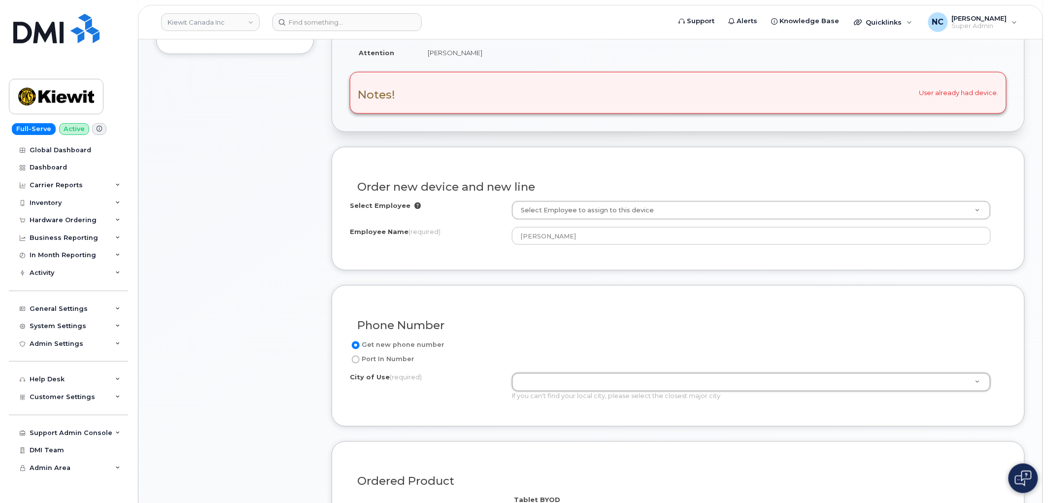
paste input "Township of Langley"
type input "Township of Langley"
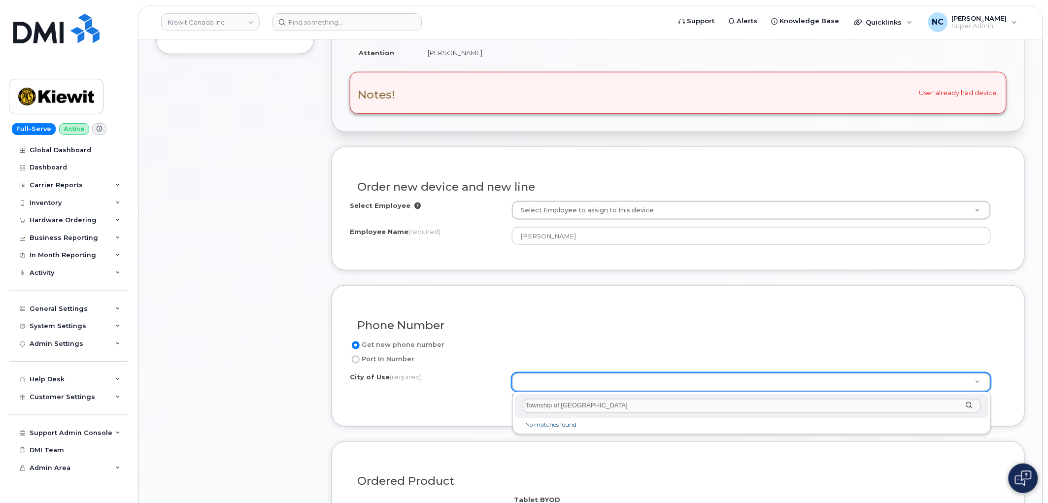
click at [594, 411] on input "Township of Langley" at bounding box center [752, 406] width 458 height 14
drag, startPoint x: 595, startPoint y: 409, endPoint x: 267, endPoint y: 405, distance: 327.6
click at [297, 407] on body "Kiewit Canada Inc Support Alerts Knowledge Base Quicklinks Suspend / Cancel Dev…" at bounding box center [524, 489] width 1048 height 1635
paste input "Abbotsford."
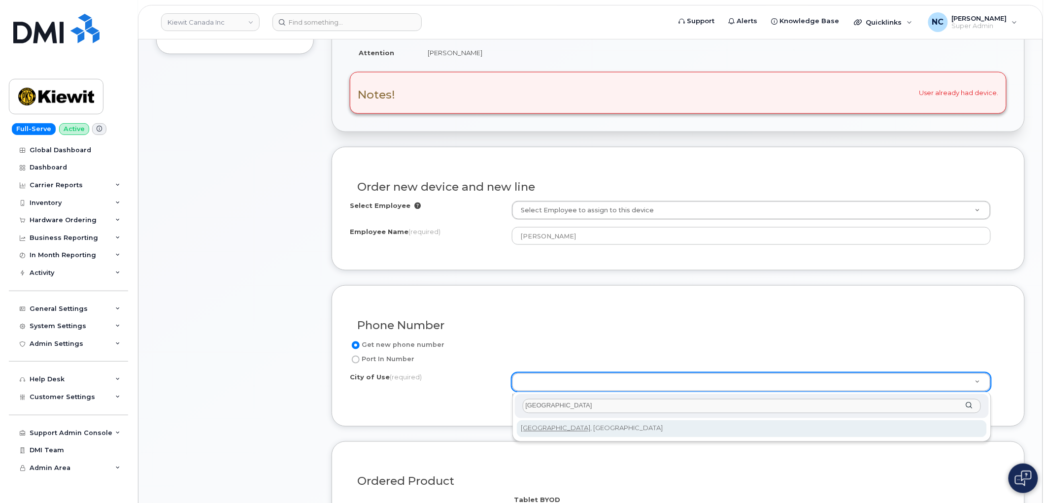
type input "Abbotsford"
type input "575"
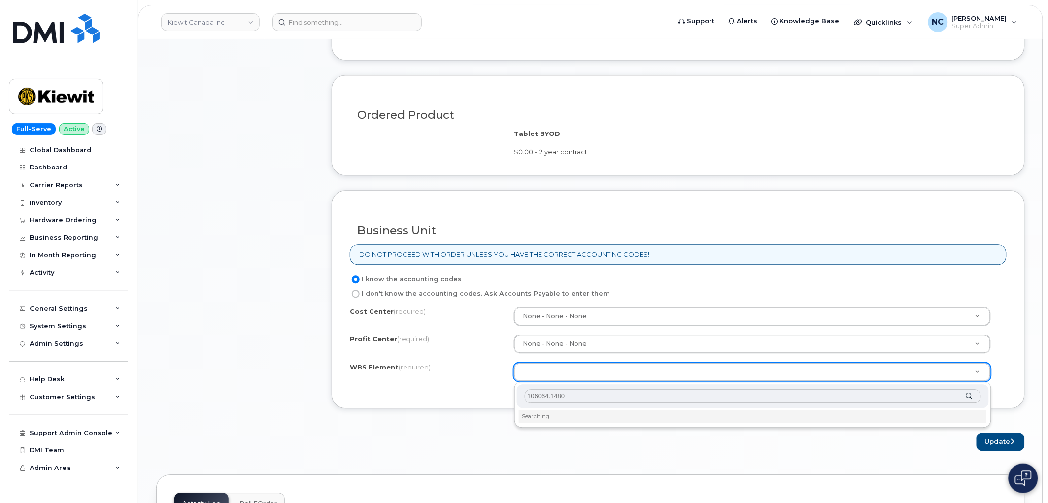
scroll to position [711, 0]
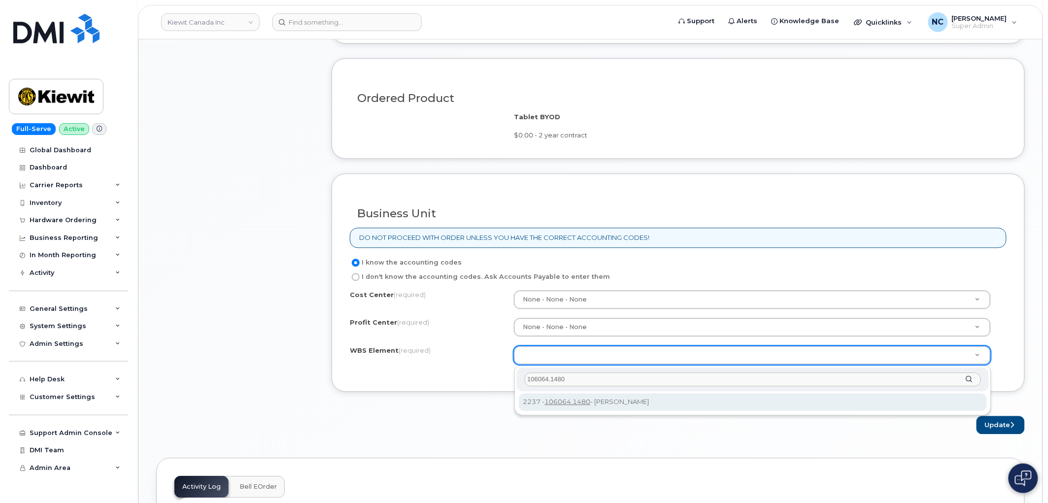
type input "106064.1480"
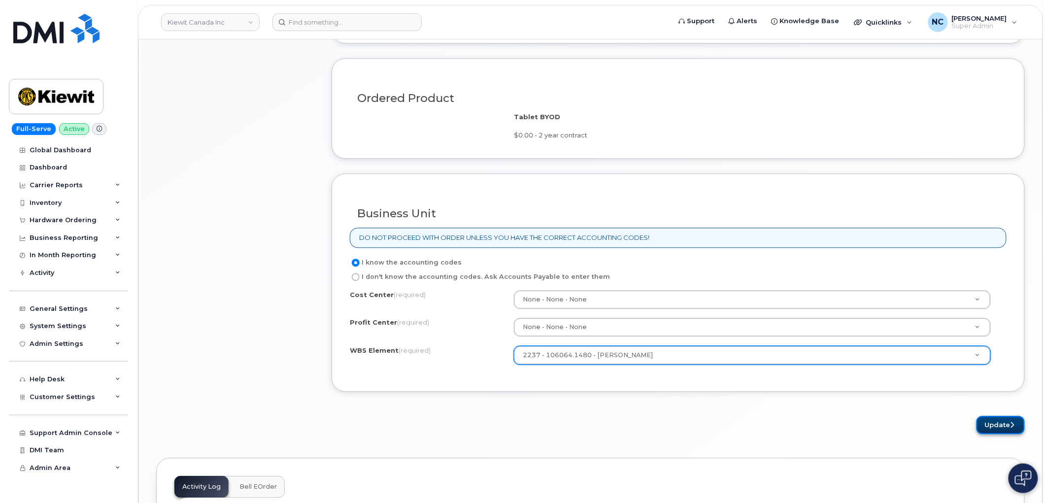
click at [989, 424] on button "Update" at bounding box center [1000, 425] width 48 height 18
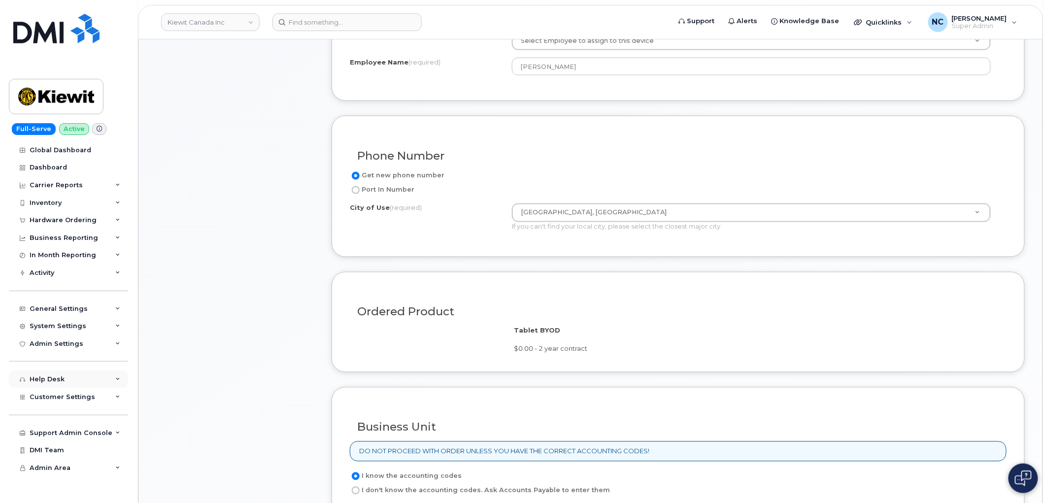
scroll to position [493, 0]
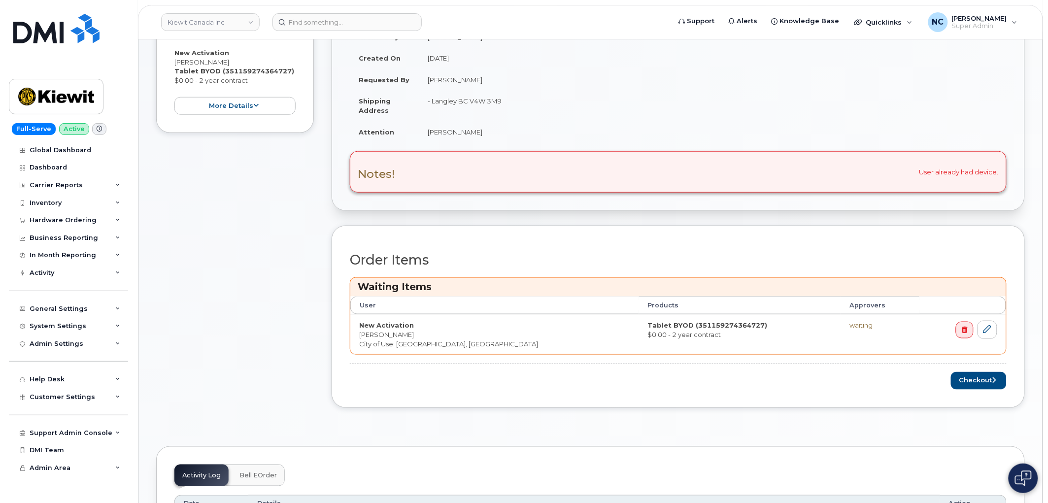
scroll to position [331, 0]
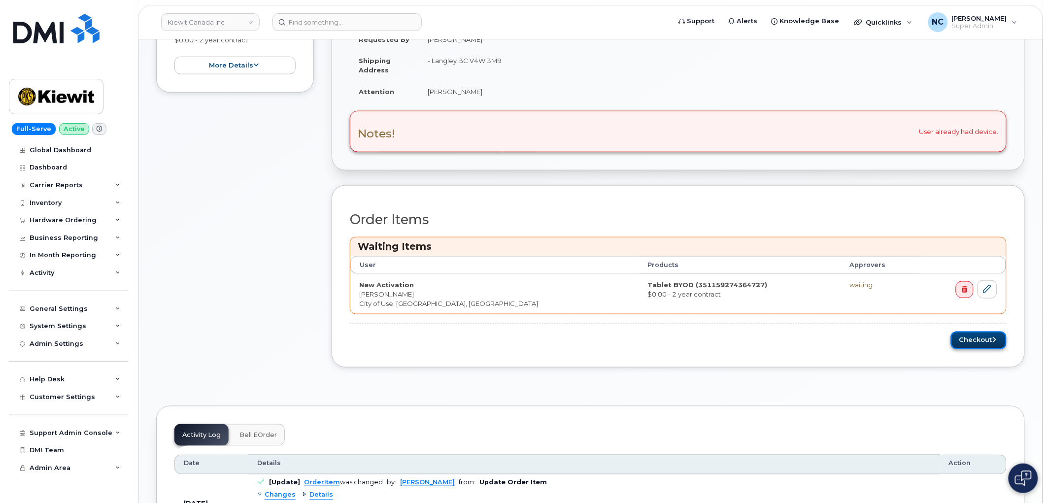
click at [990, 345] on button "Checkout" at bounding box center [979, 340] width 56 height 18
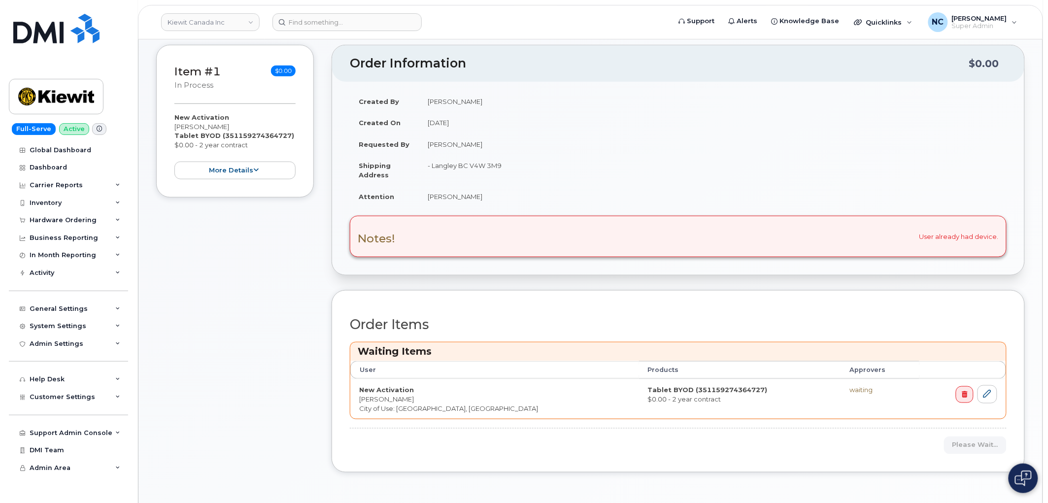
scroll to position [222, 0]
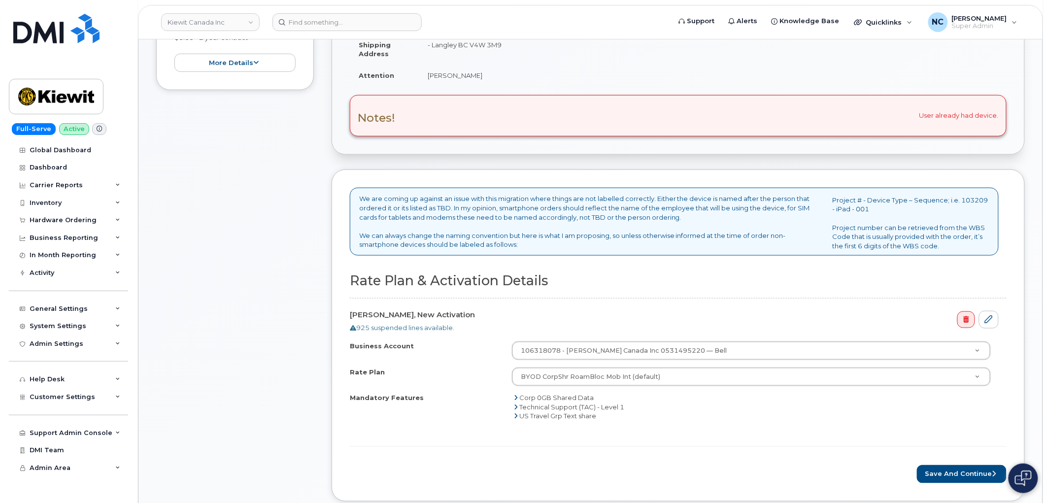
scroll to position [328, 0]
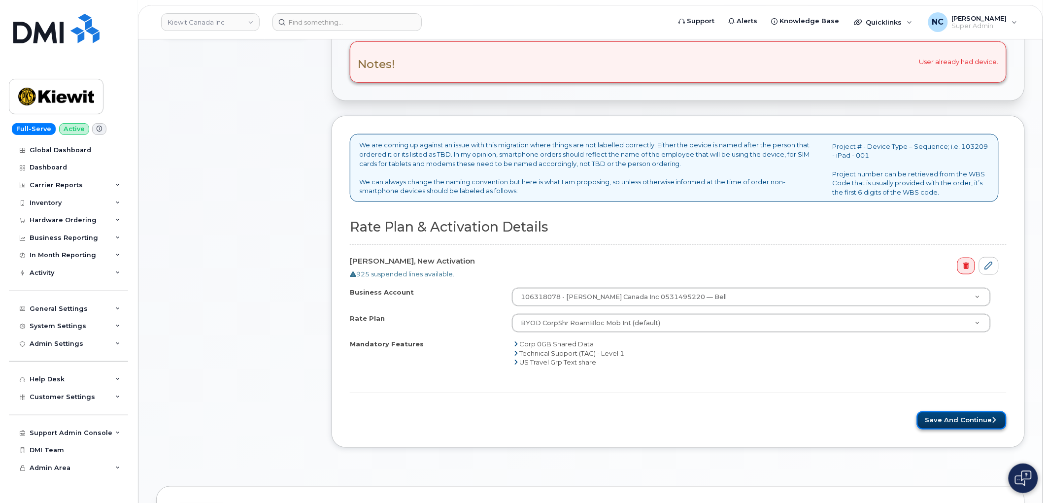
click at [948, 422] on button "Save and Continue" at bounding box center [962, 420] width 90 height 18
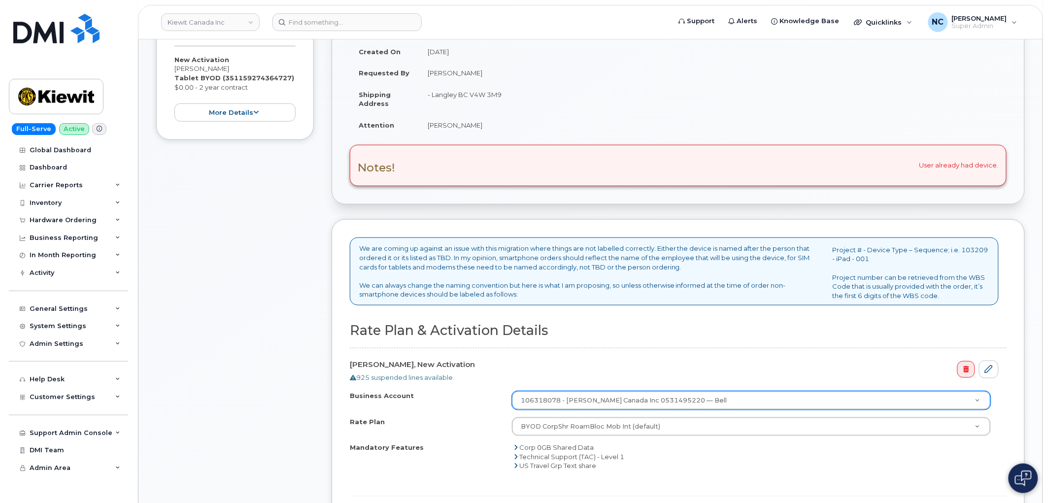
scroll to position [219, 0]
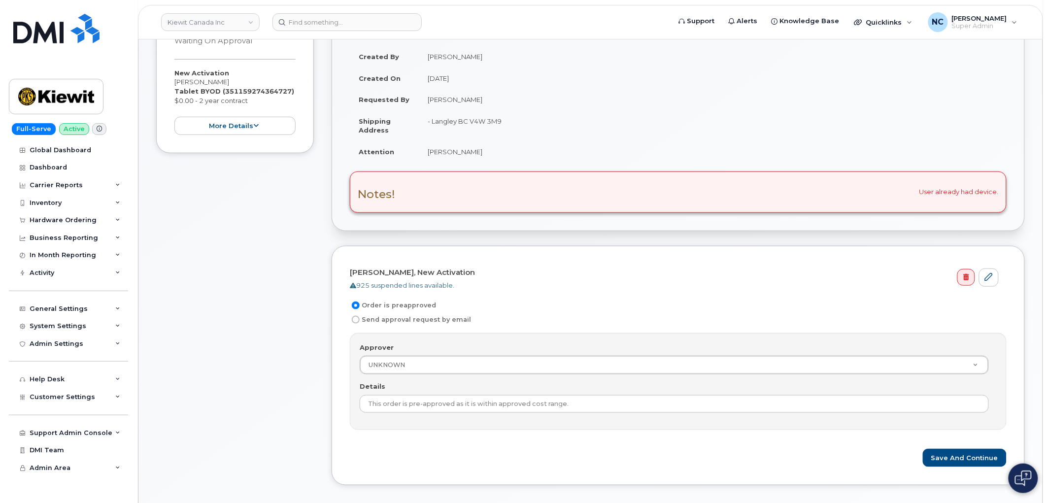
scroll to position [219, 0]
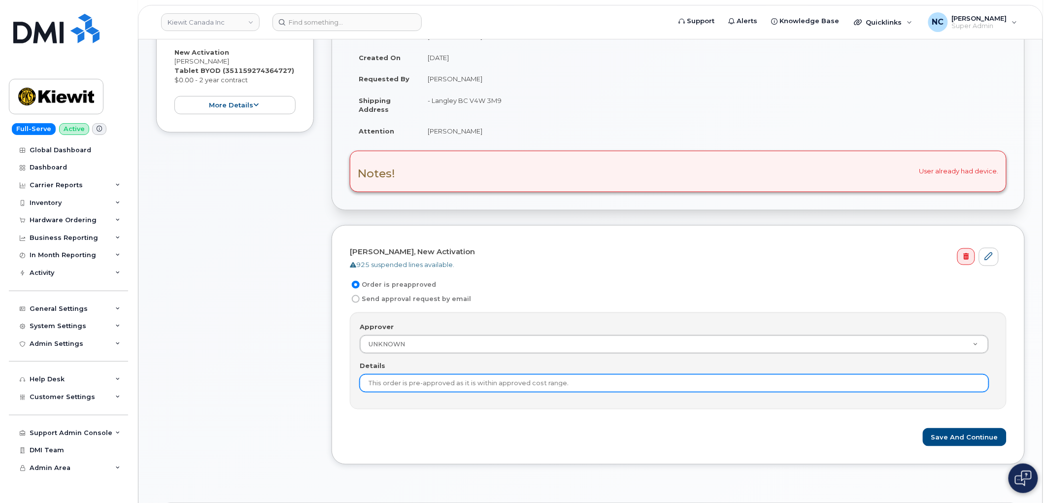
click at [736, 384] on input "This order is pre-approved as it is within approved cost range." at bounding box center [674, 383] width 629 height 18
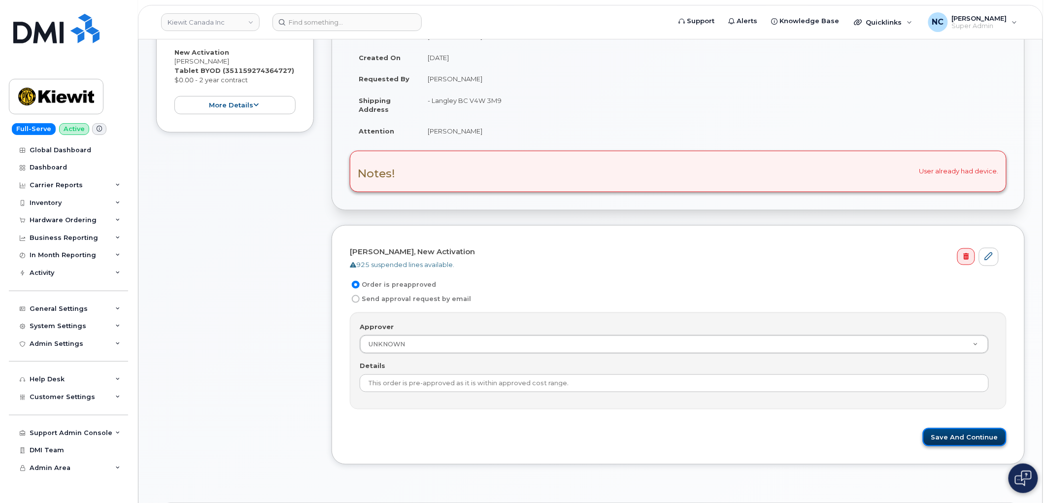
click at [936, 431] on button "Save and Continue" at bounding box center [965, 437] width 84 height 18
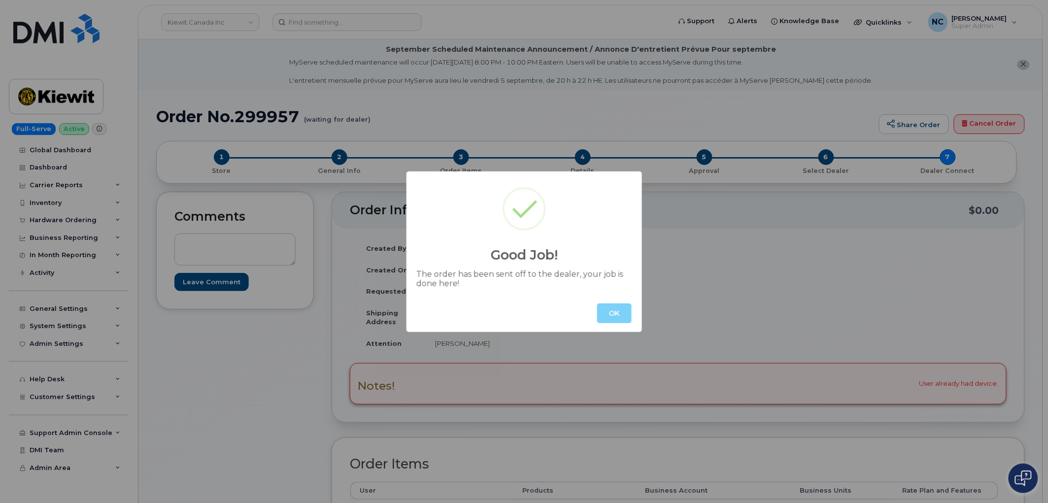
click at [607, 299] on div "OK" at bounding box center [523, 313] width 235 height 37
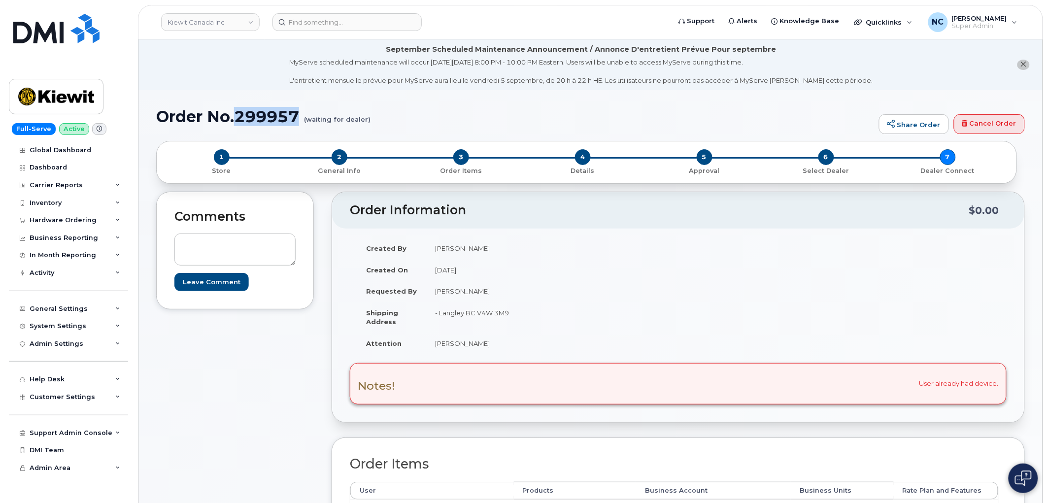
drag, startPoint x: 302, startPoint y: 112, endPoint x: 237, endPoint y: 119, distance: 65.4
click at [237, 119] on h1 "Order No.299957 (waiting for dealer)" at bounding box center [515, 116] width 718 height 17
copy h1 "299957"
click at [165, 243] on div "Comments Leave Comment" at bounding box center [235, 251] width 158 height 118
click at [183, 241] on textarea at bounding box center [234, 249] width 121 height 33
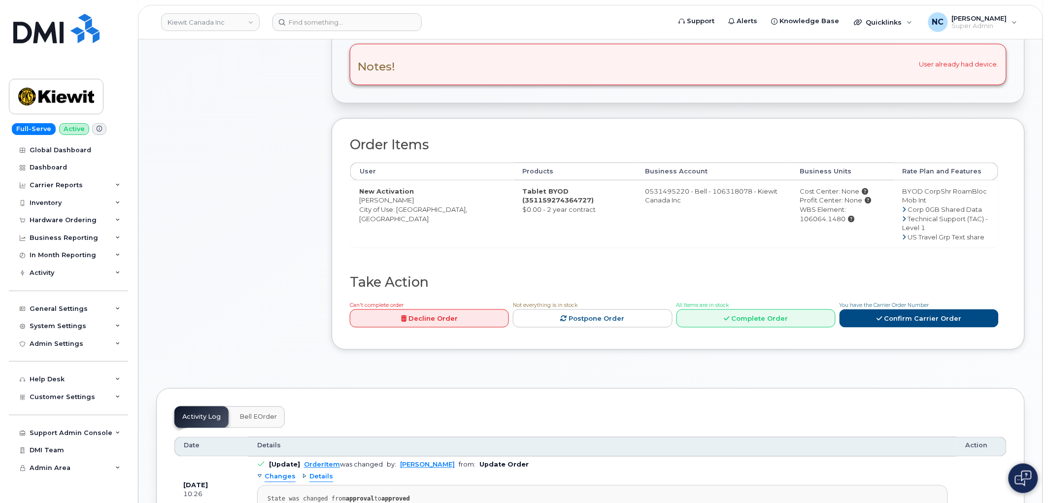
scroll to position [328, 0]
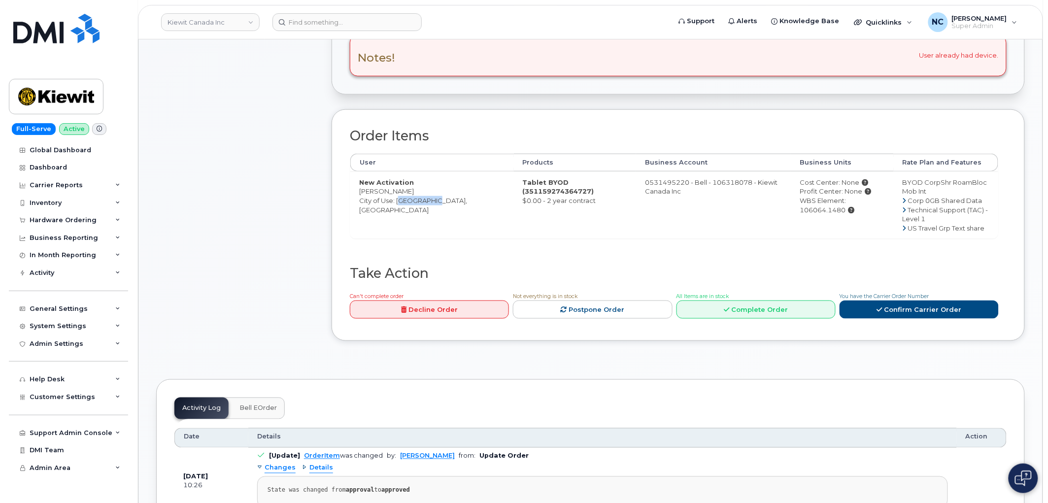
drag, startPoint x: 397, startPoint y: 202, endPoint x: 430, endPoint y: 202, distance: 33.5
click at [430, 202] on td "New Activation [PERSON_NAME] City of Use: [GEOGRAPHIC_DATA], [GEOGRAPHIC_DATA]" at bounding box center [432, 204] width 164 height 67
copy td "[GEOGRAPHIC_DATA]"
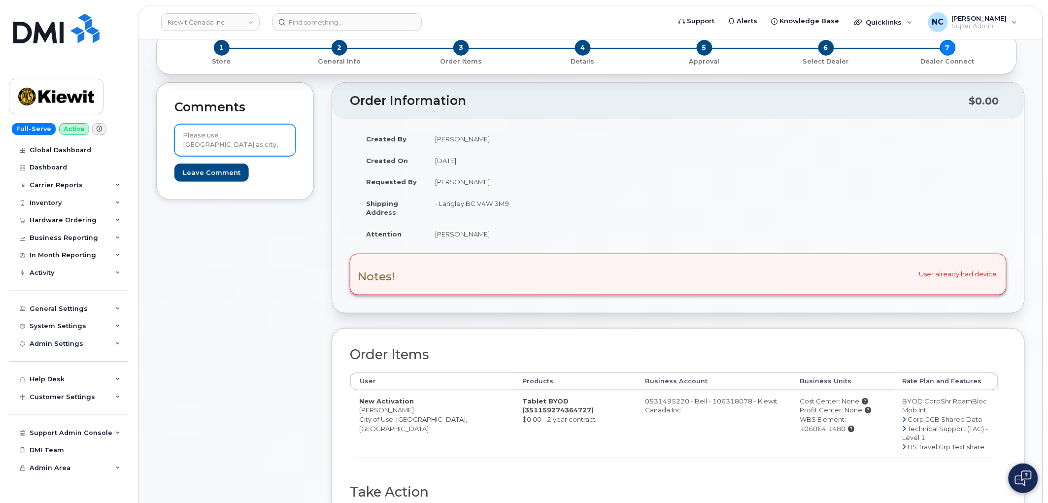
click at [281, 145] on textarea "Please use [GEOGRAPHIC_DATA] as city," at bounding box center [234, 140] width 121 height 33
paste textarea "[GEOGRAPHIC_DATA]"
click at [266, 138] on textarea "Please use [PERSON_NAME] as city, system would not let me select, so I had inpu…" at bounding box center [234, 140] width 121 height 33
click at [262, 137] on textarea "Please use Langley as city, system would not let me select, so I had input Abbo…" at bounding box center [234, 140] width 121 height 33
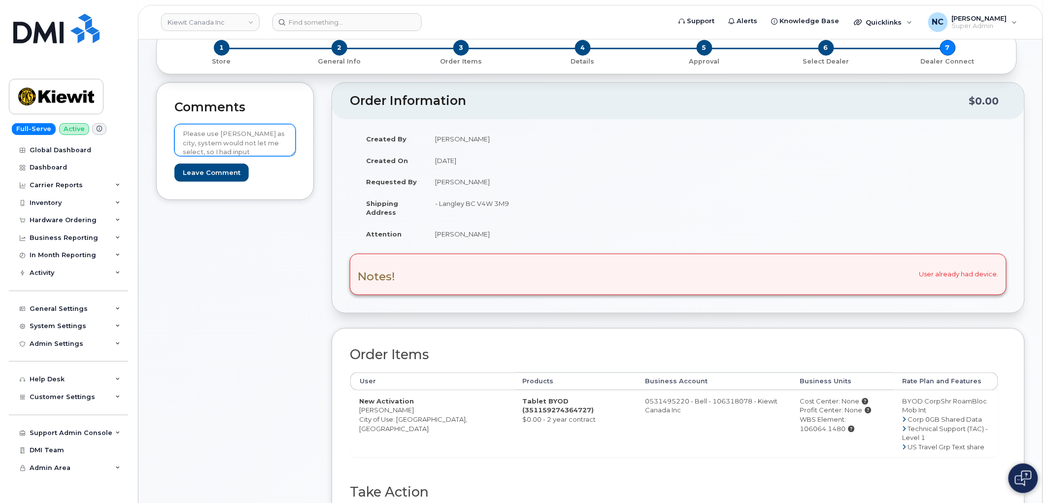
click at [263, 136] on textarea "Please use Langley as city, system would not let me select, so I had input Abbo…" at bounding box center [234, 140] width 121 height 33
type textarea "Please use [GEOGRAPHIC_DATA] as city for area code, system would not let me sel…"
click at [227, 169] on input "Leave Comment" at bounding box center [211, 173] width 74 height 18
type input "Create Event"
